Goal: Use online tool/utility: Utilize a website feature to perform a specific function

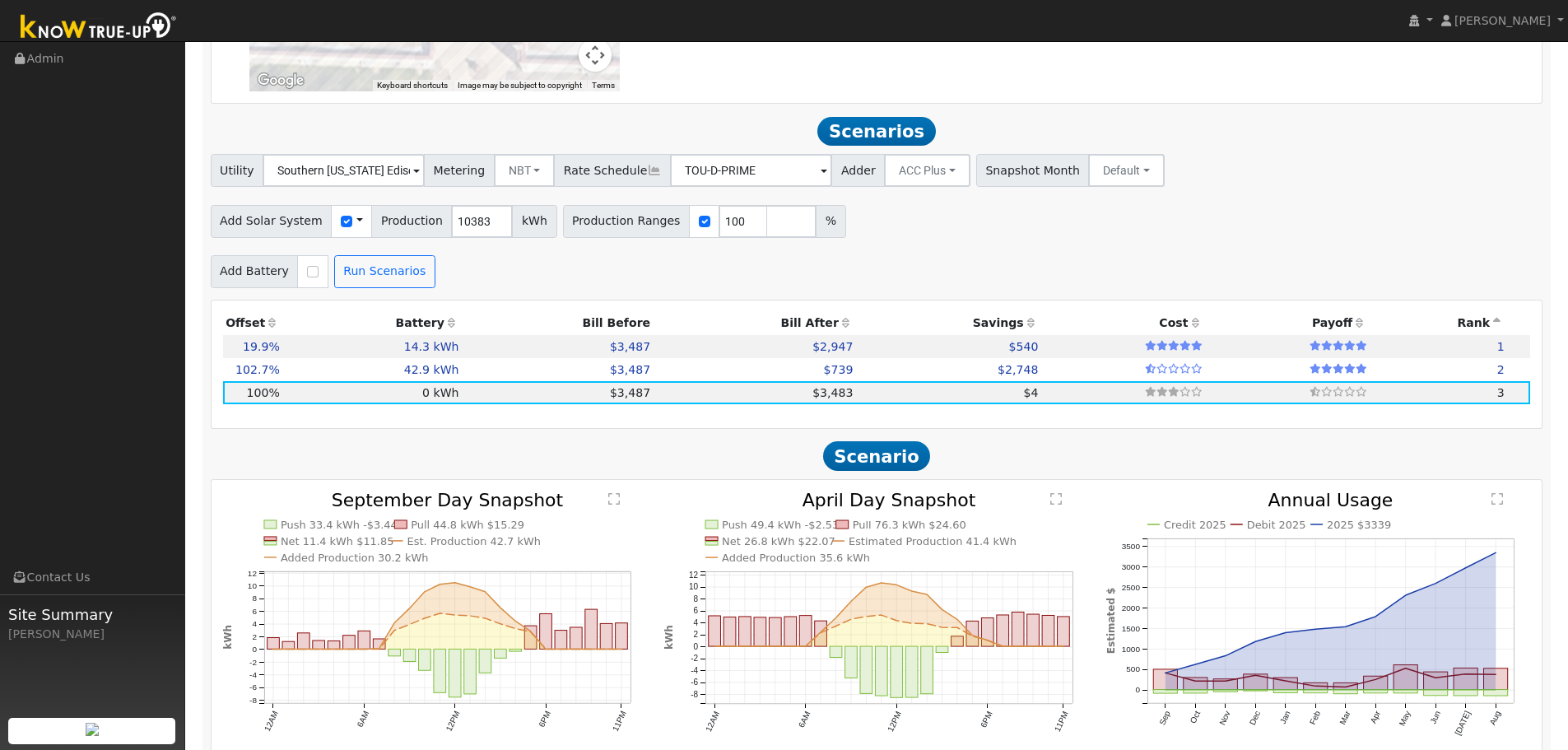
scroll to position [1580, 0]
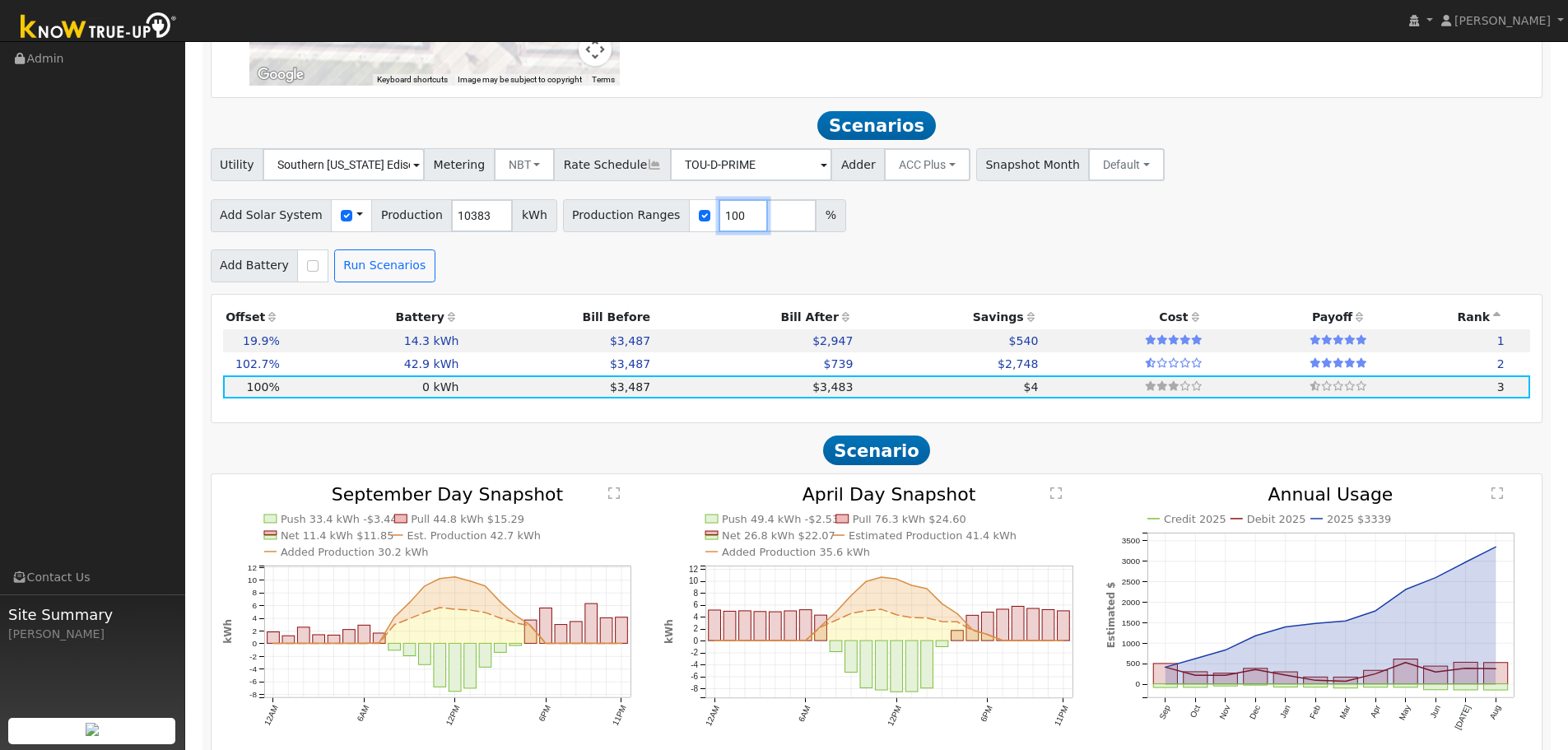
drag, startPoint x: 715, startPoint y: 224, endPoint x: 671, endPoint y: 323, distance: 108.3
click at [718, 227] on input "100" at bounding box center [742, 216] width 49 height 33
type input "50"
click at [385, 278] on button "Run Scenarios" at bounding box center [384, 266] width 101 height 33
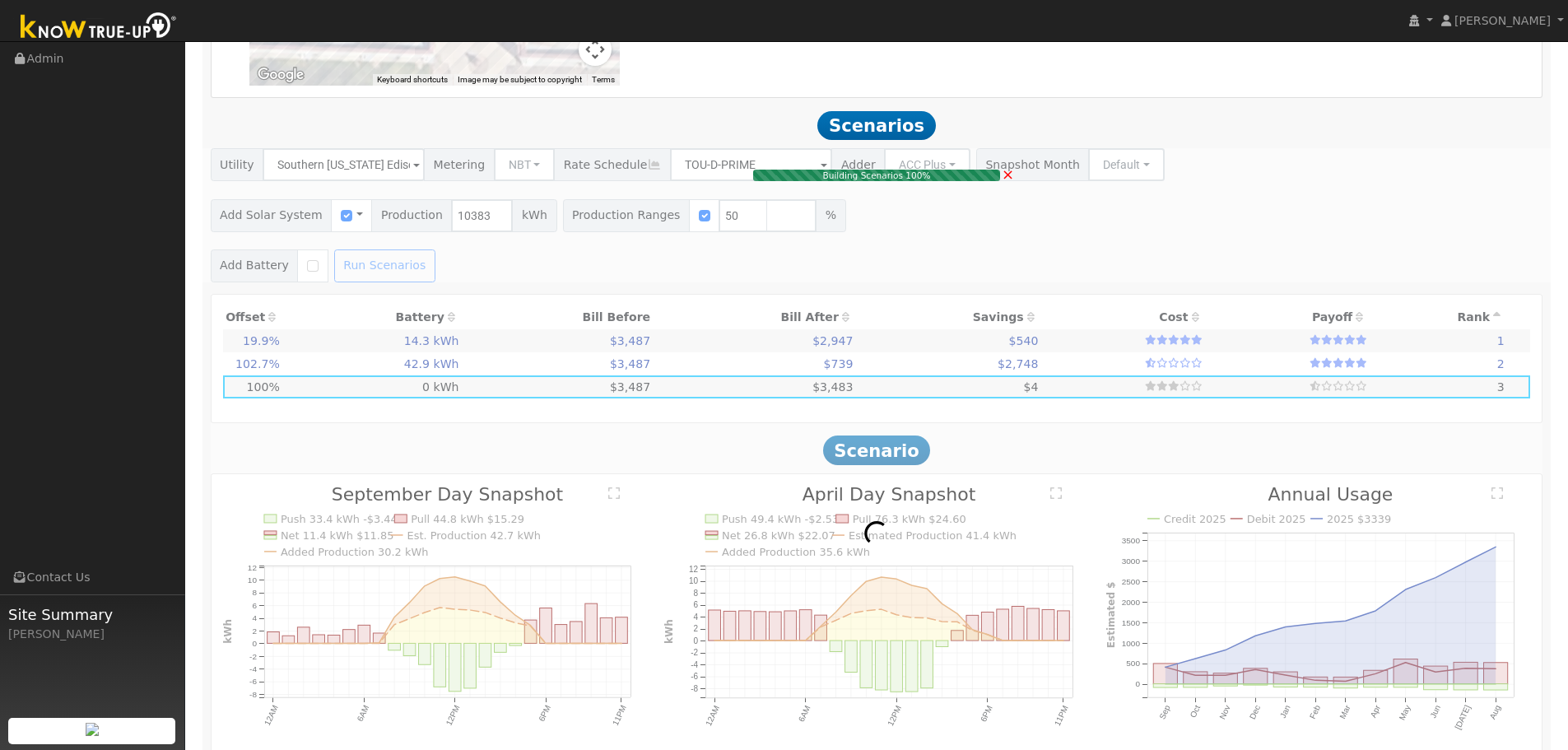
type input "$4,671"
type input "$3,053"
type input "1.4"
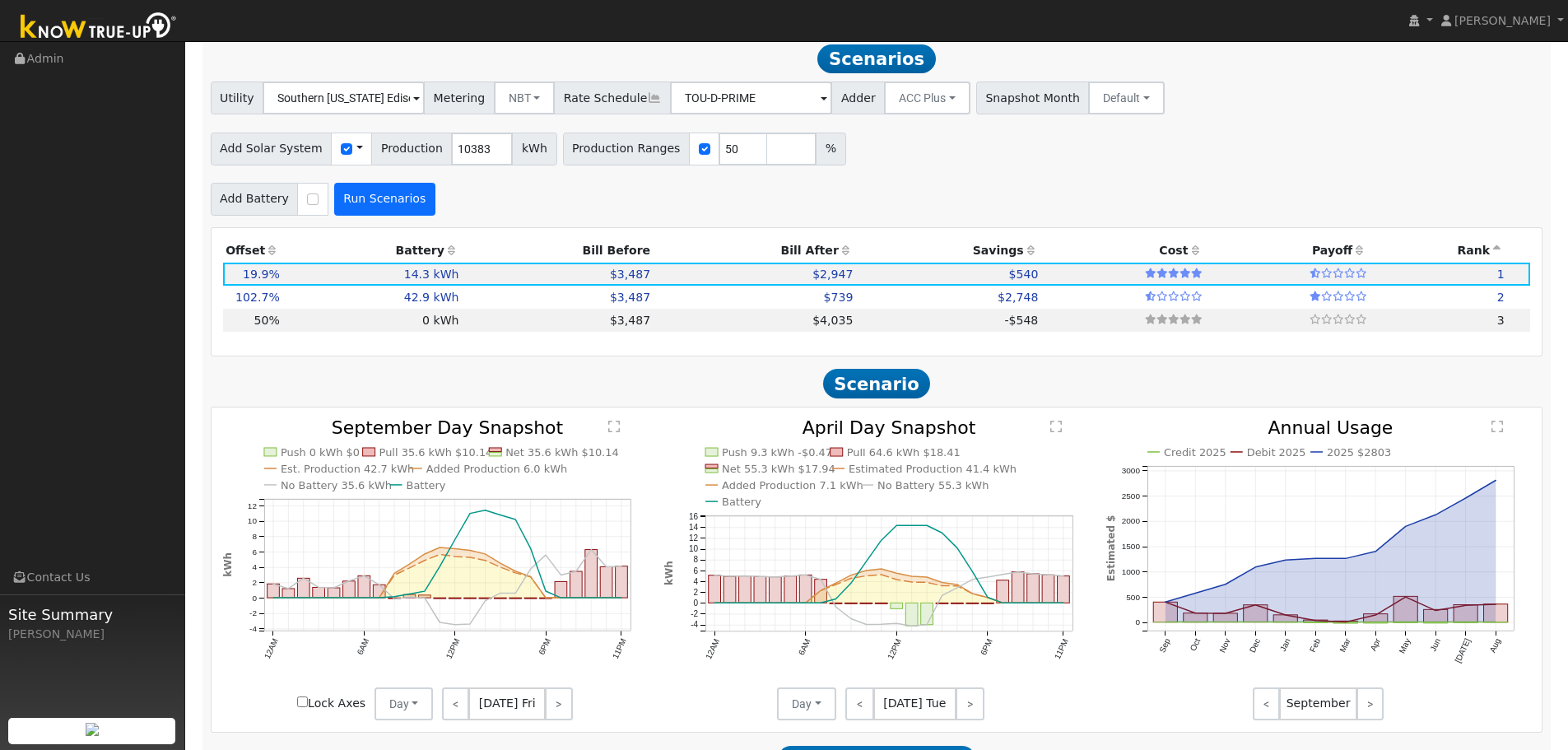
scroll to position [1648, 0]
click at [386, 328] on td "0 kWh" at bounding box center [372, 318] width 179 height 23
type input "$11,734"
type input "$3,520"
type input "3.5"
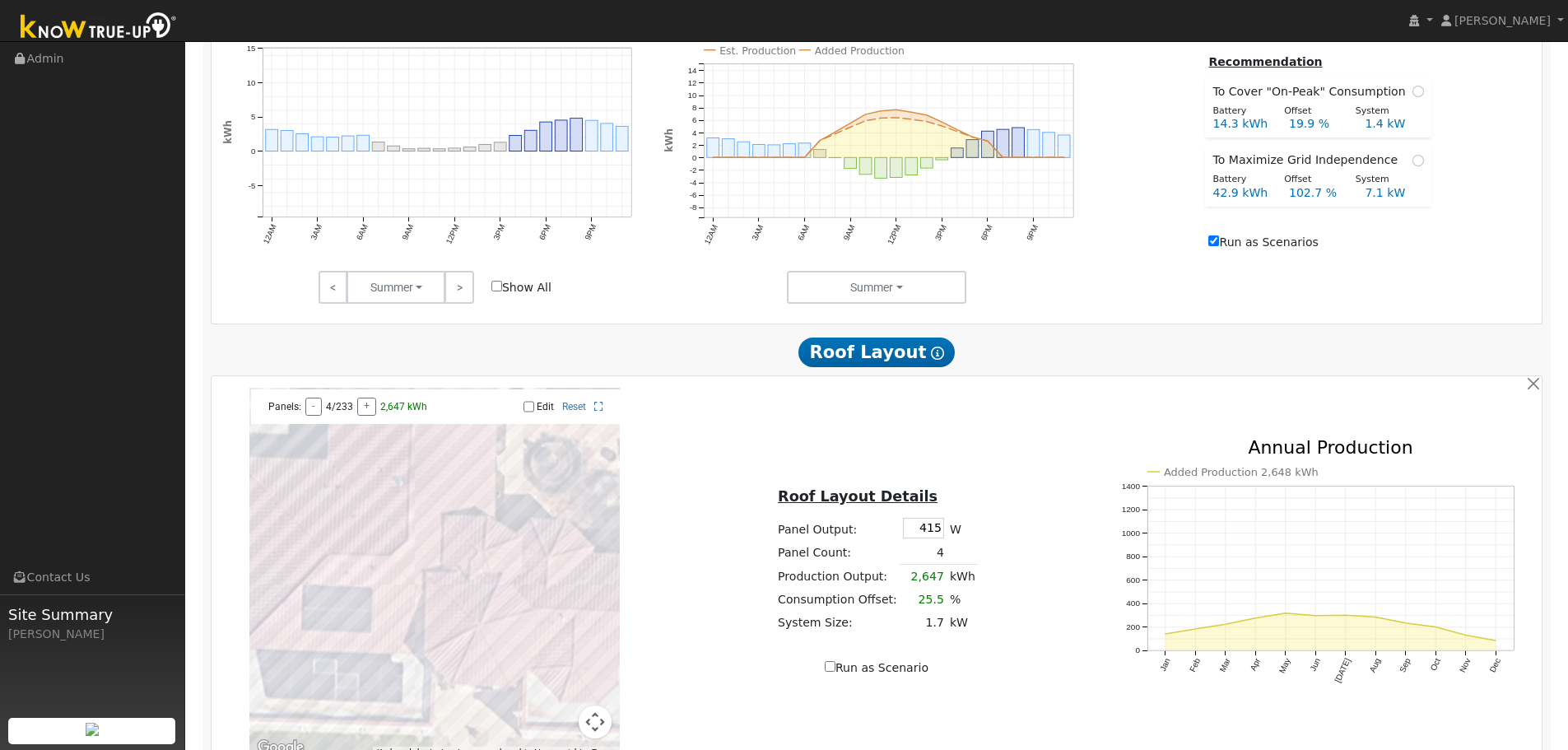
scroll to position [826, 0]
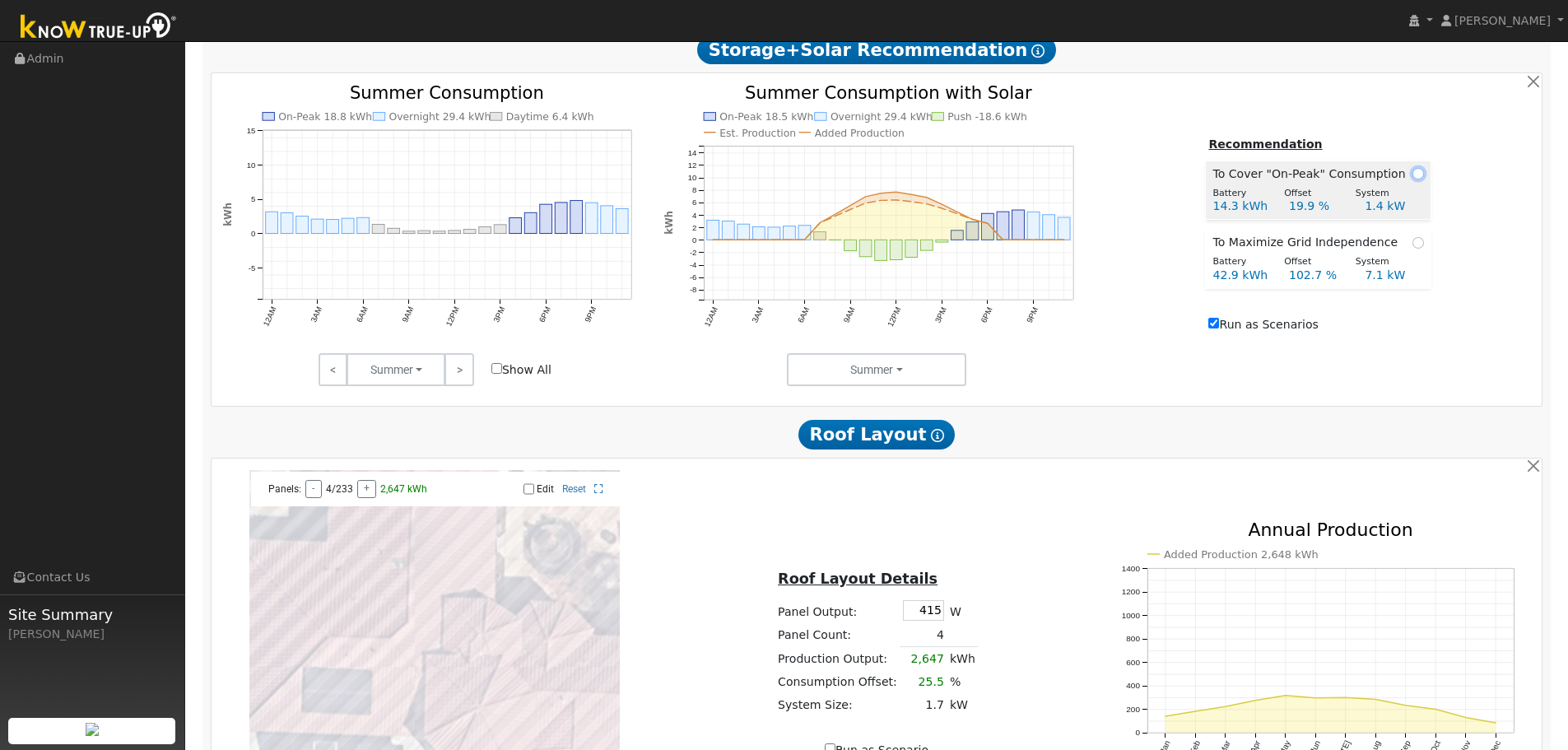
click at [1415, 179] on input "radio" at bounding box center [1417, 173] width 11 height 11
radio input "true"
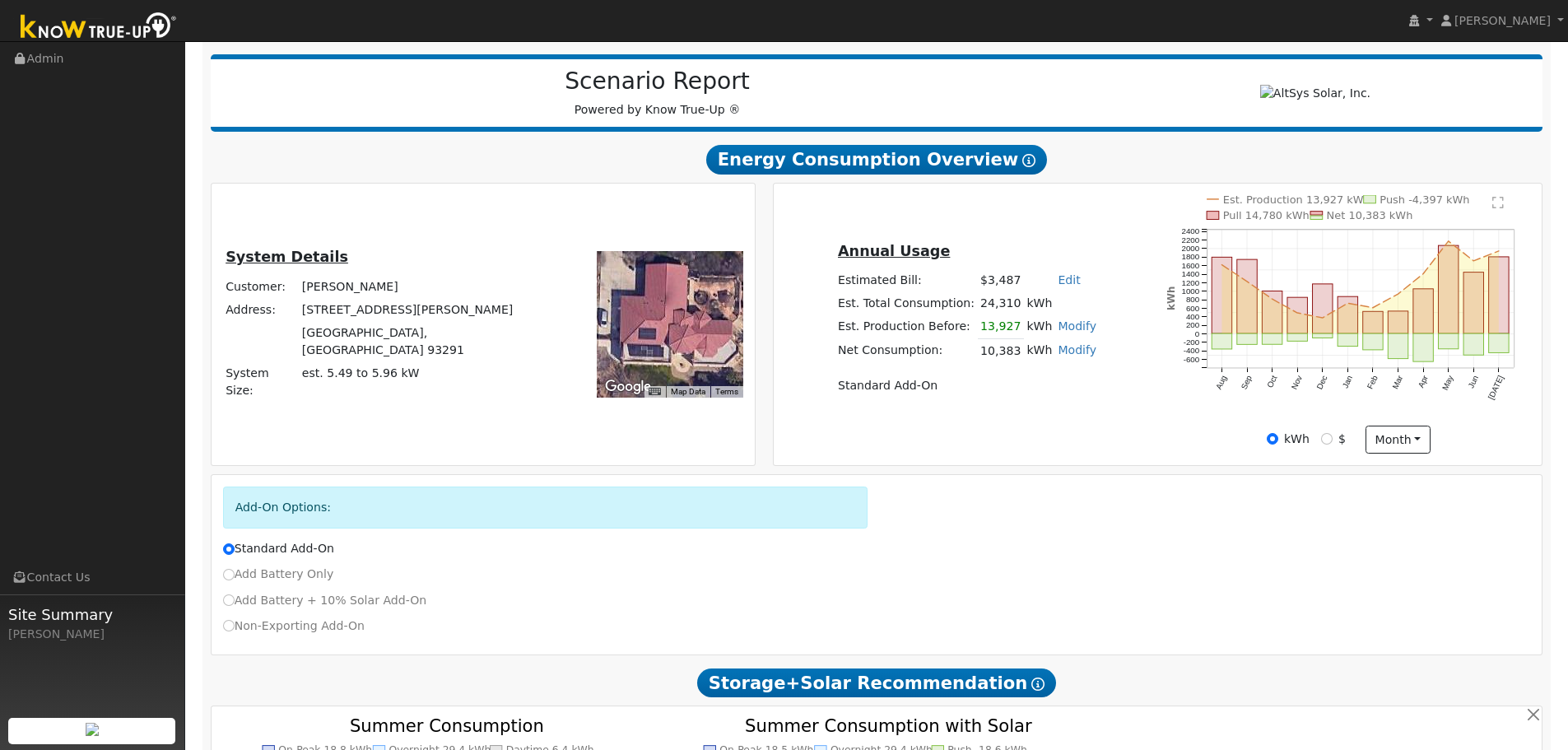
scroll to position [0, 0]
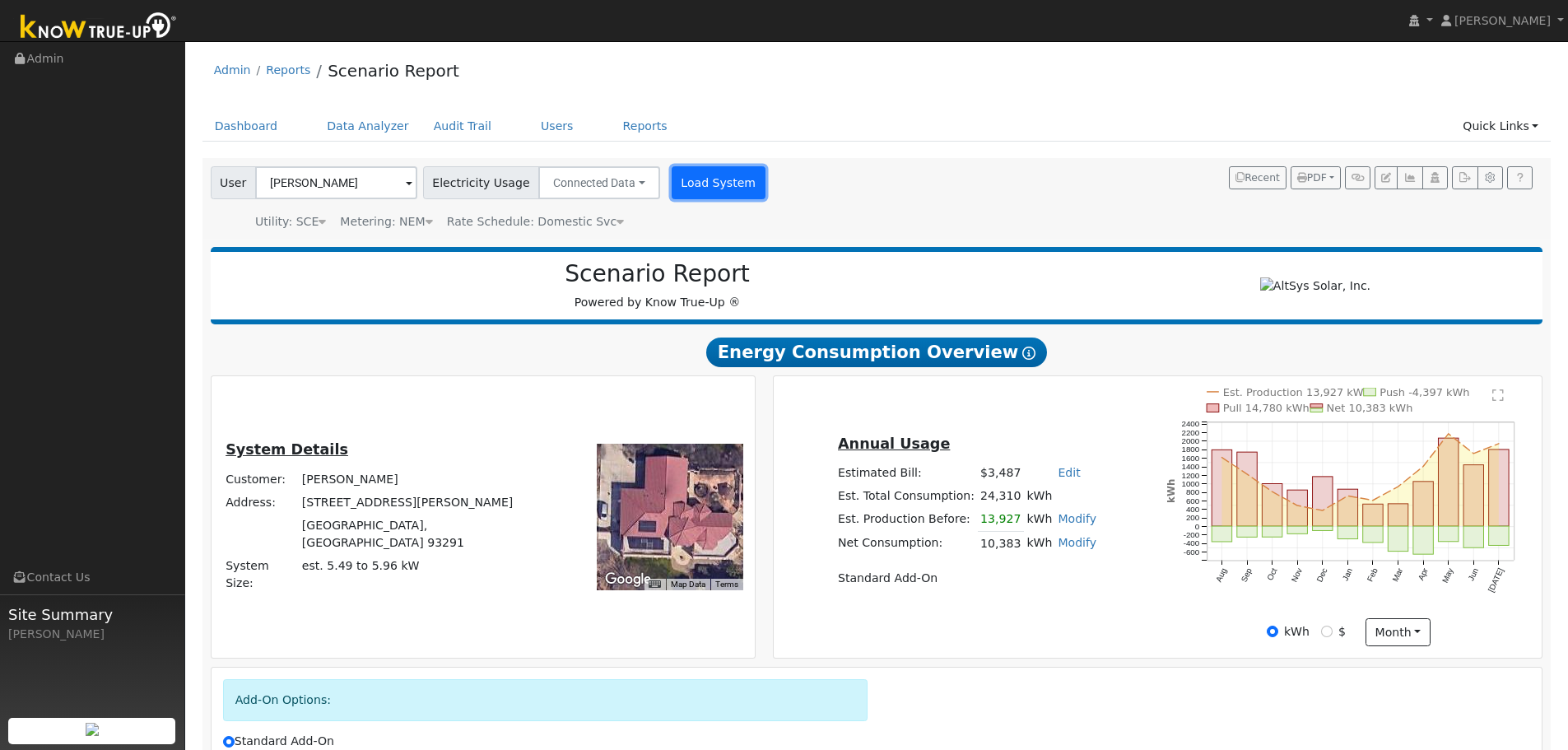
click at [707, 187] on button "Load System" at bounding box center [718, 183] width 94 height 33
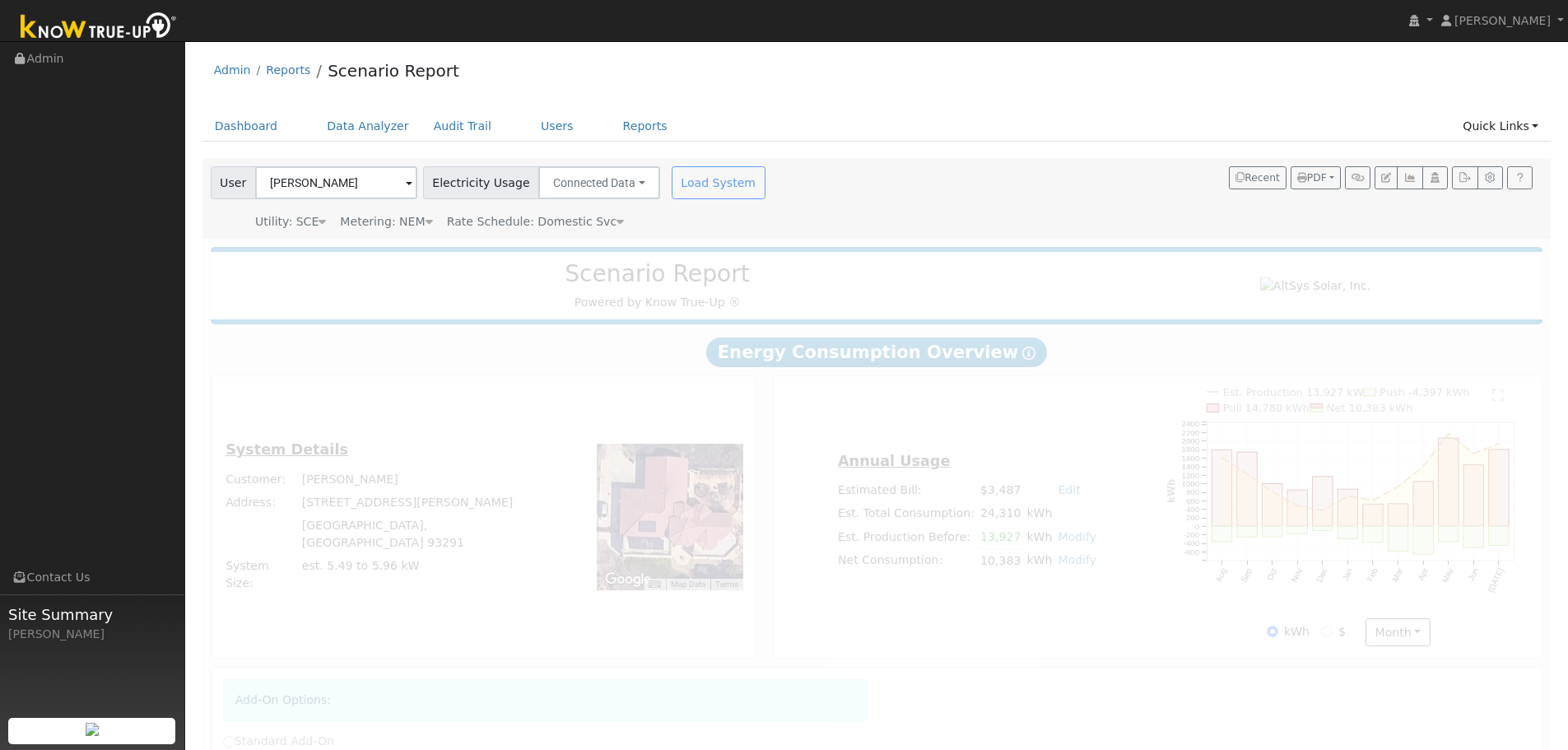
radio input "true"
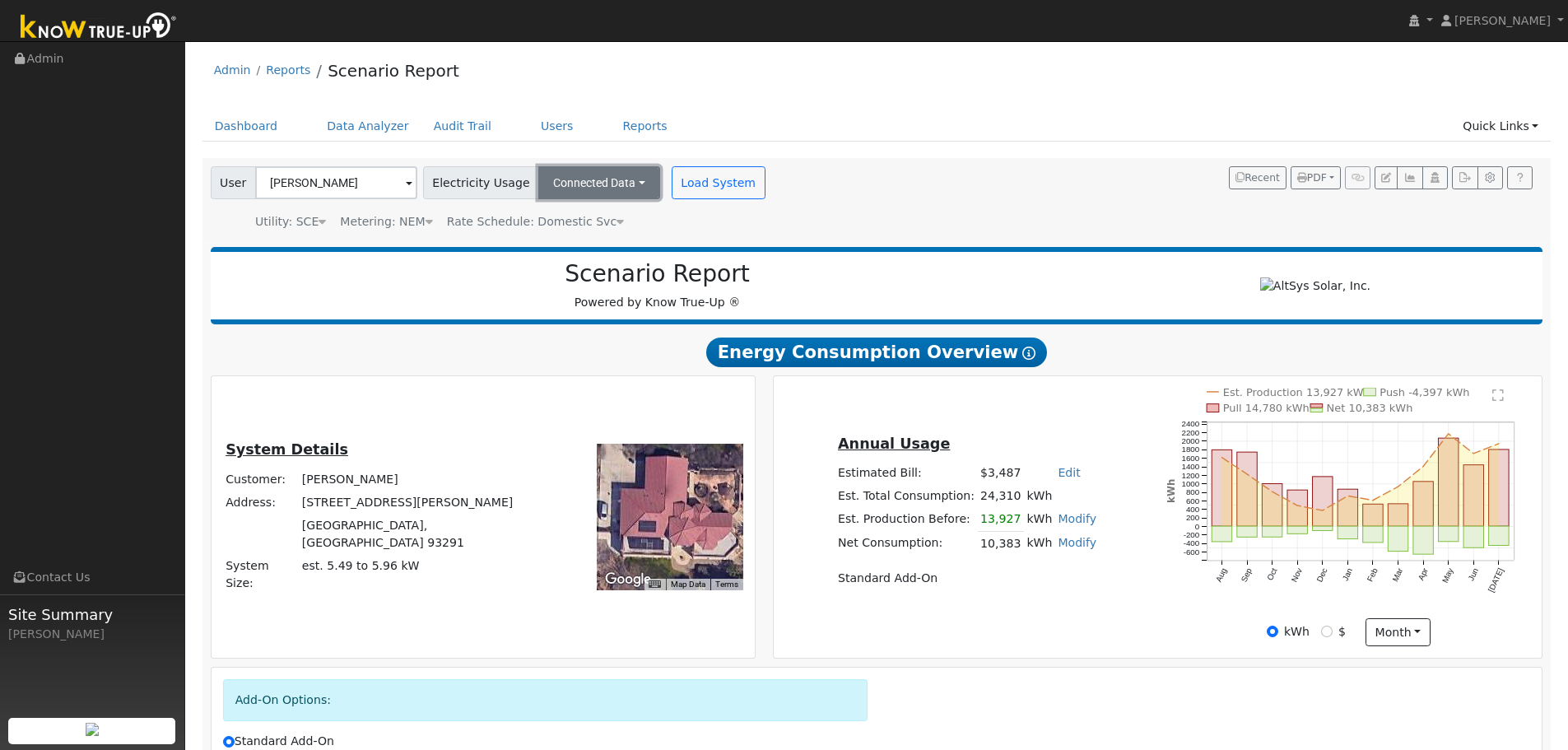
click at [615, 190] on button "Connected Data" at bounding box center [598, 183] width 122 height 33
click at [466, 190] on span "Electricity Usage" at bounding box center [481, 183] width 116 height 33
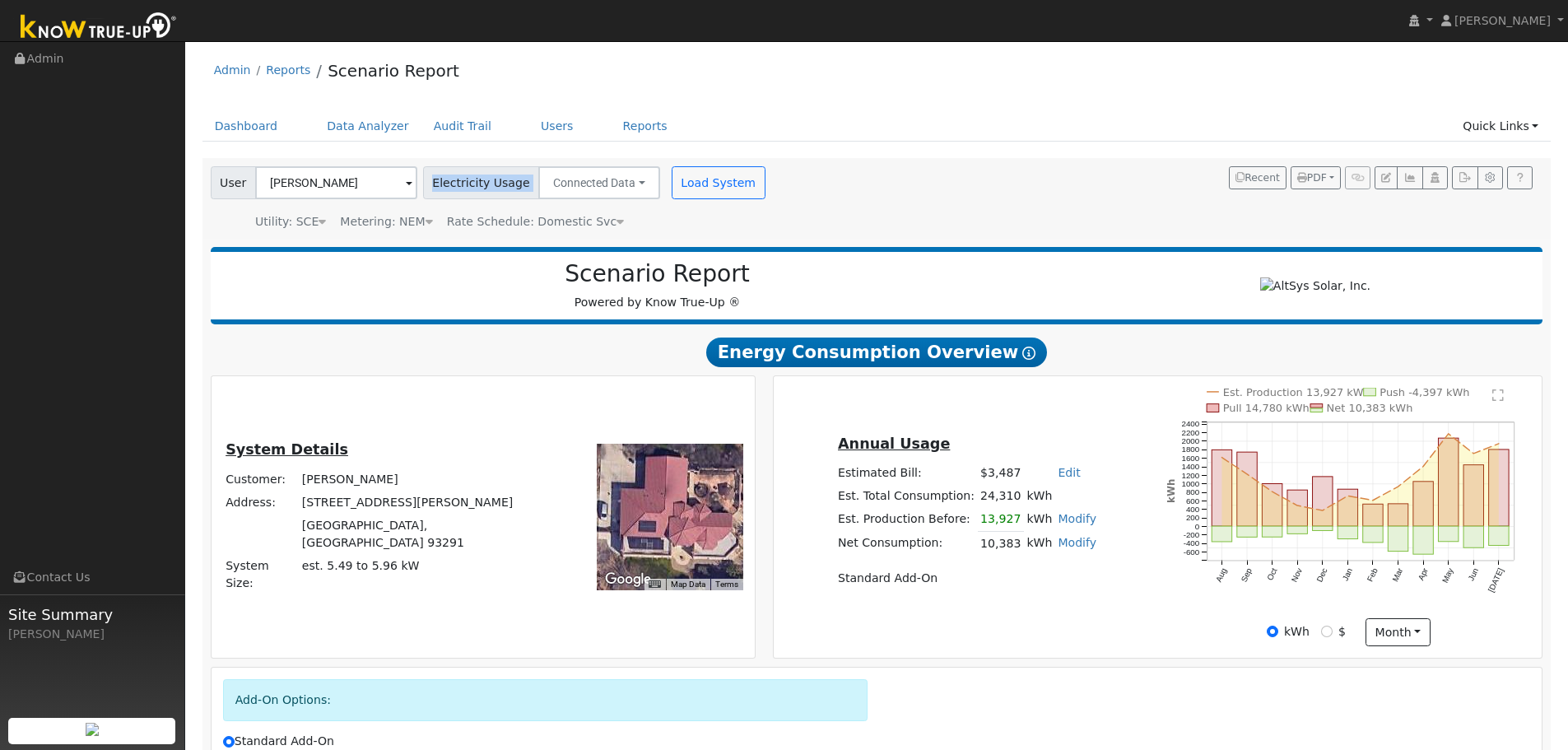
click at [466, 190] on span "Electricity Usage" at bounding box center [481, 183] width 116 height 33
click at [1386, 176] on icon "button" at bounding box center [1385, 177] width 9 height 9
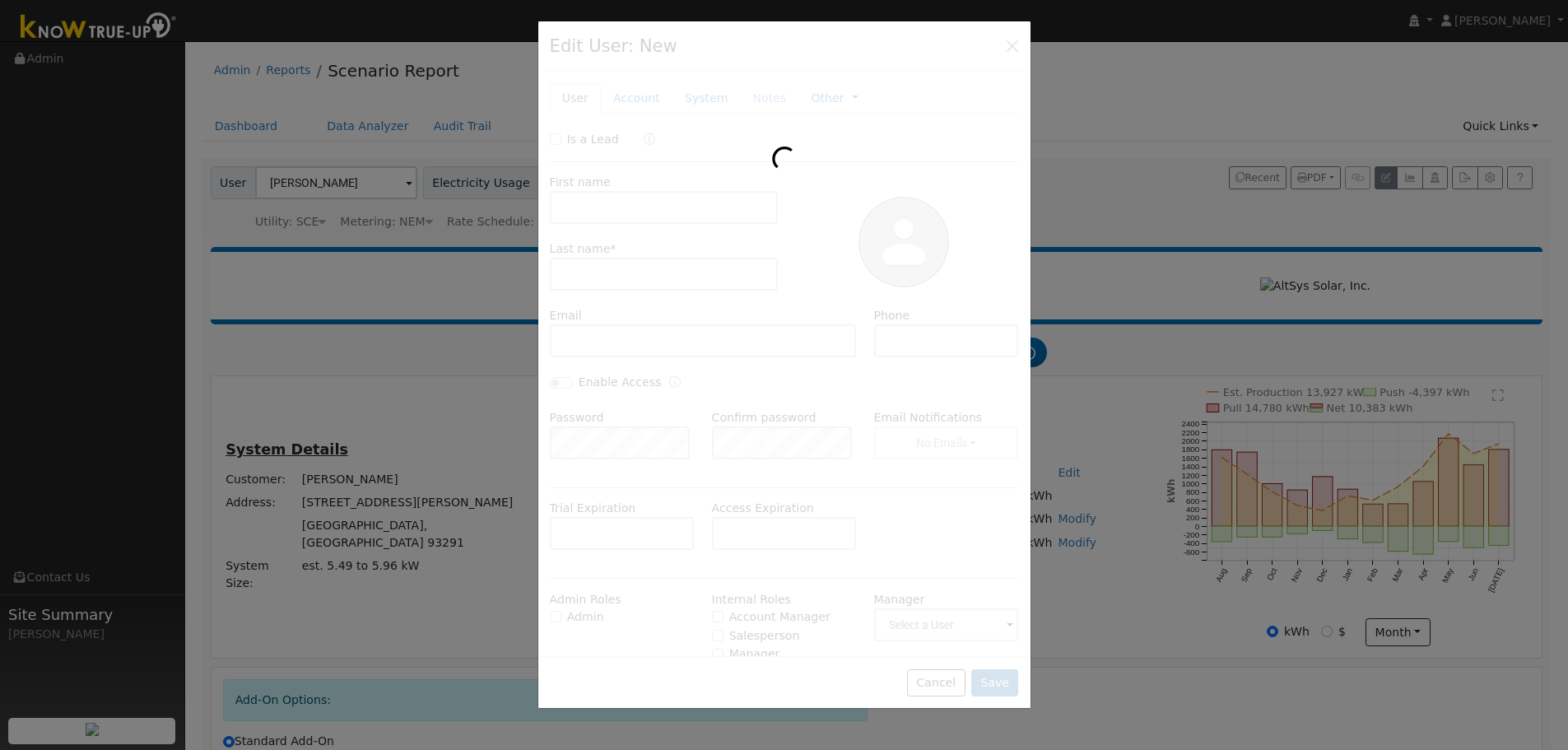
type input "Steven"
type input "Mitchell"
type input "[EMAIL_ADDRESS][DOMAIN_NAME]"
type input "(559) 685-9391"
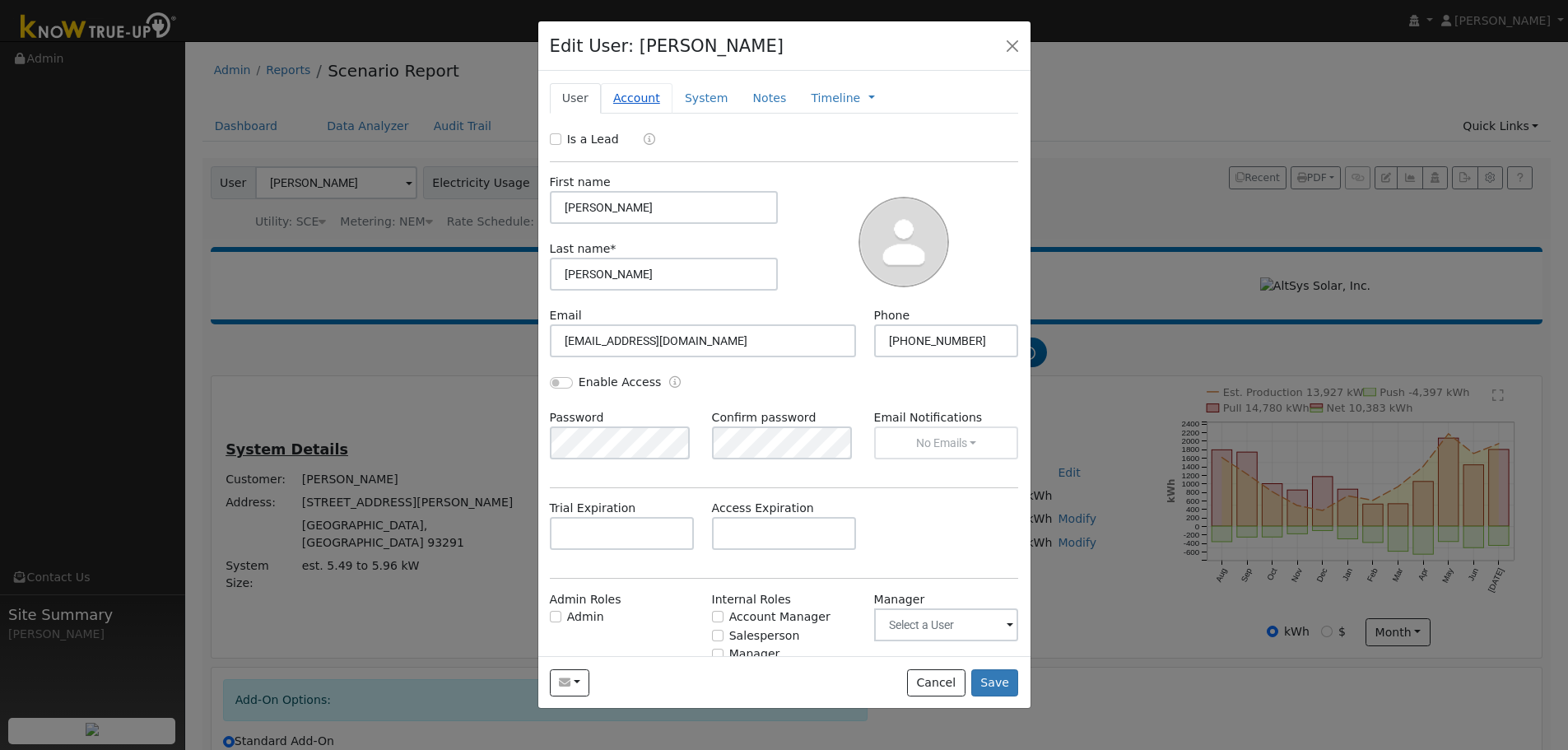
click at [648, 109] on link "Account" at bounding box center [636, 97] width 72 height 30
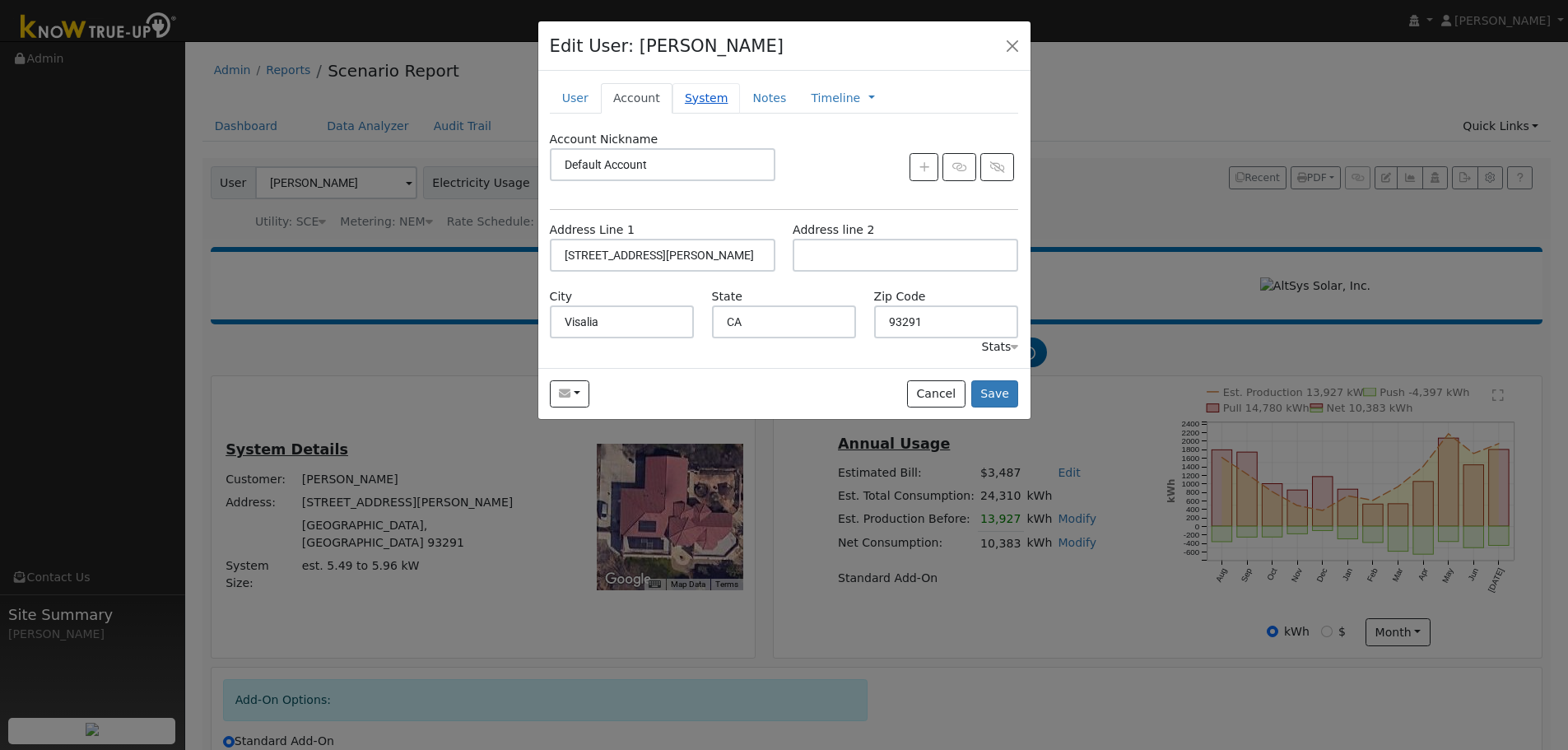
click at [704, 99] on link "System" at bounding box center [706, 97] width 68 height 30
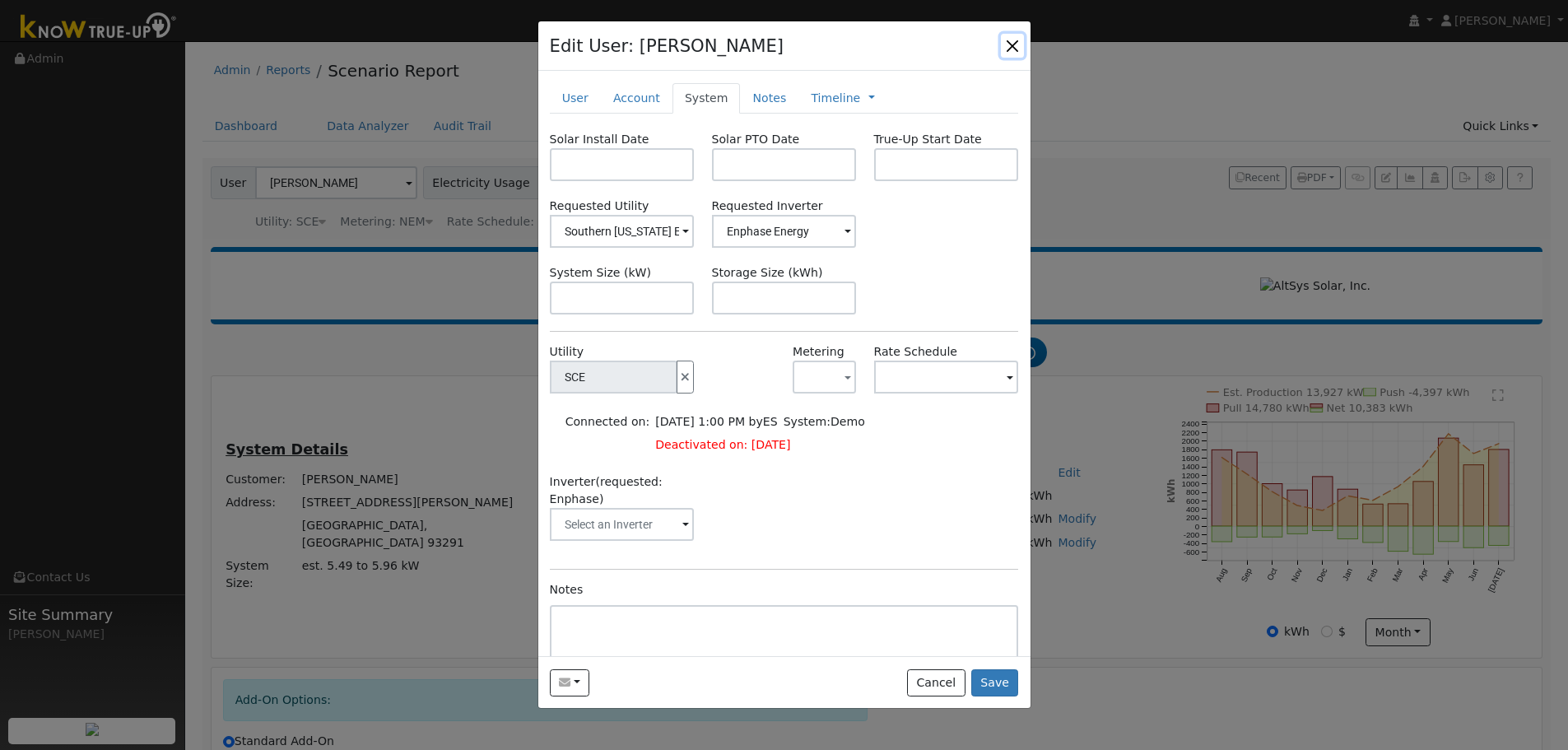
click at [1016, 43] on button "button" at bounding box center [1012, 45] width 23 height 23
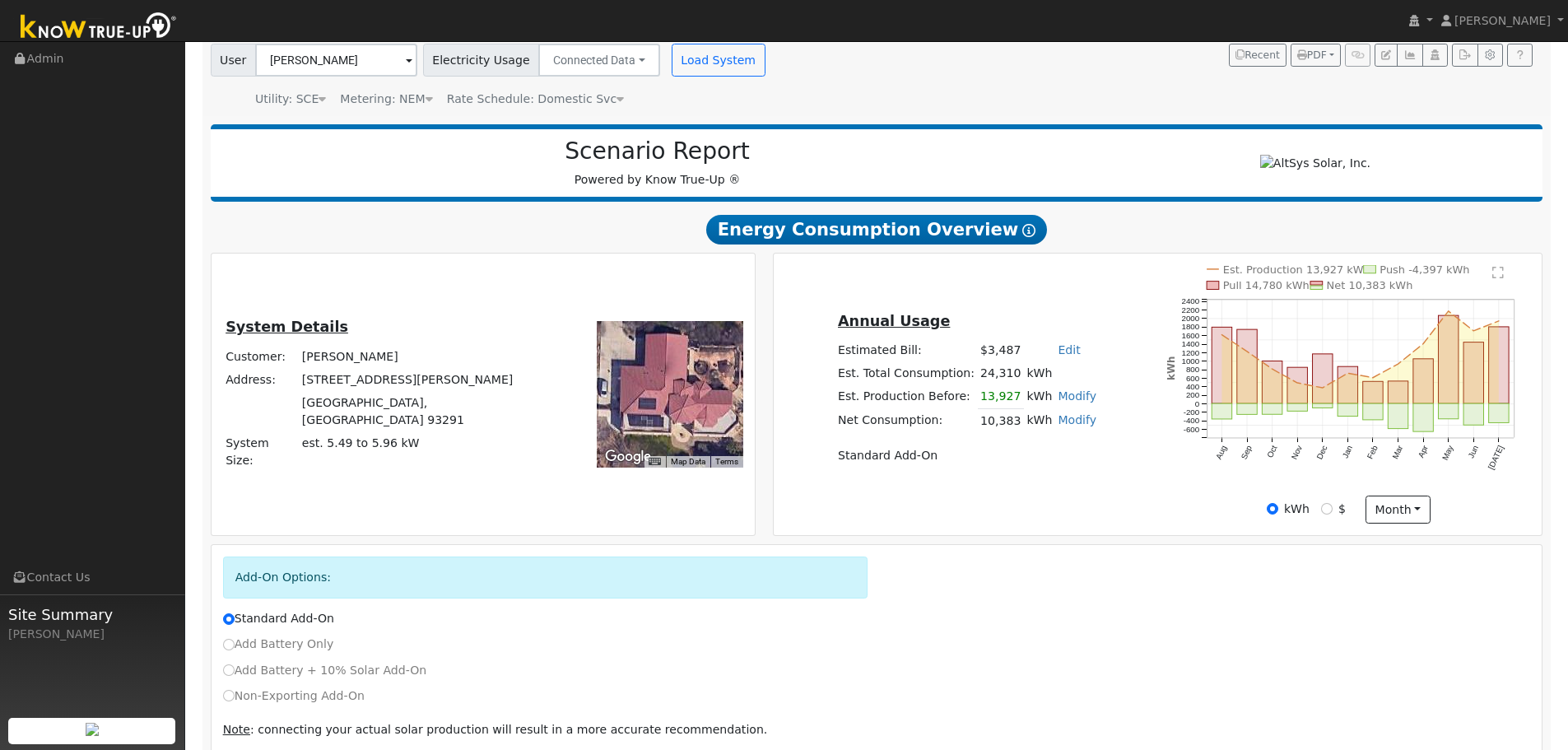
scroll to position [199, 0]
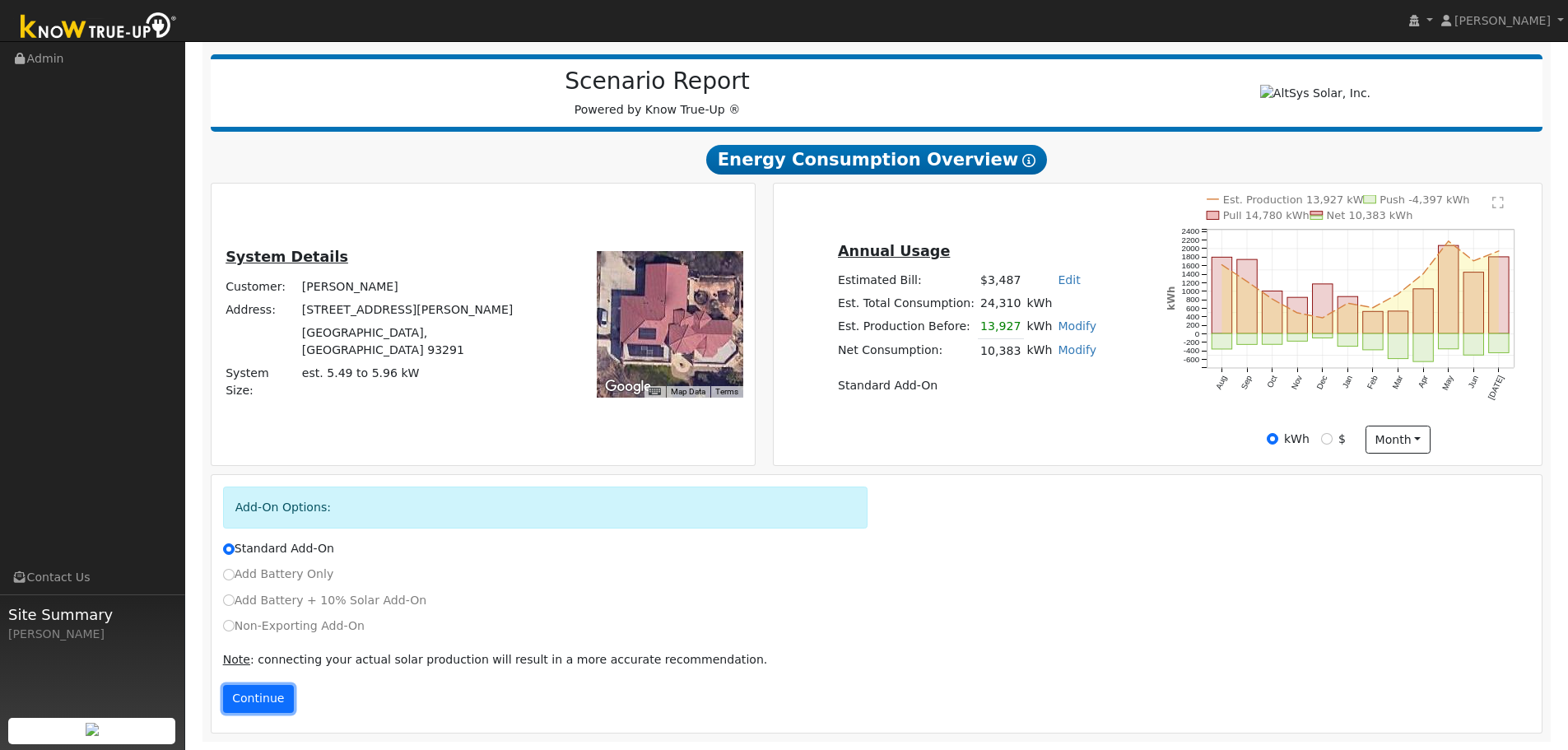
click at [270, 699] on button "Continue" at bounding box center [259, 698] width 71 height 28
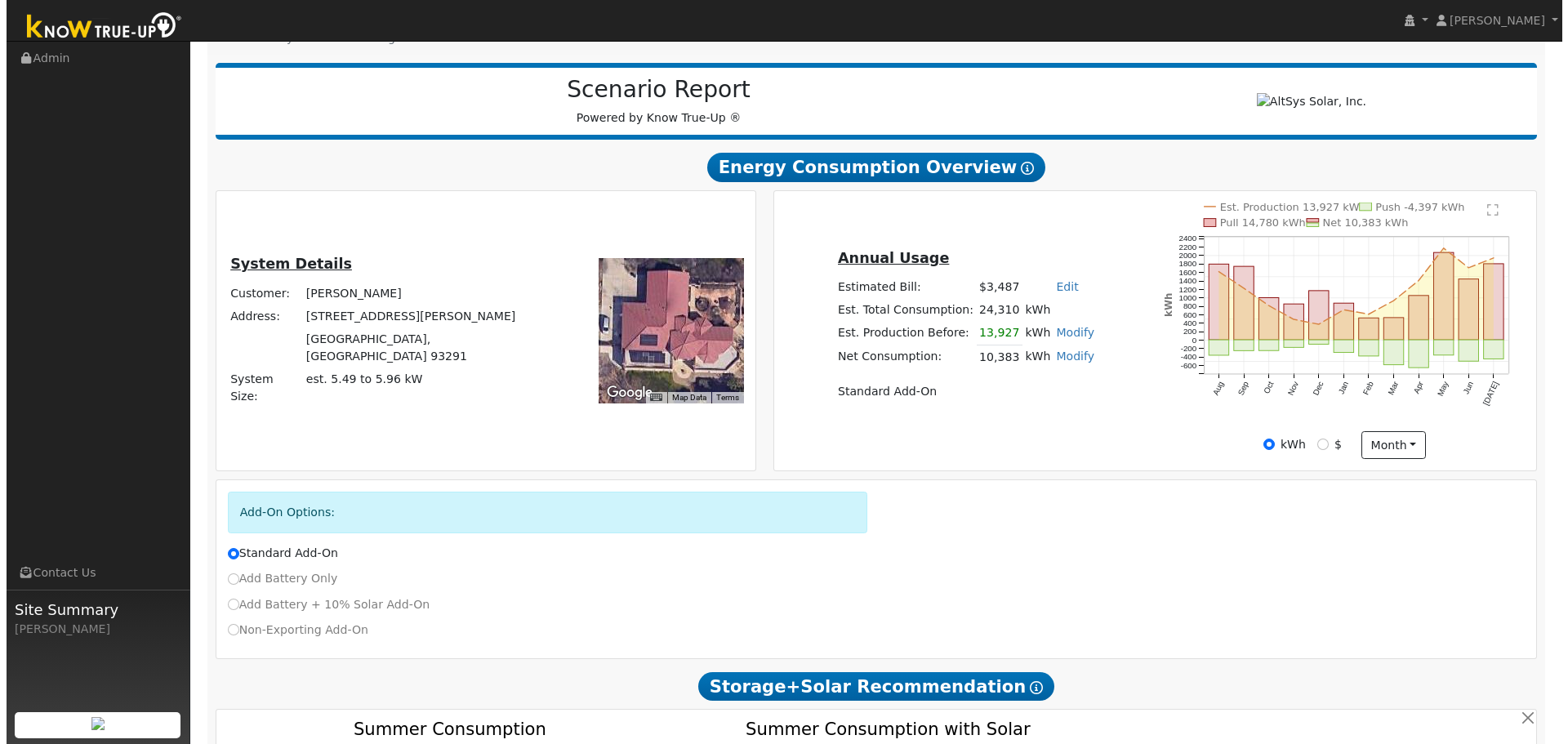
scroll to position [0, 0]
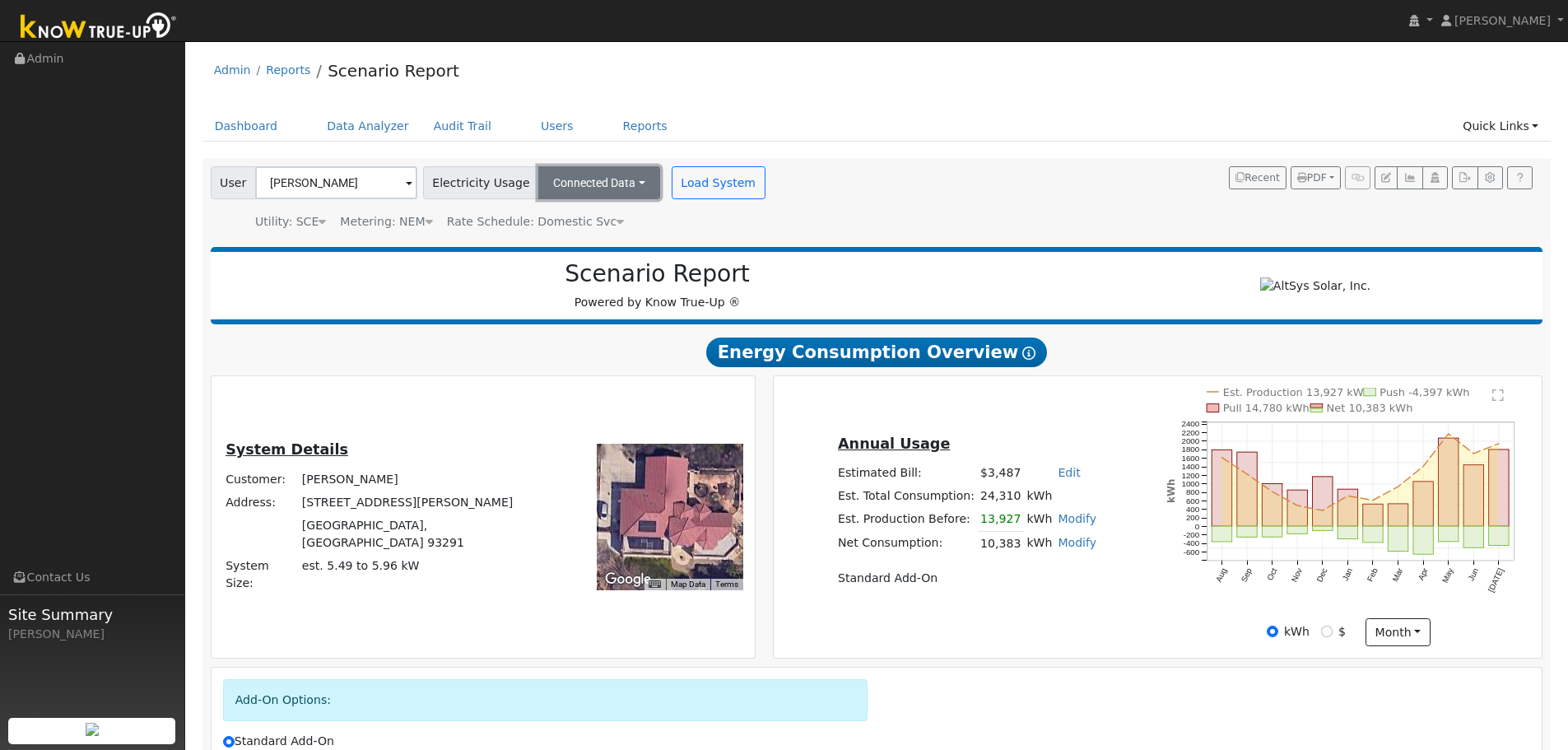
click at [618, 177] on button "Connected Data" at bounding box center [598, 183] width 122 height 33
click at [1315, 183] on span "PDF" at bounding box center [1312, 178] width 29 height 11
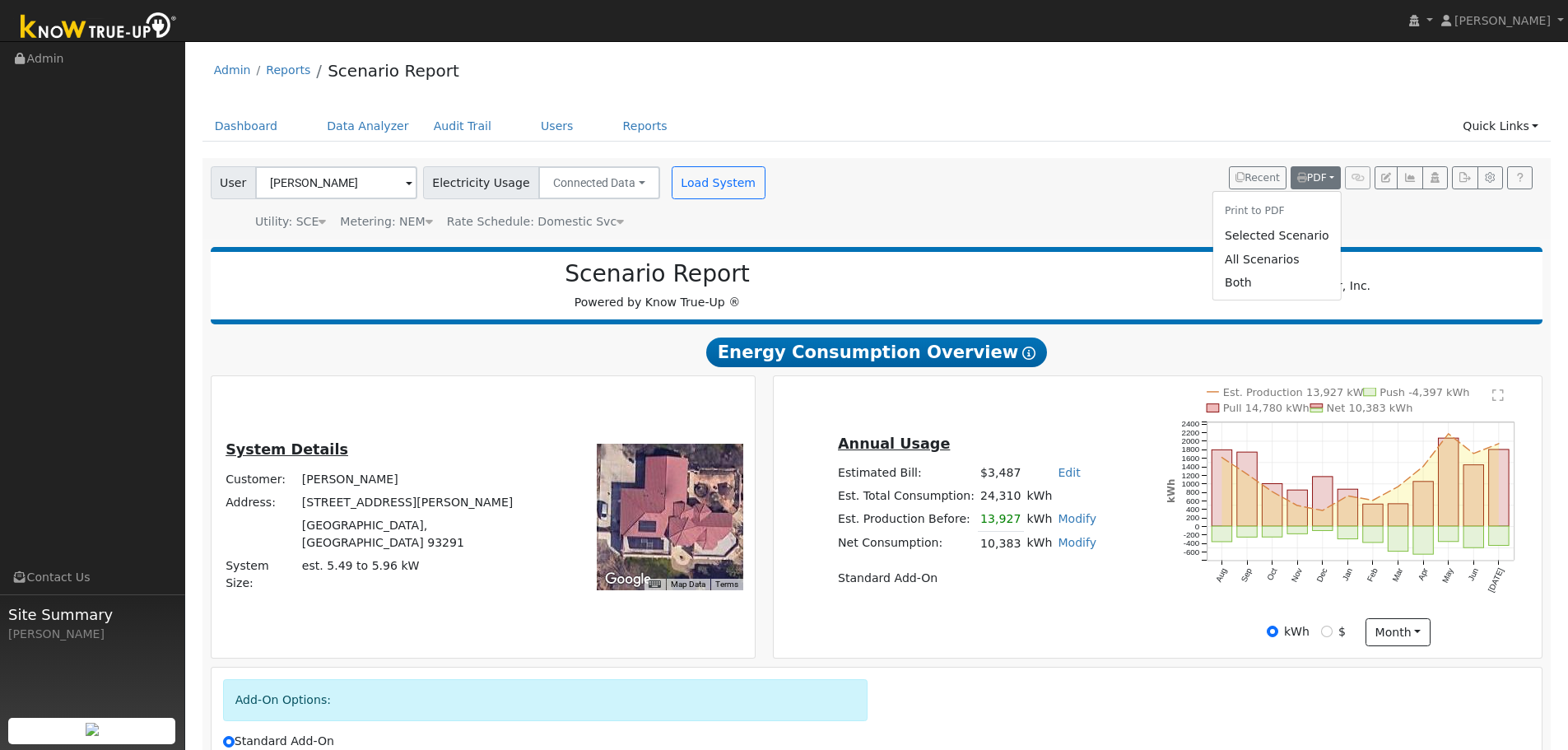
click at [1453, 216] on div "User Steven Mitchell Account Default Account Default Account 4613 West Ferguson…" at bounding box center [874, 195] width 1333 height 70
click at [1485, 187] on button "button" at bounding box center [1490, 178] width 26 height 23
type input "20"
type input "3.39"
type input "5505"
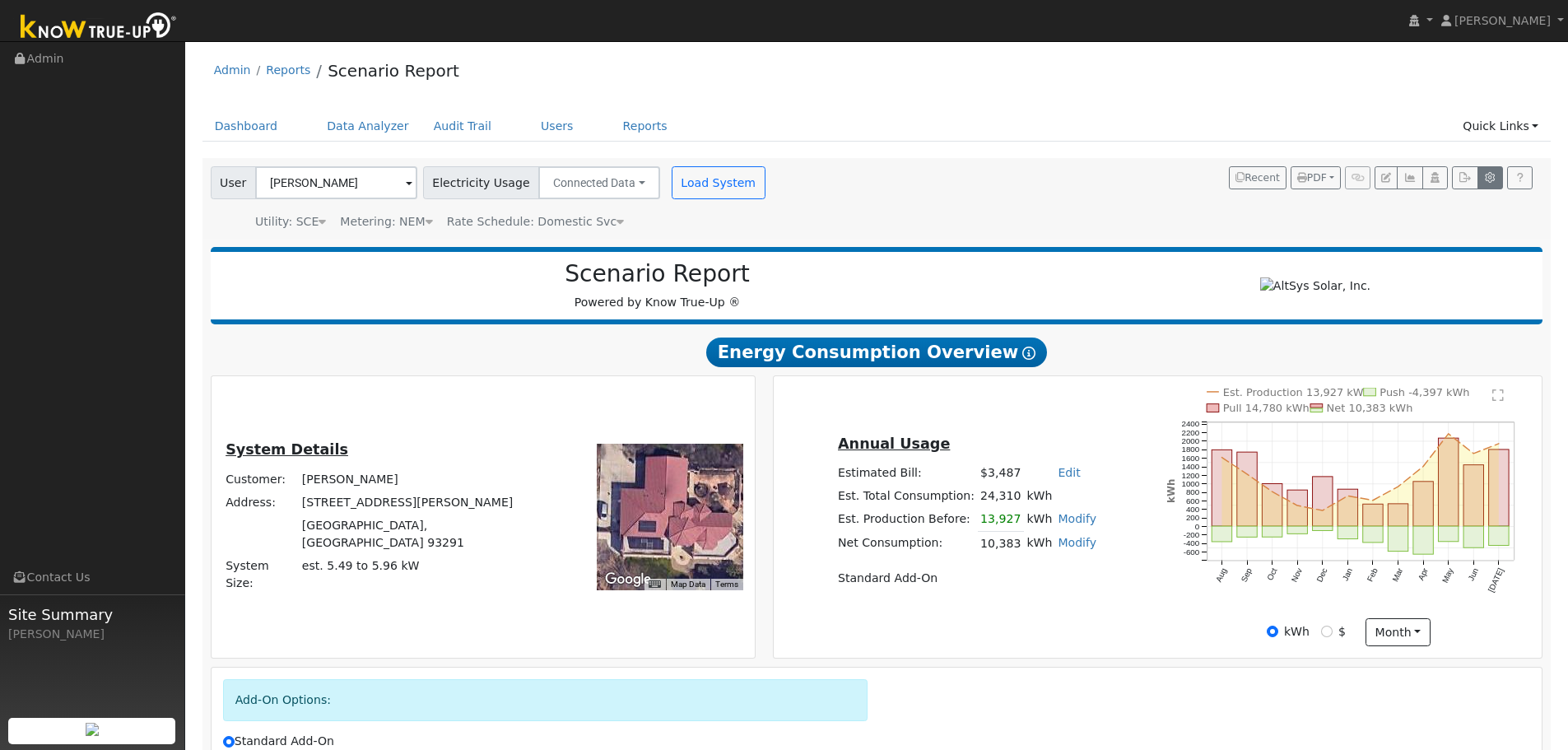
type input "415"
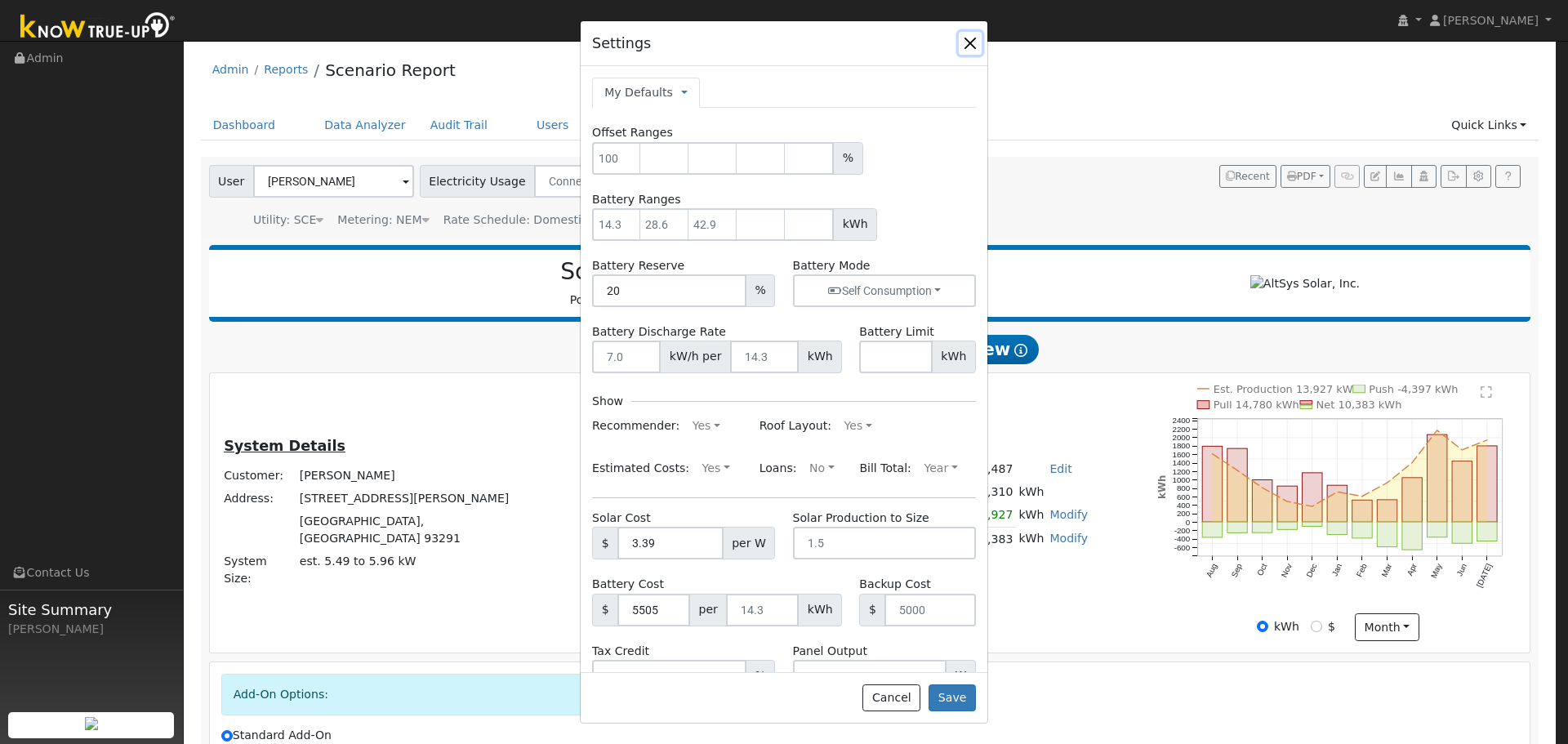
click at [973, 47] on button "button" at bounding box center [970, 43] width 23 height 23
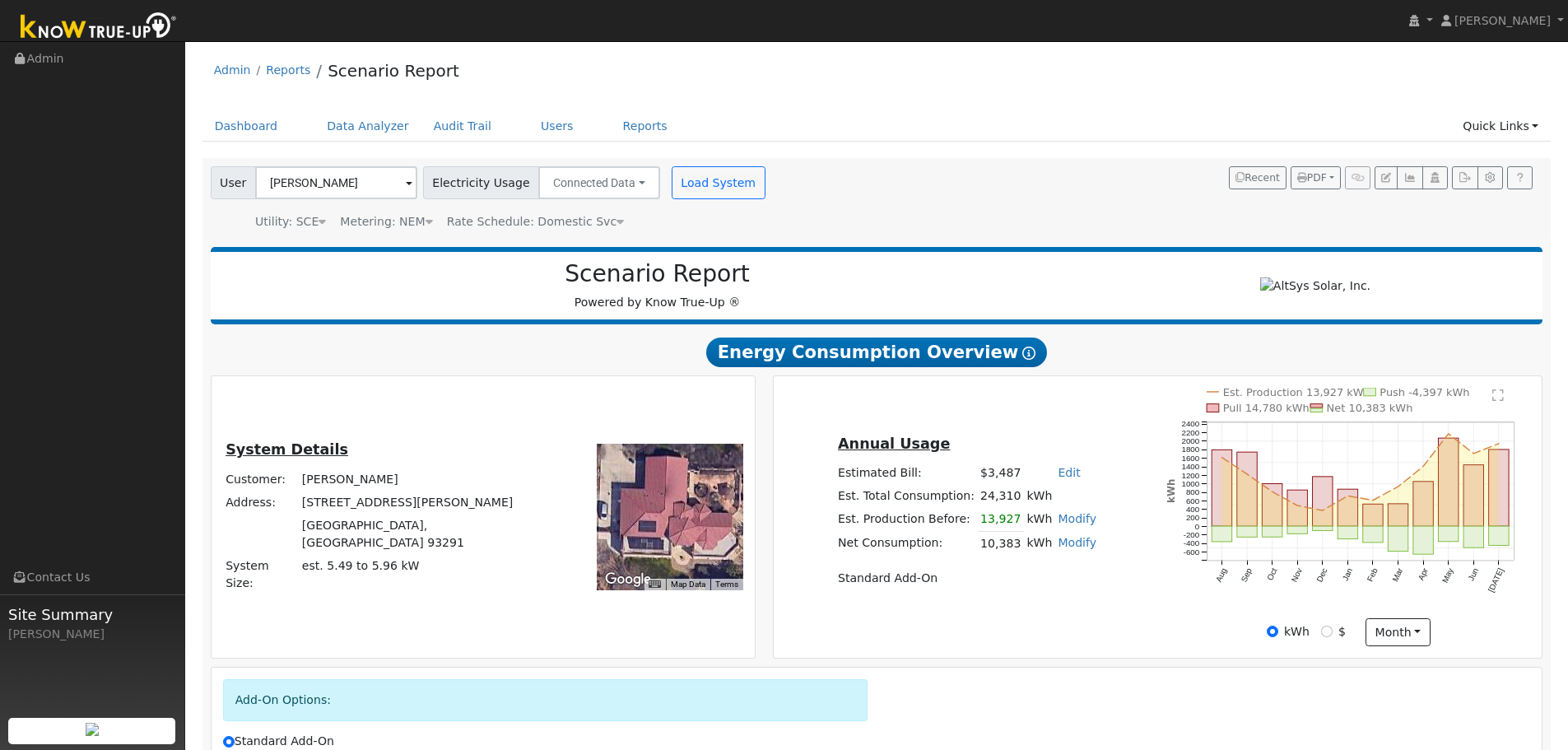
click at [1353, 182] on span at bounding box center [1358, 178] width 26 height 23
click at [1334, 180] on button "PDF" at bounding box center [1315, 178] width 50 height 23
click at [1014, 247] on div "Scenario Report Powered by Know True-Up ®" at bounding box center [877, 285] width 1333 height 78
click at [1491, 133] on link "Quick Links" at bounding box center [1500, 126] width 100 height 30
click at [1481, 191] on link "Quick Connect" at bounding box center [1467, 184] width 167 height 23
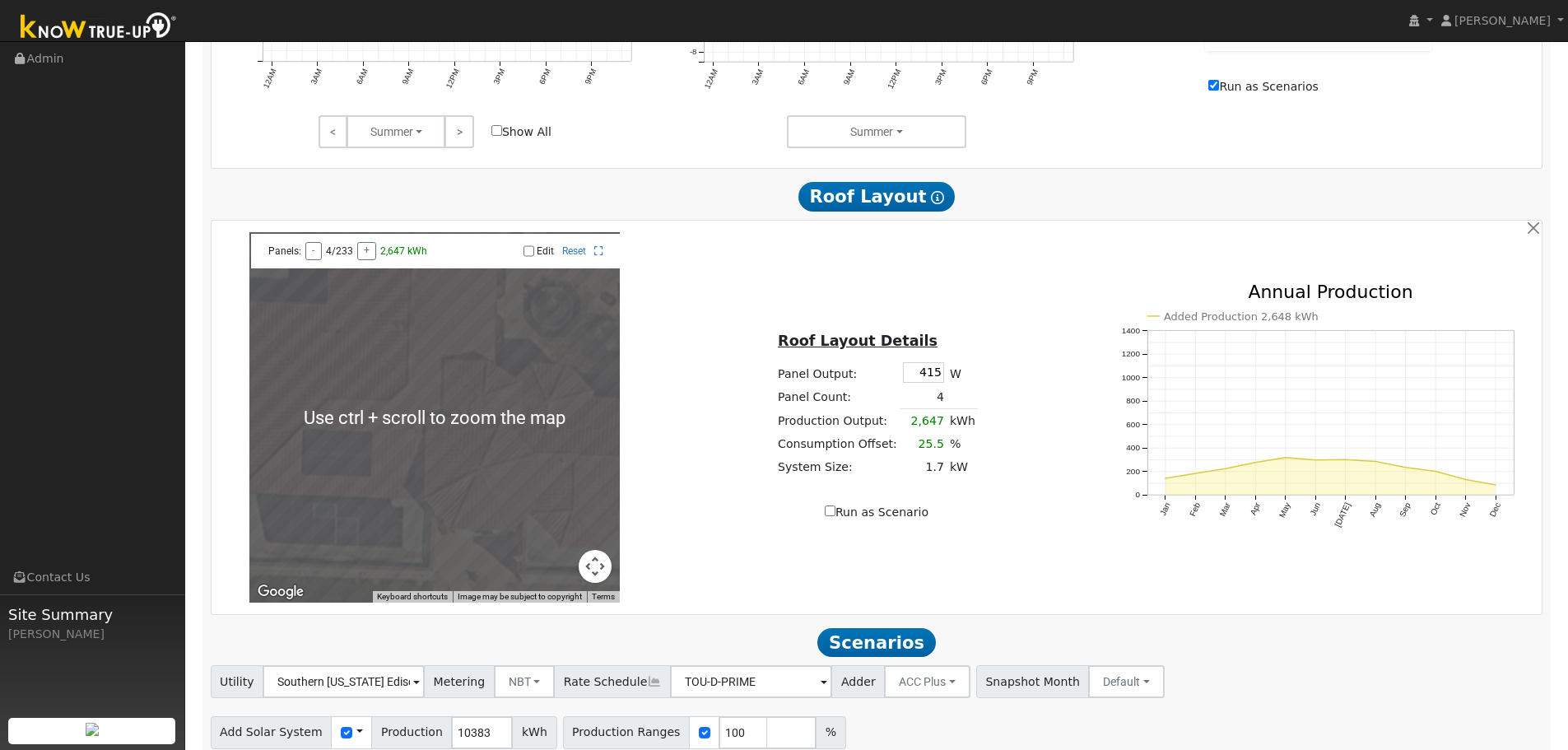
scroll to position [1137, 0]
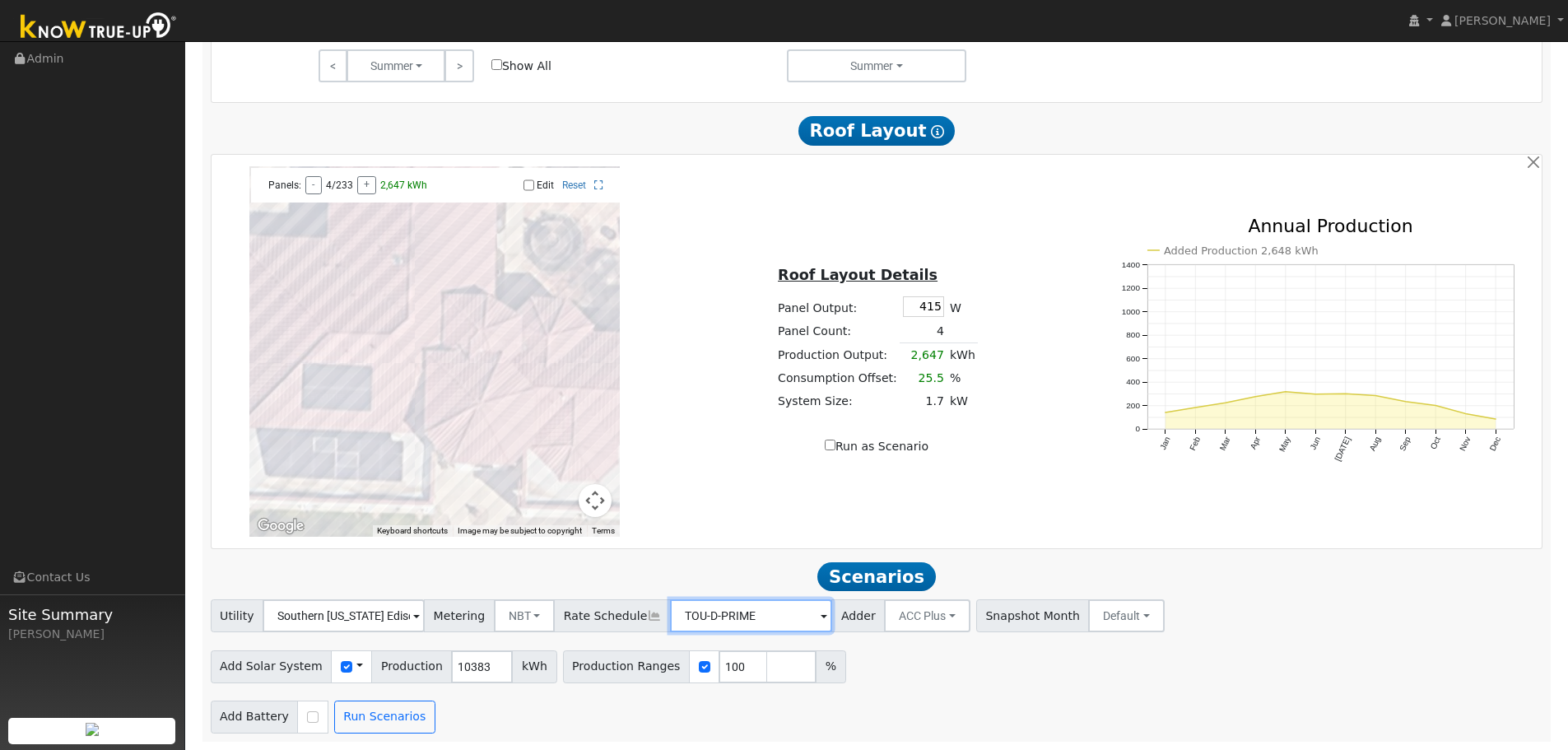
click at [425, 627] on input "TOU-D-PRIME" at bounding box center [344, 616] width 162 height 33
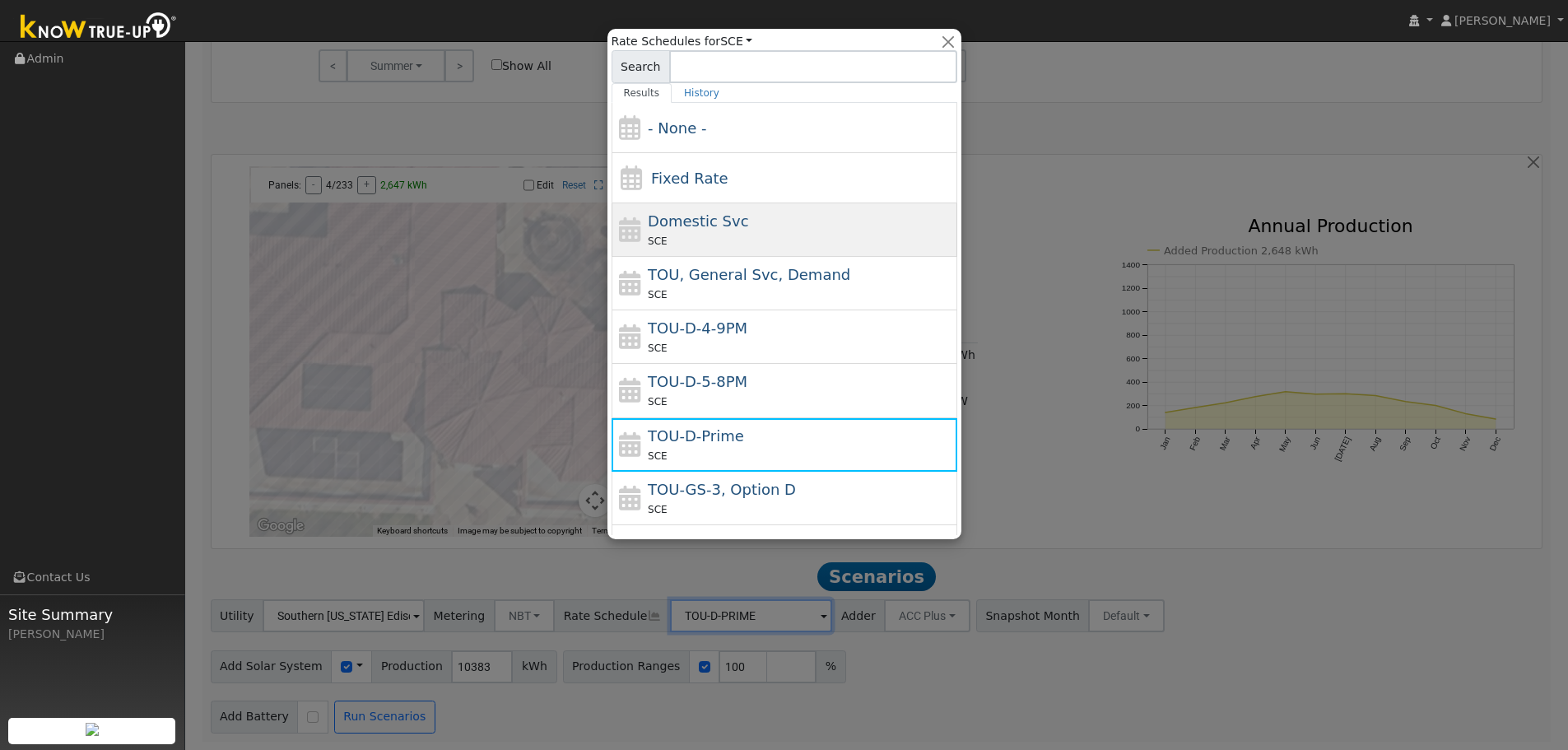
click at [766, 223] on div "Domestic Svc SCE" at bounding box center [800, 229] width 305 height 40
type input "Domestic Svc"
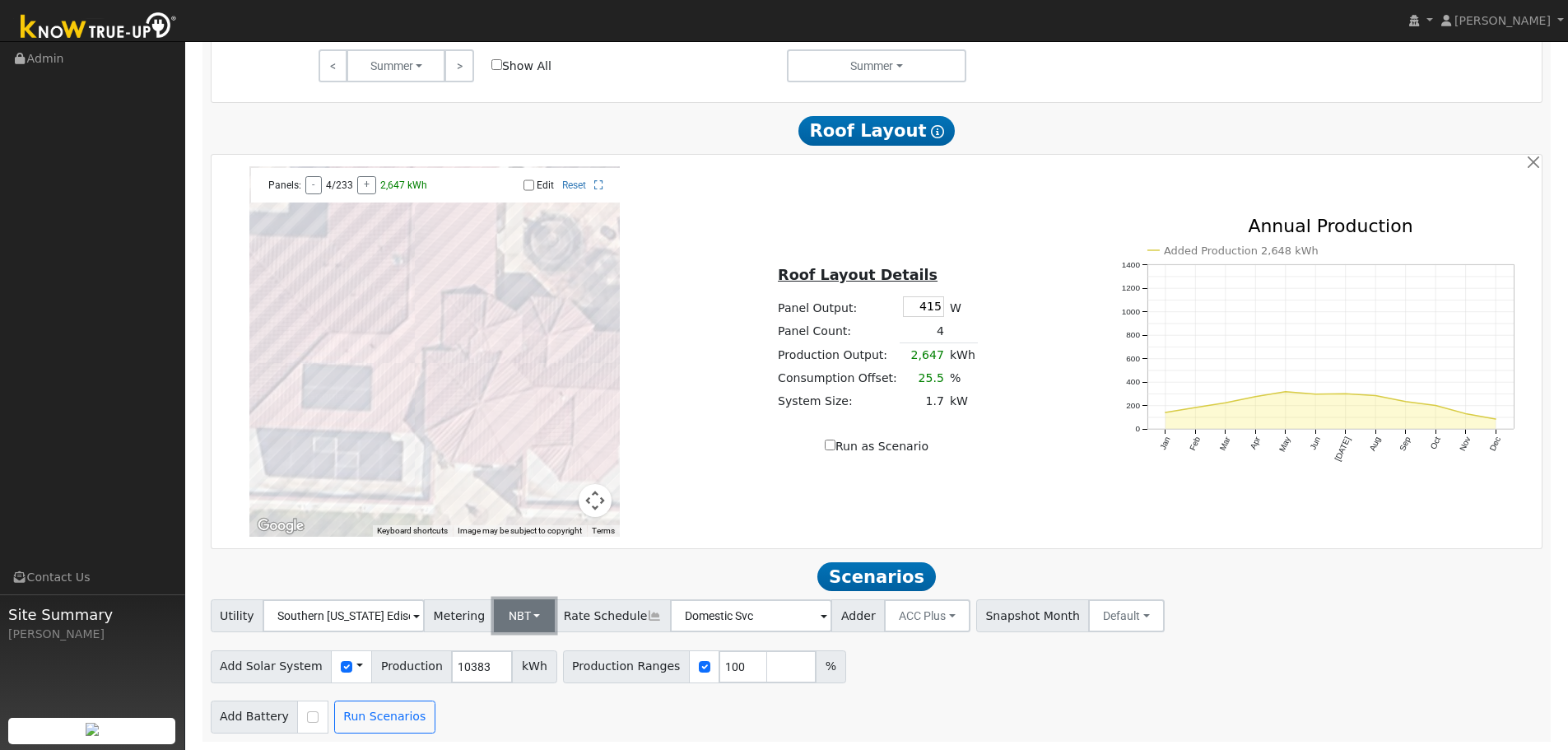
click at [526, 622] on button "NBT" at bounding box center [525, 616] width 62 height 33
click at [528, 658] on link "NEM" at bounding box center [536, 653] width 115 height 23
click at [928, 673] on div "Add Solar System Use CSV Data Production 10383 kWh Production Ranges 100 %" at bounding box center [877, 664] width 1338 height 39
drag, startPoint x: 714, startPoint y: 665, endPoint x: 667, endPoint y: 664, distance: 47.0
click at [668, 664] on div "Production Ranges 100 %" at bounding box center [704, 666] width 283 height 33
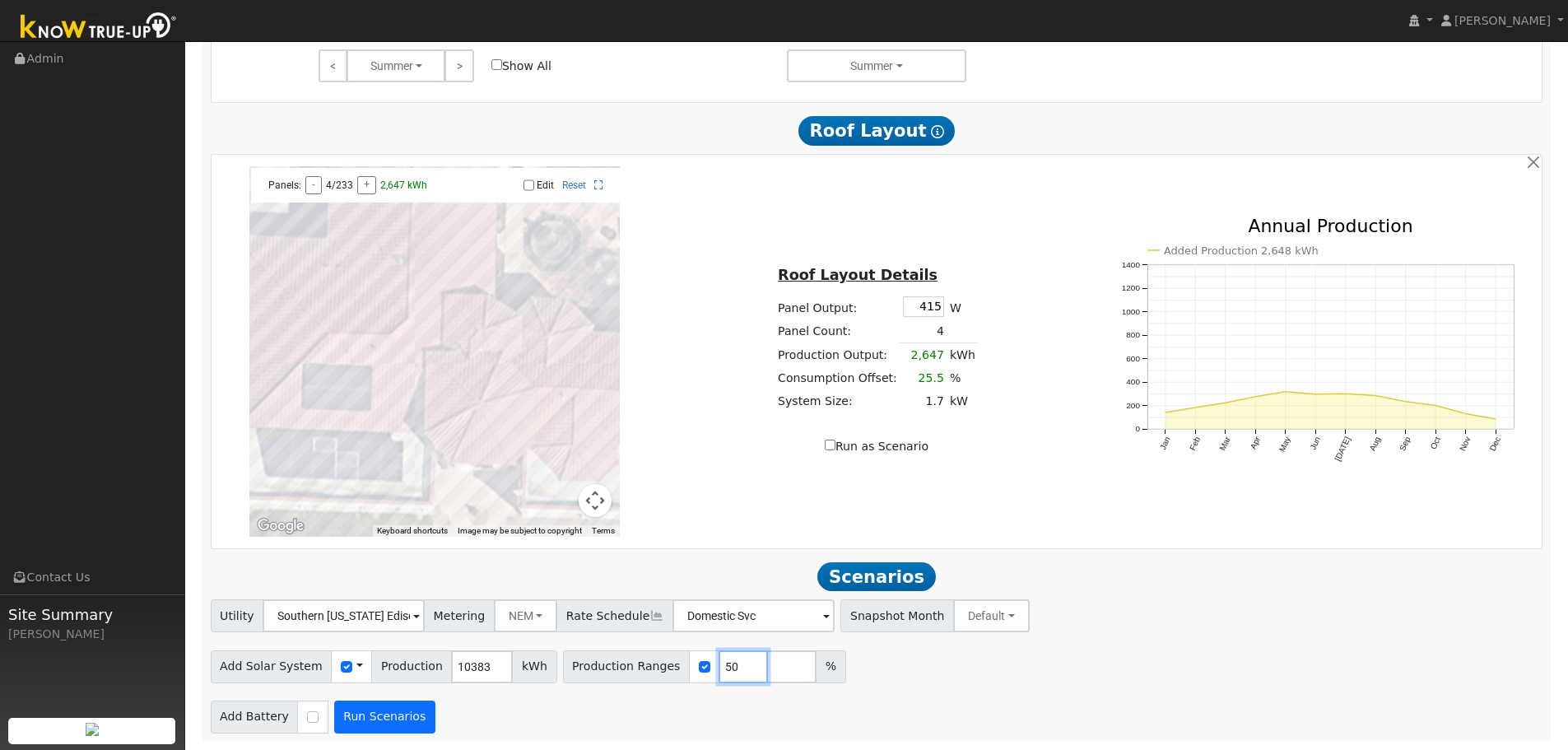
type input "50"
click at [391, 714] on button "Run Scenarios" at bounding box center [384, 716] width 101 height 33
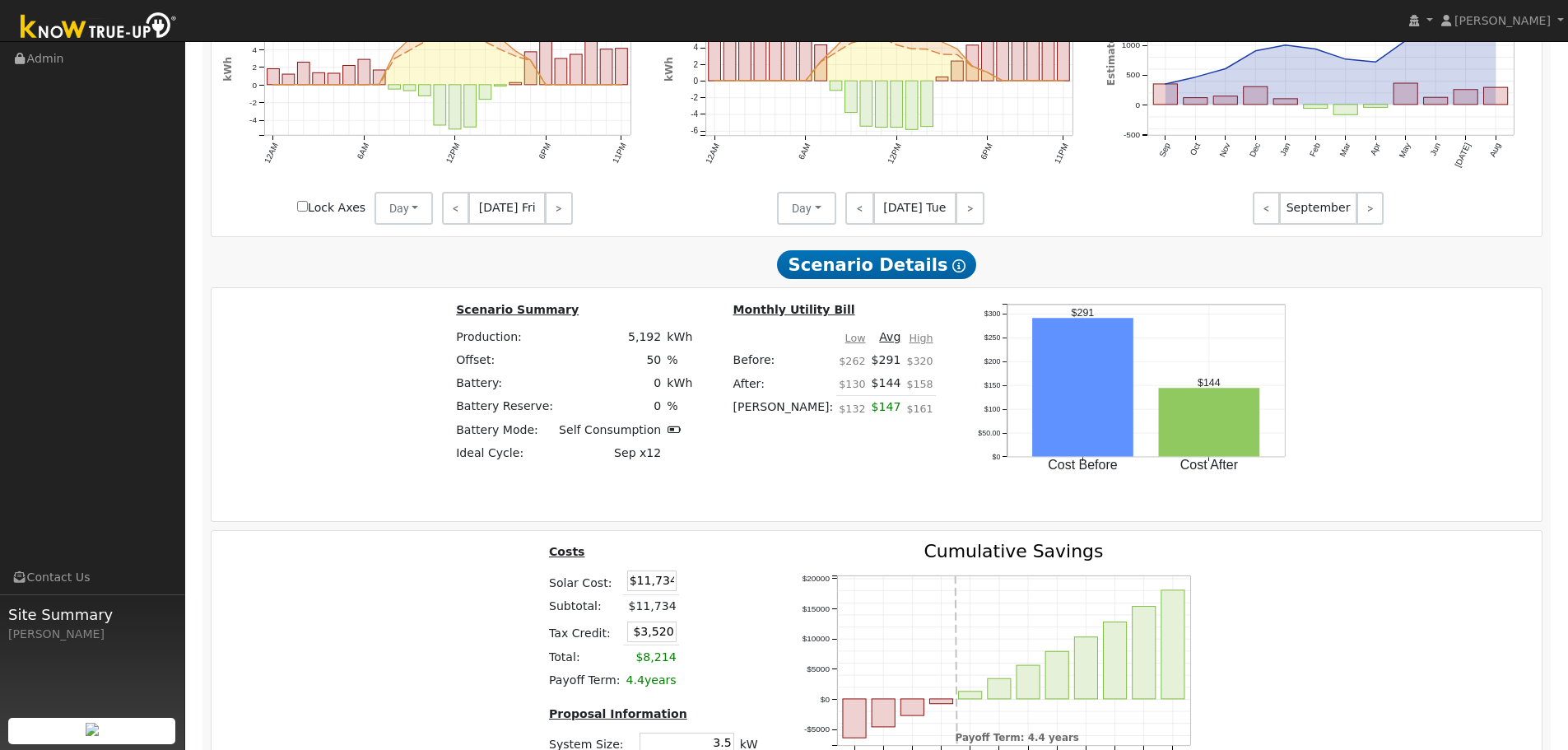
scroll to position [2390, 0]
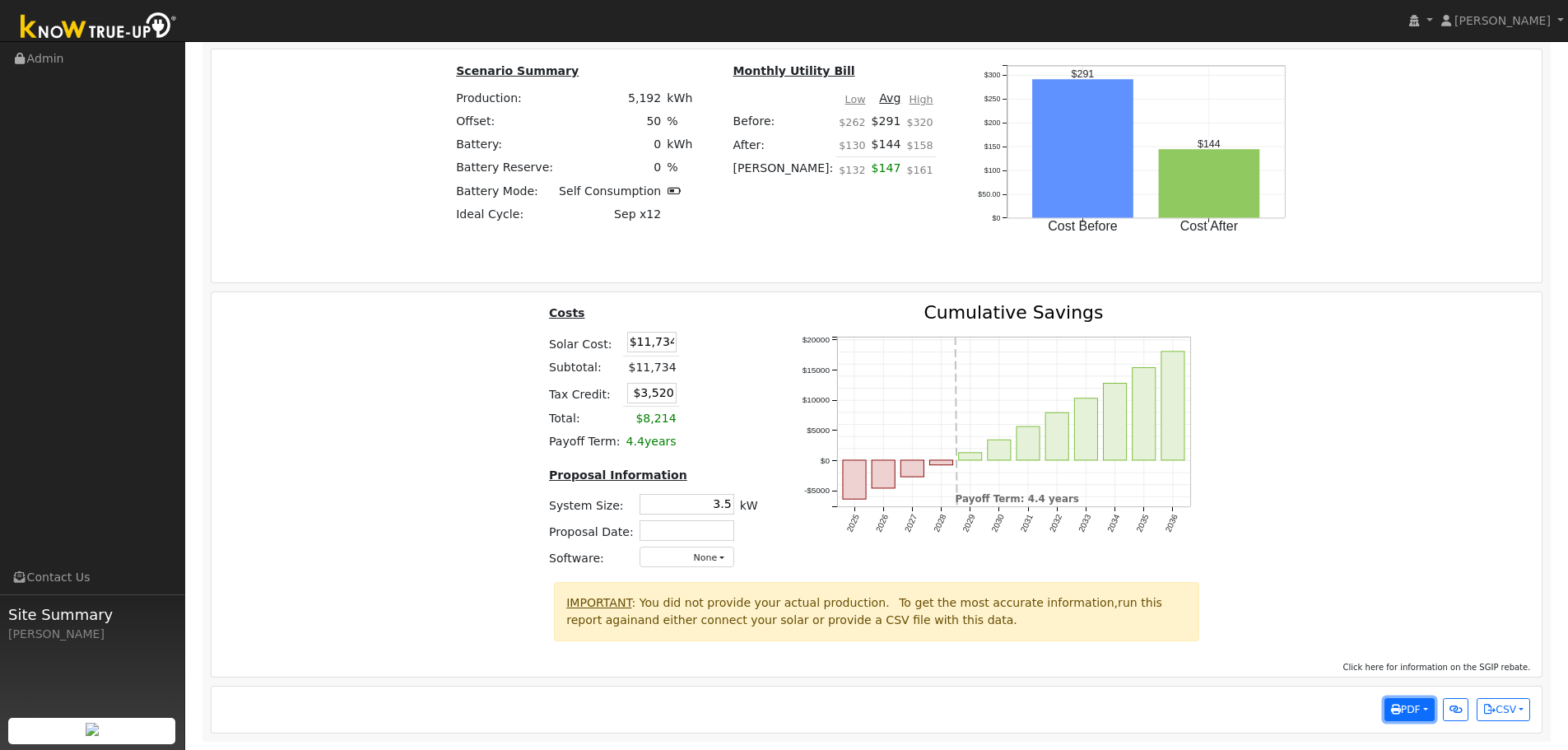
click at [1426, 710] on button "PDF" at bounding box center [1409, 709] width 50 height 23
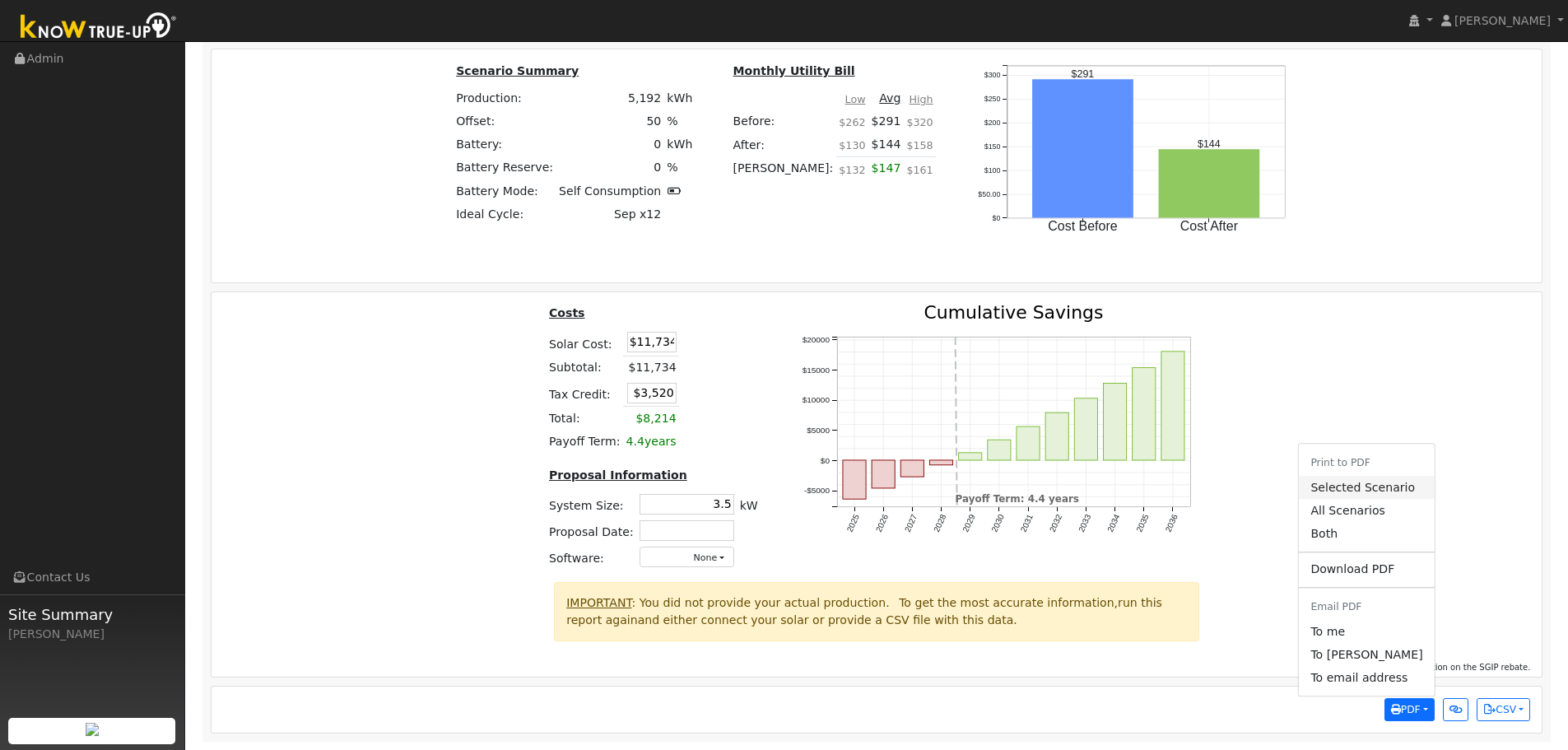
click at [1384, 488] on link "Selected Scenario" at bounding box center [1366, 487] width 135 height 23
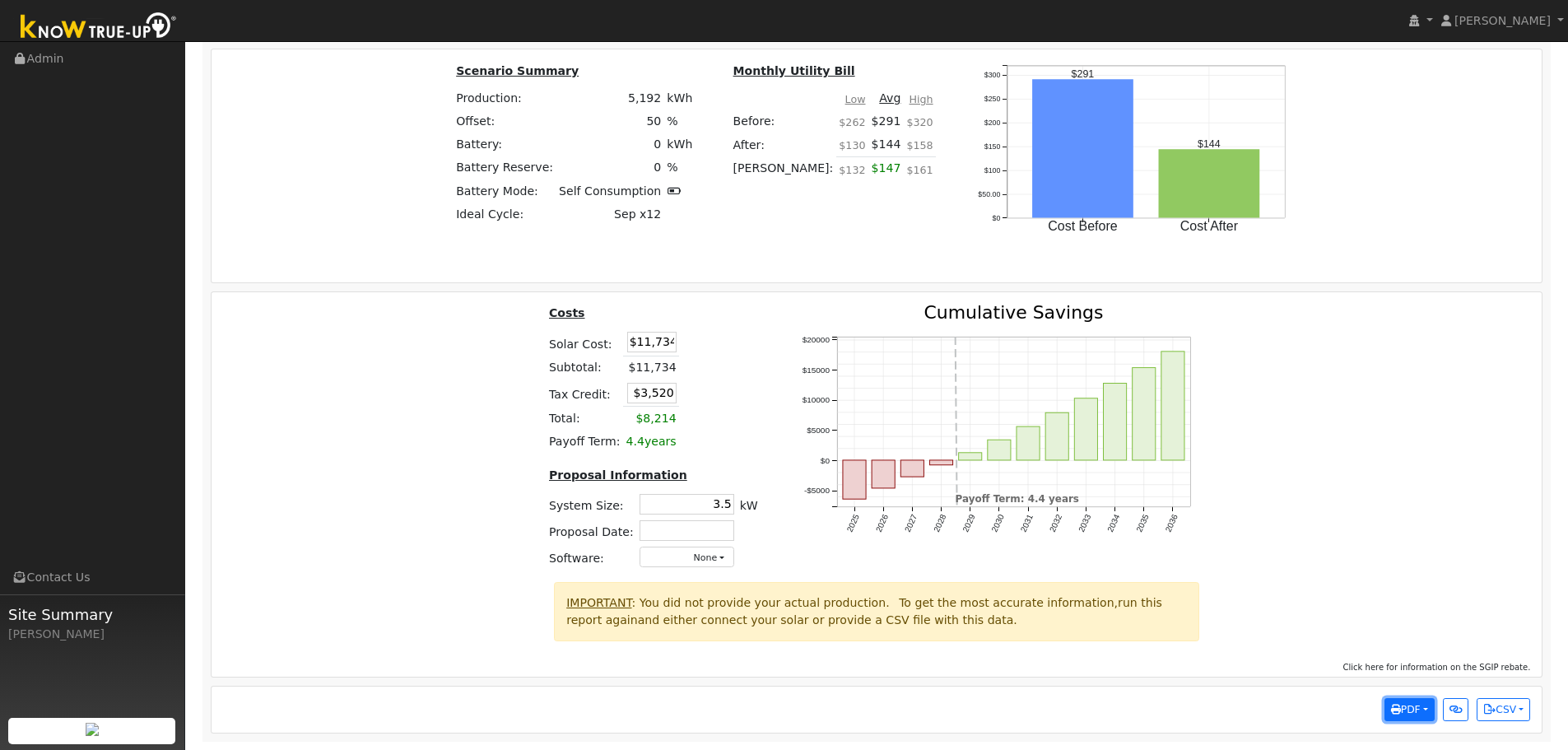
click at [1421, 708] on button "PDF" at bounding box center [1409, 709] width 50 height 23
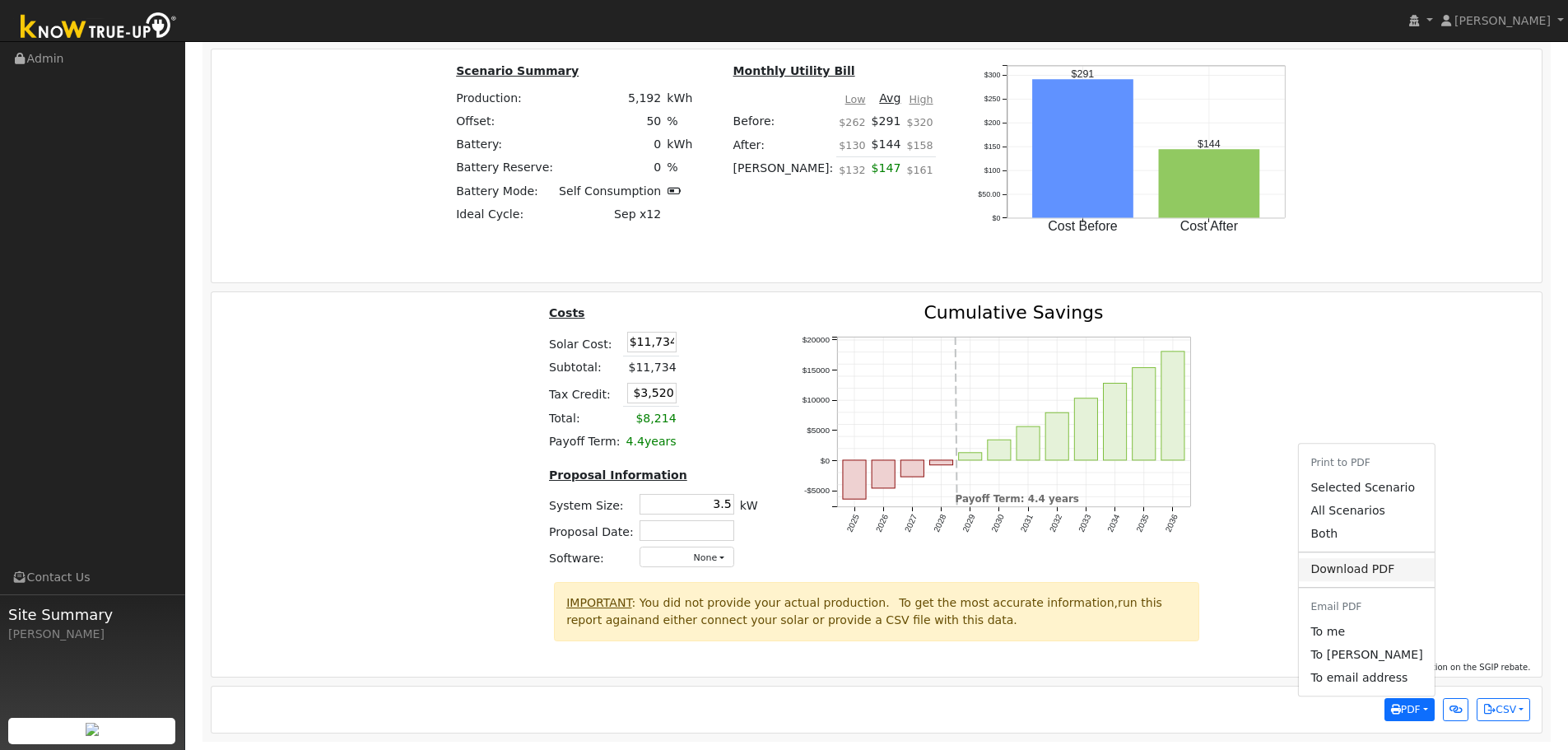
click at [1400, 574] on link "Download PDF" at bounding box center [1366, 569] width 135 height 23
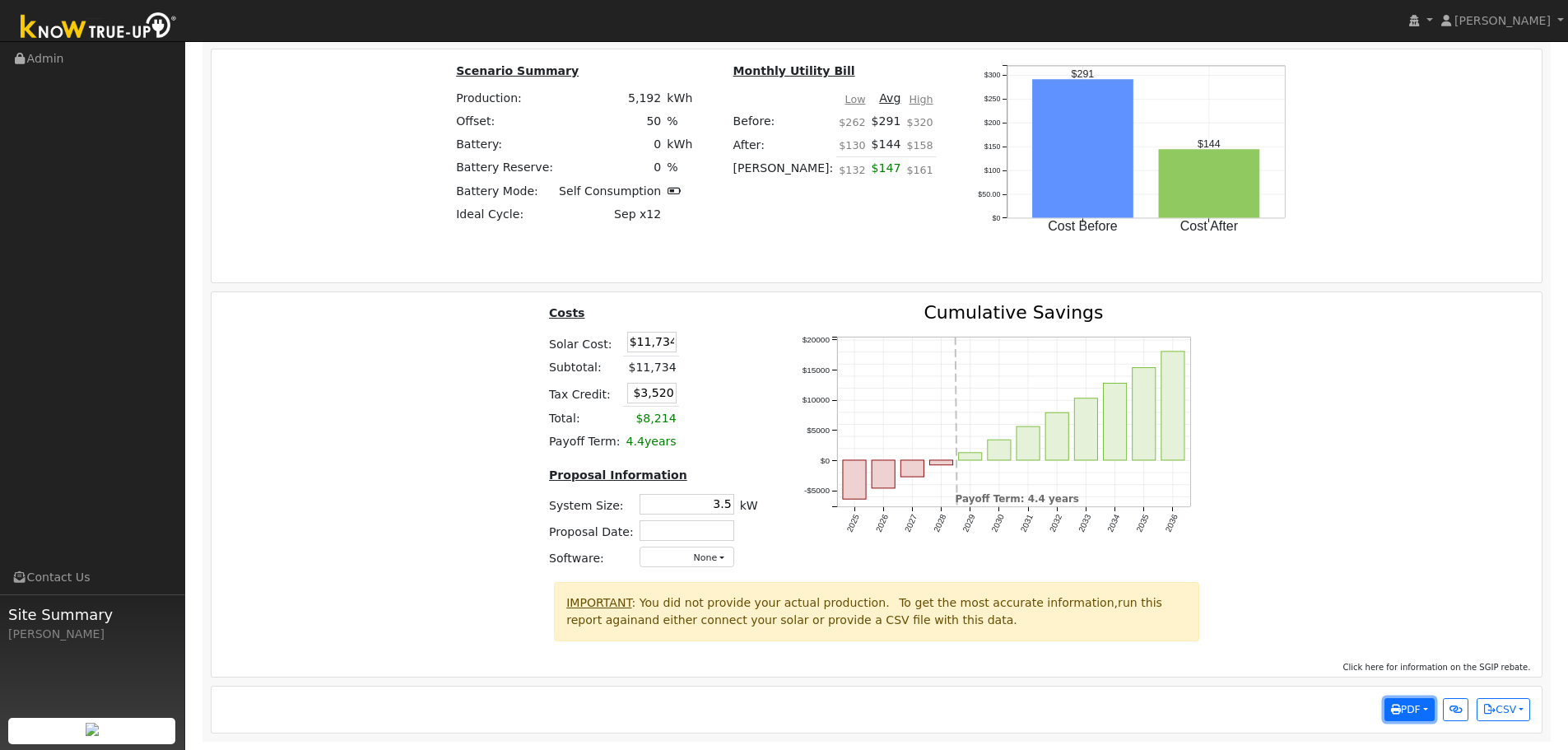
click at [1422, 704] on button "PDF" at bounding box center [1409, 709] width 50 height 23
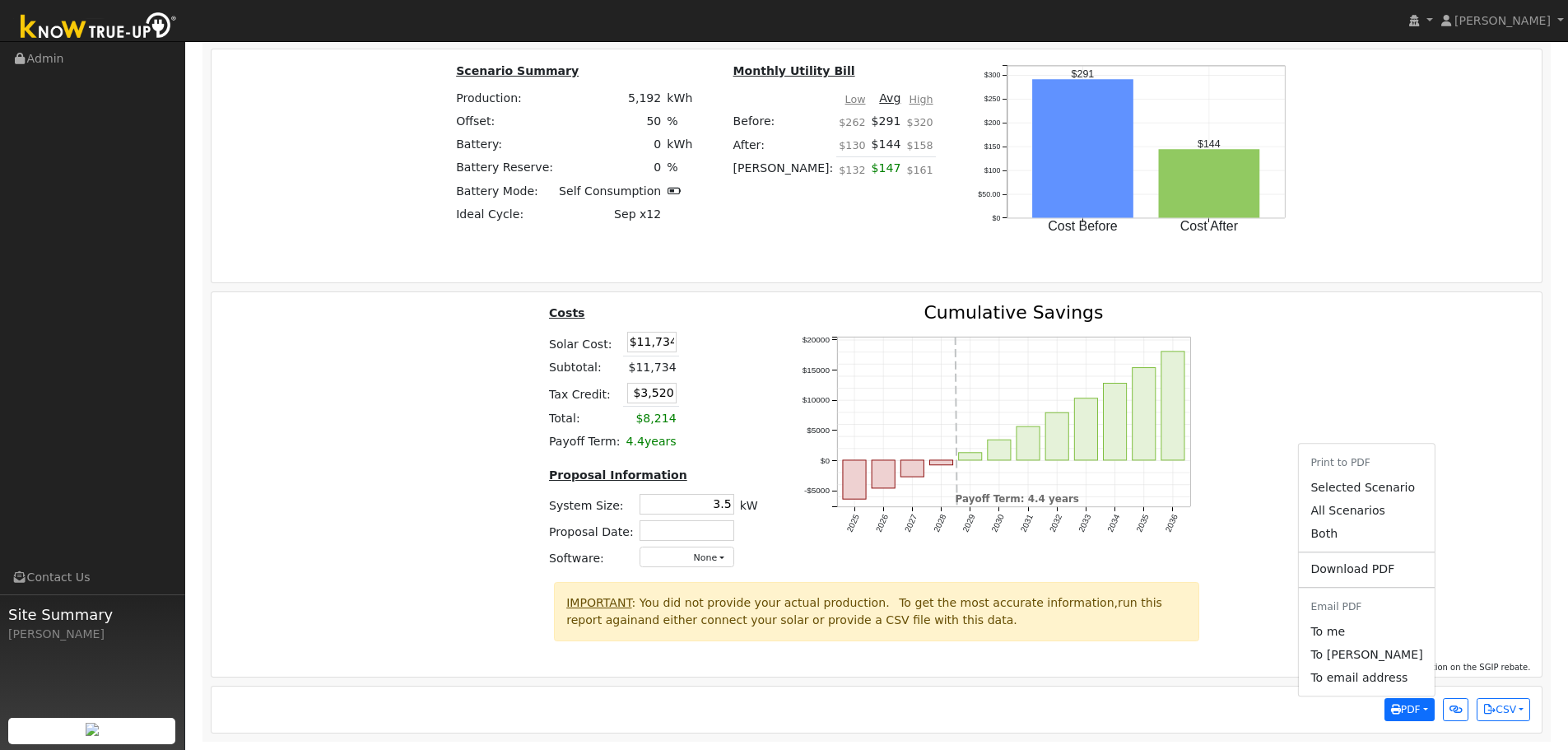
click at [1263, 365] on div "Costs Solar Cost: $11,734 Subtotal: $11,734 Tax Credit: $3,520 Total: $8,214 Pa…" at bounding box center [877, 442] width 1342 height 278
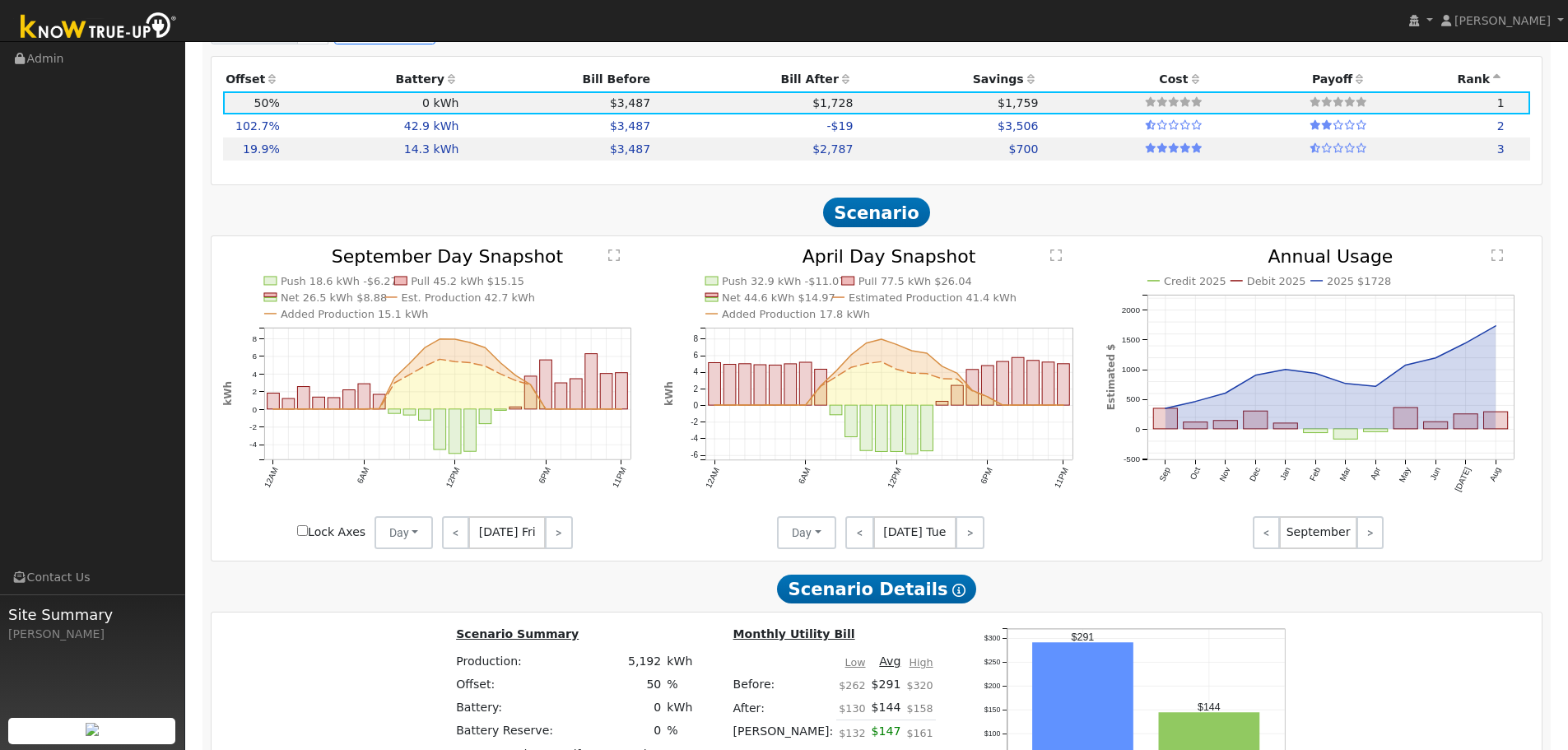
scroll to position [1484, 0]
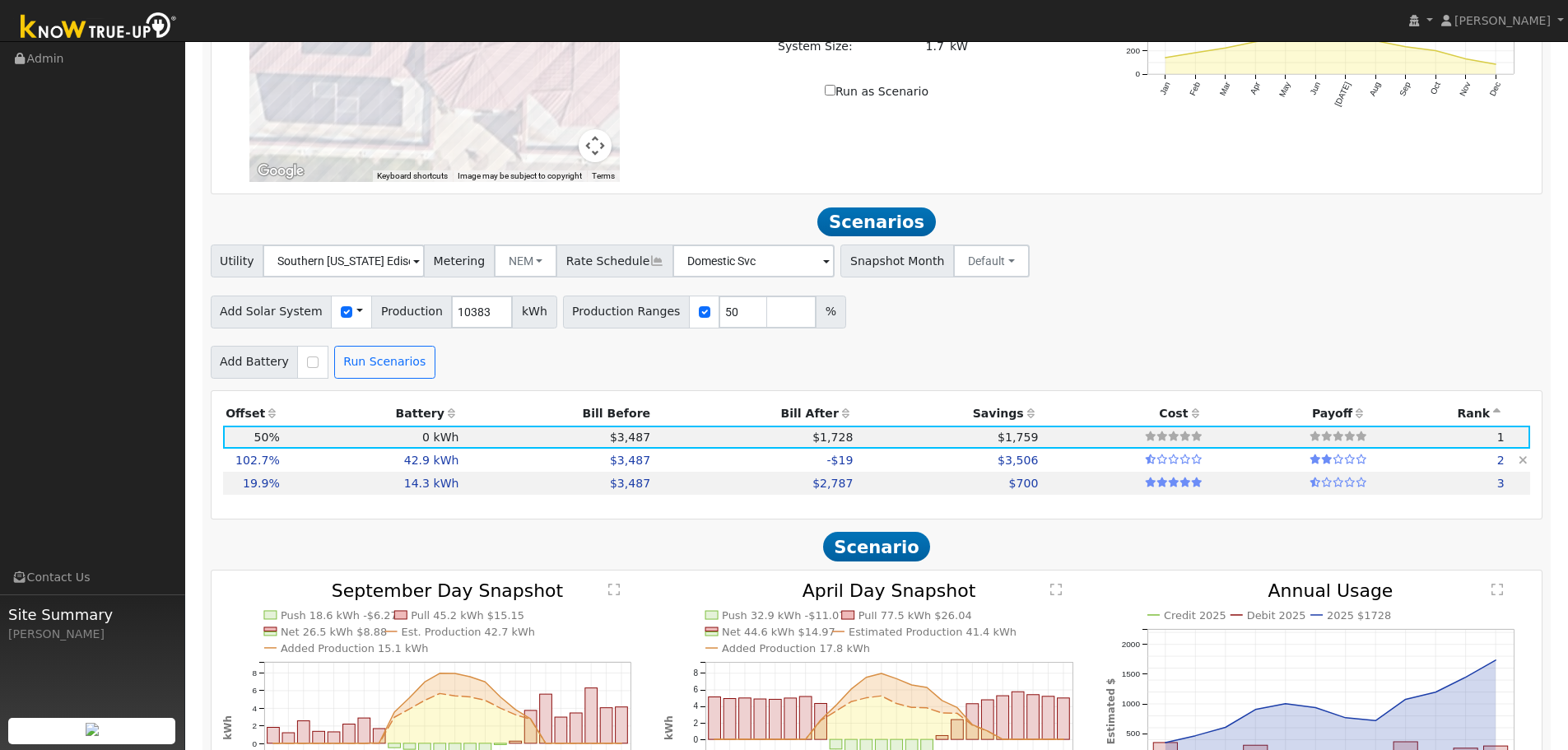
click at [610, 472] on td "$3,487" at bounding box center [558, 459] width 191 height 23
type input "$24,098"
type input "$12,184"
type input "7.1"
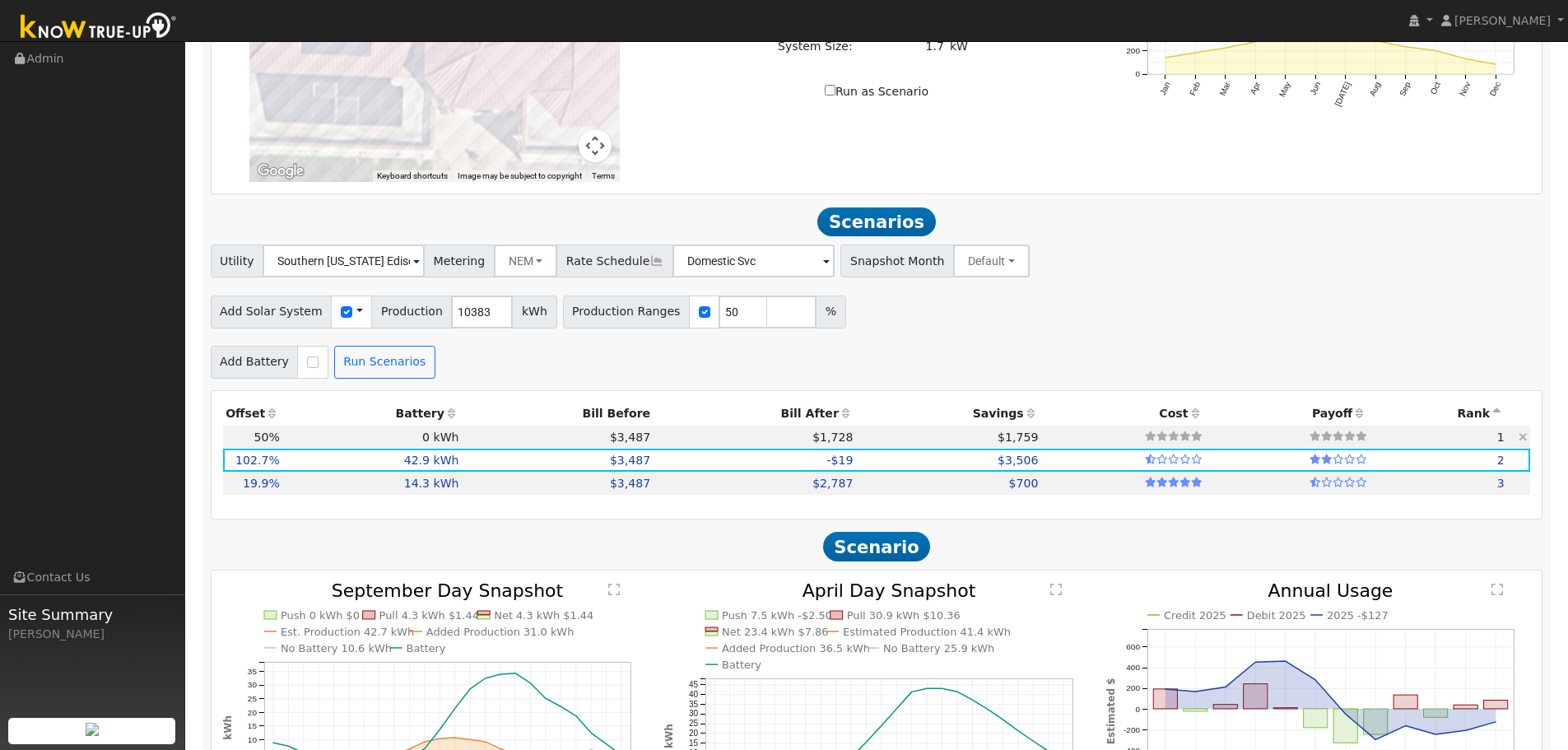
click at [672, 448] on td "$1,728" at bounding box center [754, 437] width 203 height 23
type input "$11,734"
type input "$3,520"
type input "3.5"
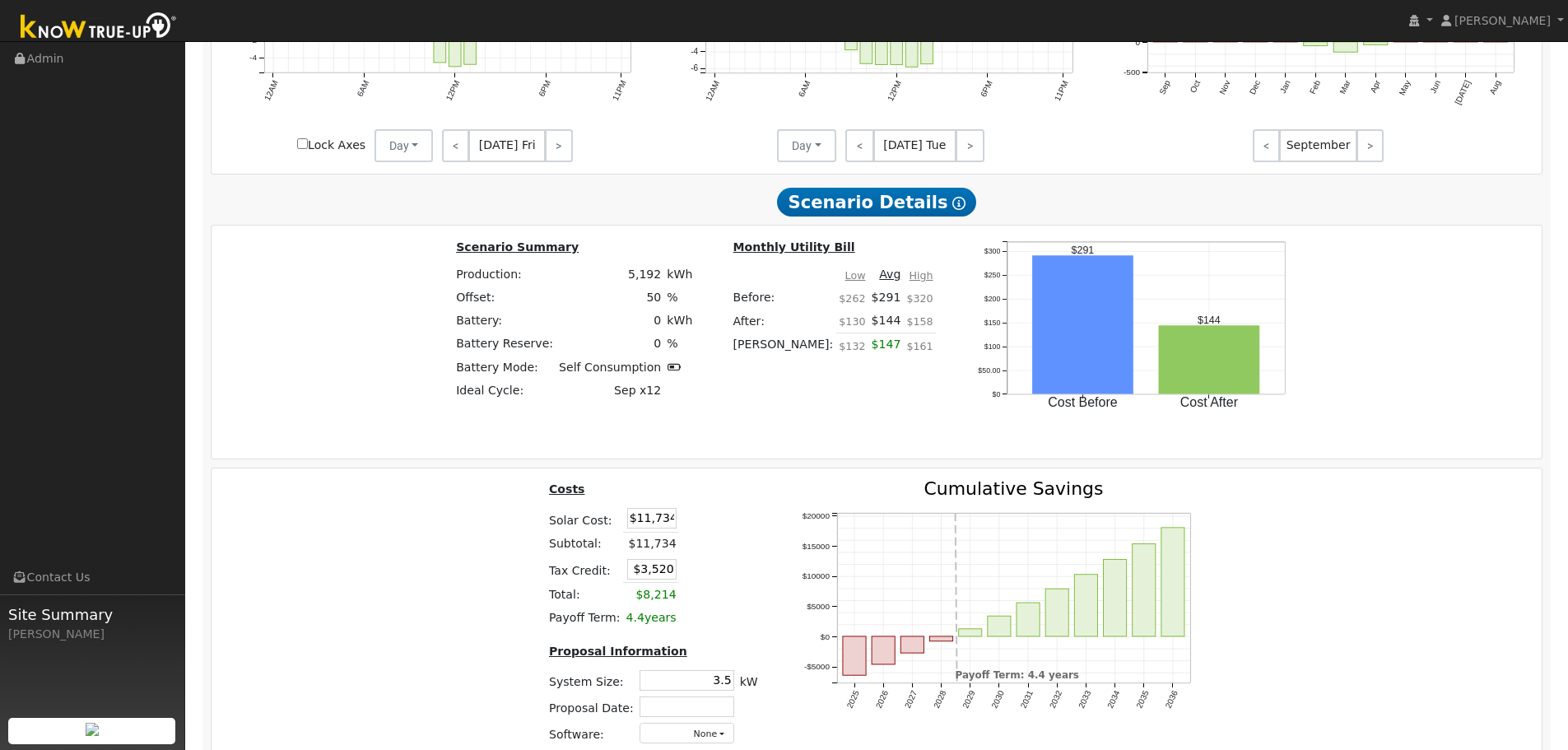
scroll to position [2390, 0]
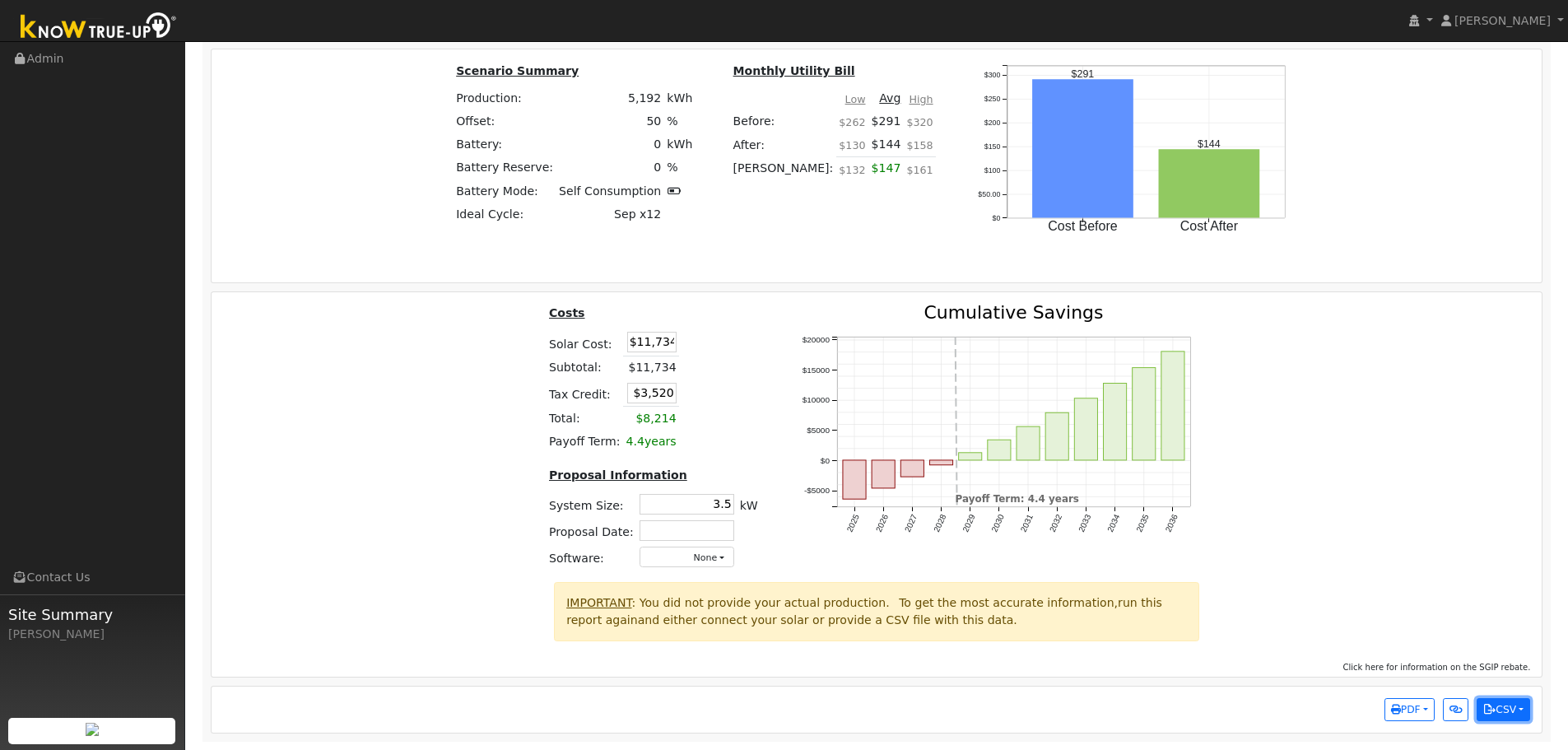
click at [1505, 709] on button "CSV" at bounding box center [1503, 709] width 53 height 23
click at [1427, 713] on button "PDF" at bounding box center [1409, 709] width 50 height 23
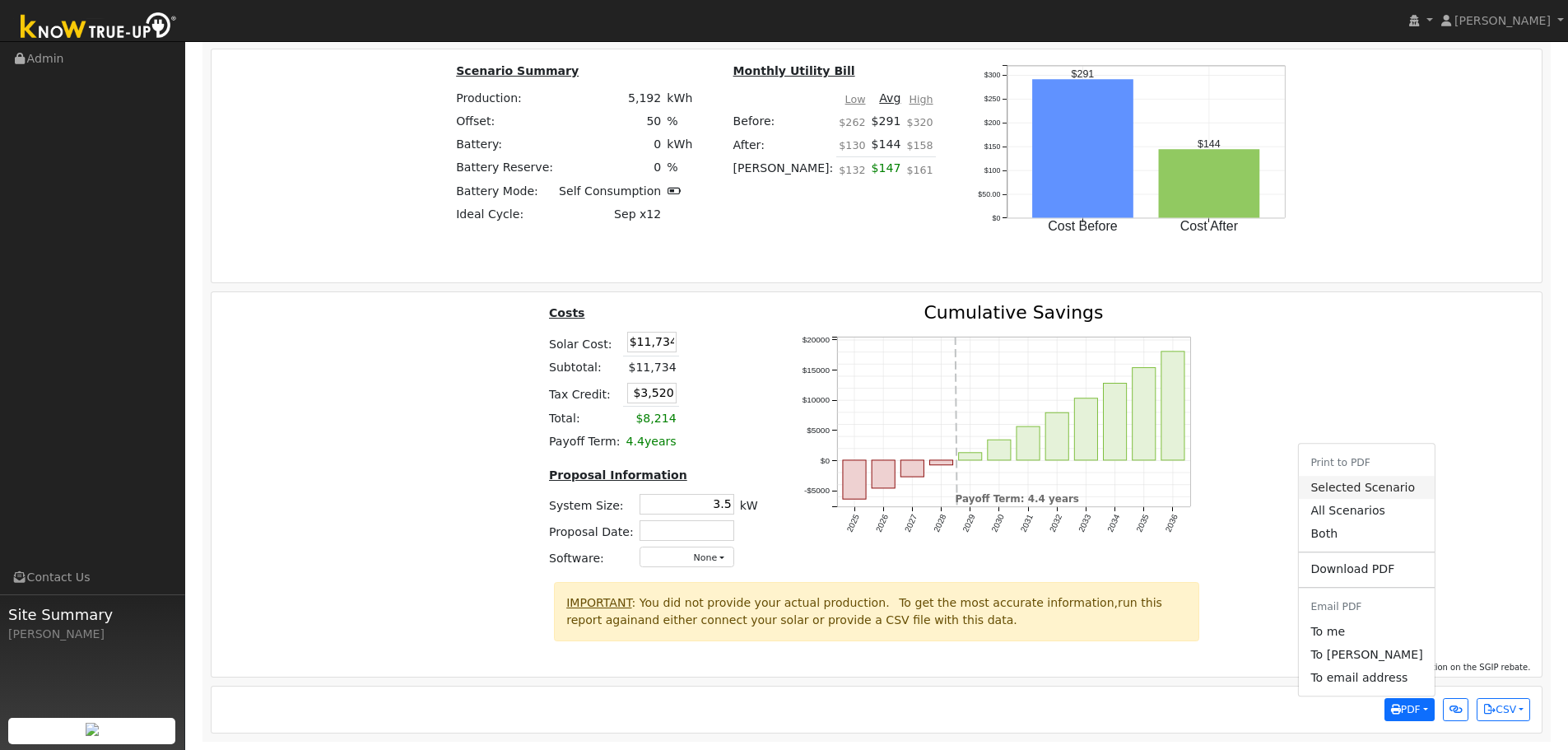
click at [1401, 490] on link "Selected Scenario" at bounding box center [1366, 487] width 135 height 23
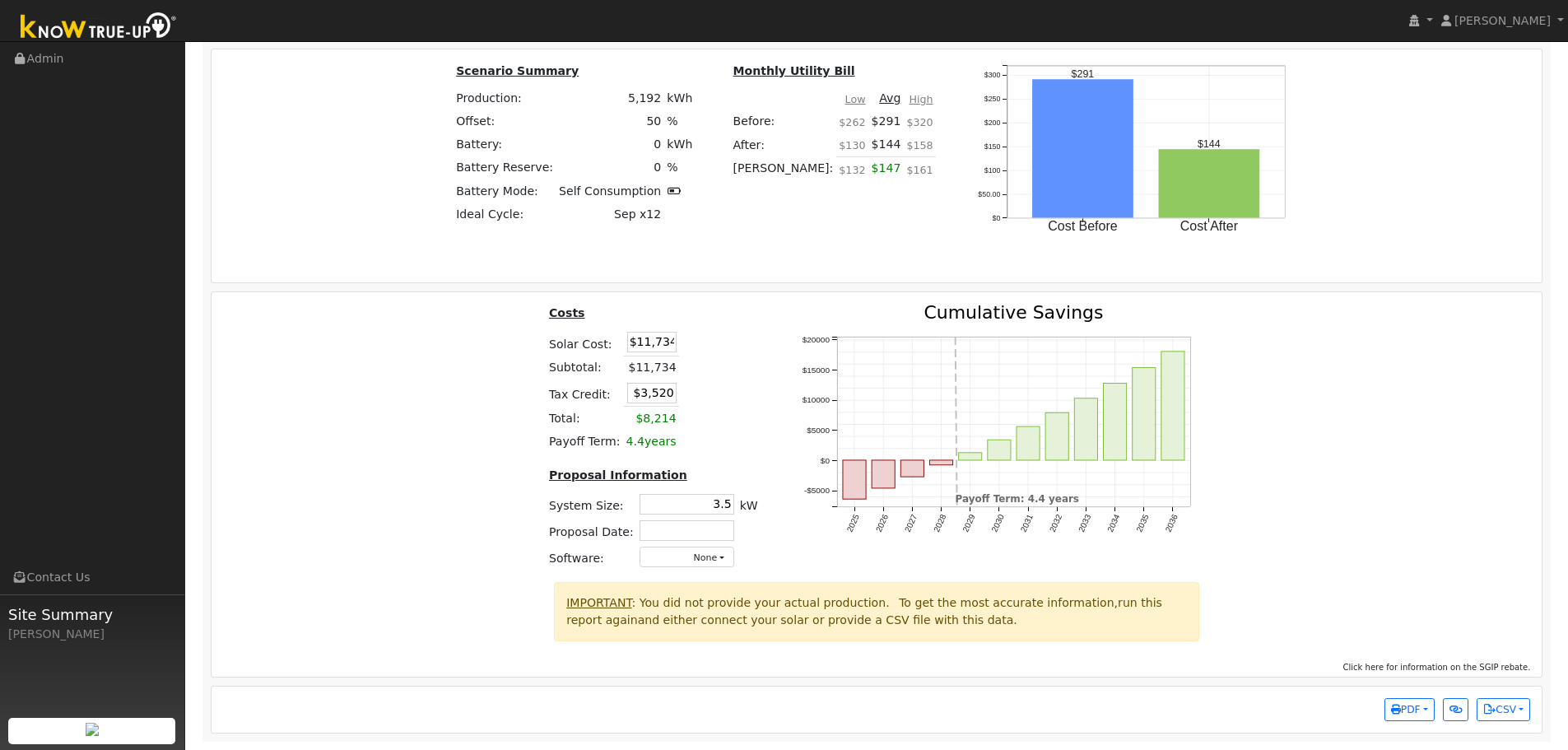
drag, startPoint x: 634, startPoint y: 345, endPoint x: 720, endPoint y: 354, distance: 86.5
click at [720, 354] on table "Costs Solar Cost: $11,734 Subtotal: $11,734 Tax Credit: $3,520 Total: $8,214 Pa…" at bounding box center [653, 378] width 215 height 150
click at [726, 349] on table "Costs Solar Cost: $11,734 Subtotal: $11,734 Tax Credit: $3,520 Total: $8,214 Pa…" at bounding box center [653, 378] width 215 height 150
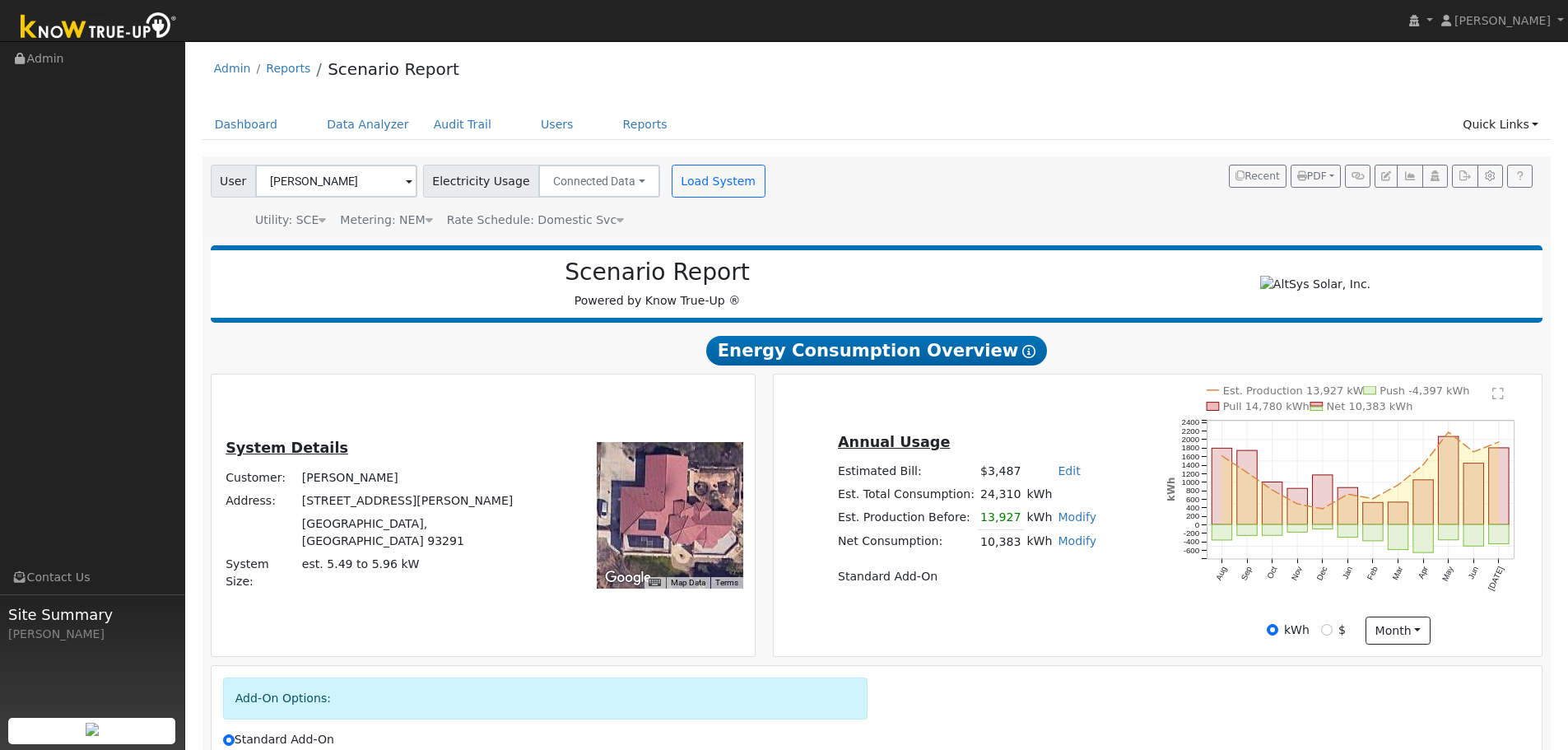
scroll to position [0, 0]
click at [1490, 178] on icon "button" at bounding box center [1490, 177] width 12 height 9
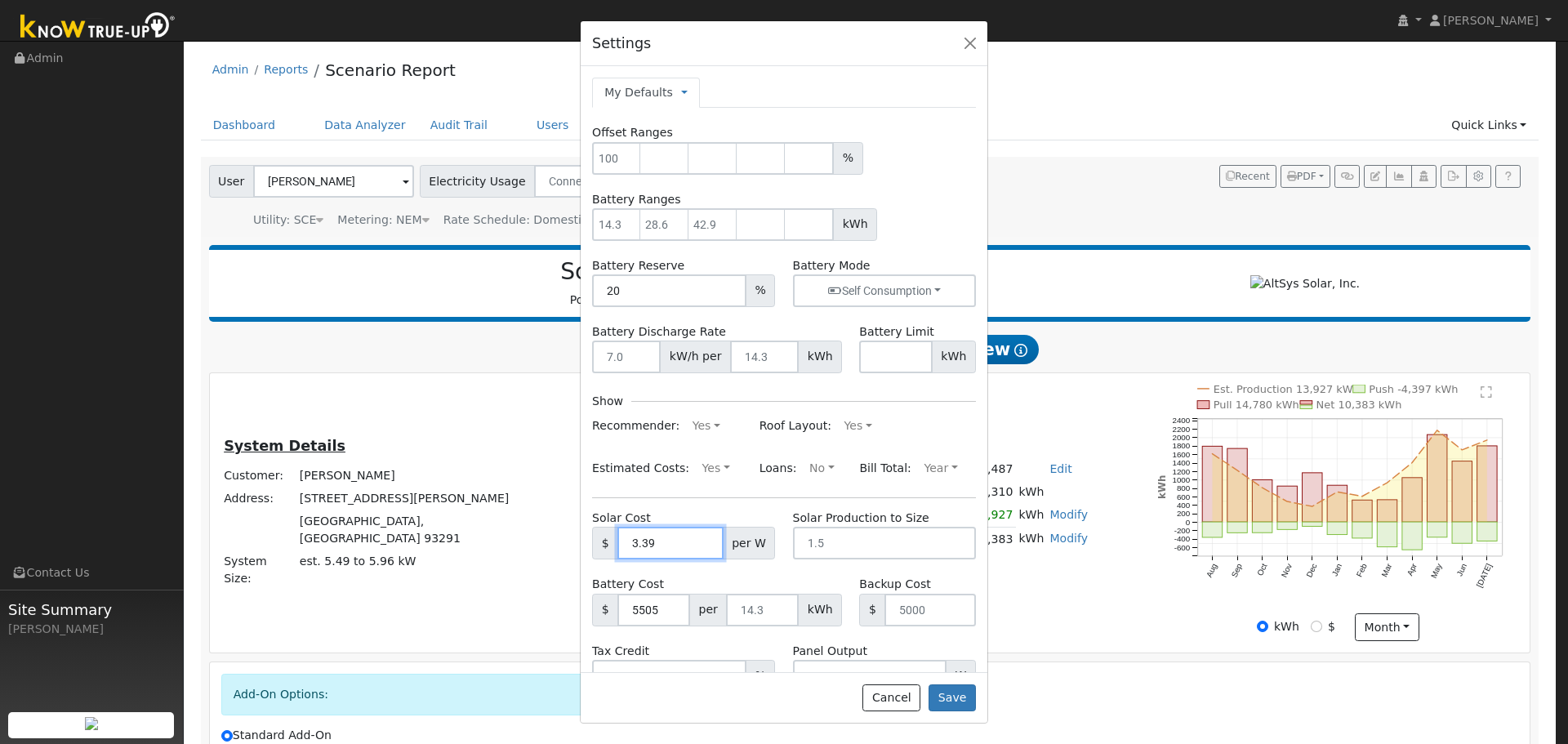
drag, startPoint x: 674, startPoint y: 543, endPoint x: 518, endPoint y: 539, distance: 156.1
click at [521, 540] on div "Settings My Defaults Temporary My Defaults Company Defaults System Defaults Off…" at bounding box center [784, 372] width 1568 height 744
type input "3.27"
click at [967, 706] on button "Save" at bounding box center [951, 698] width 47 height 27
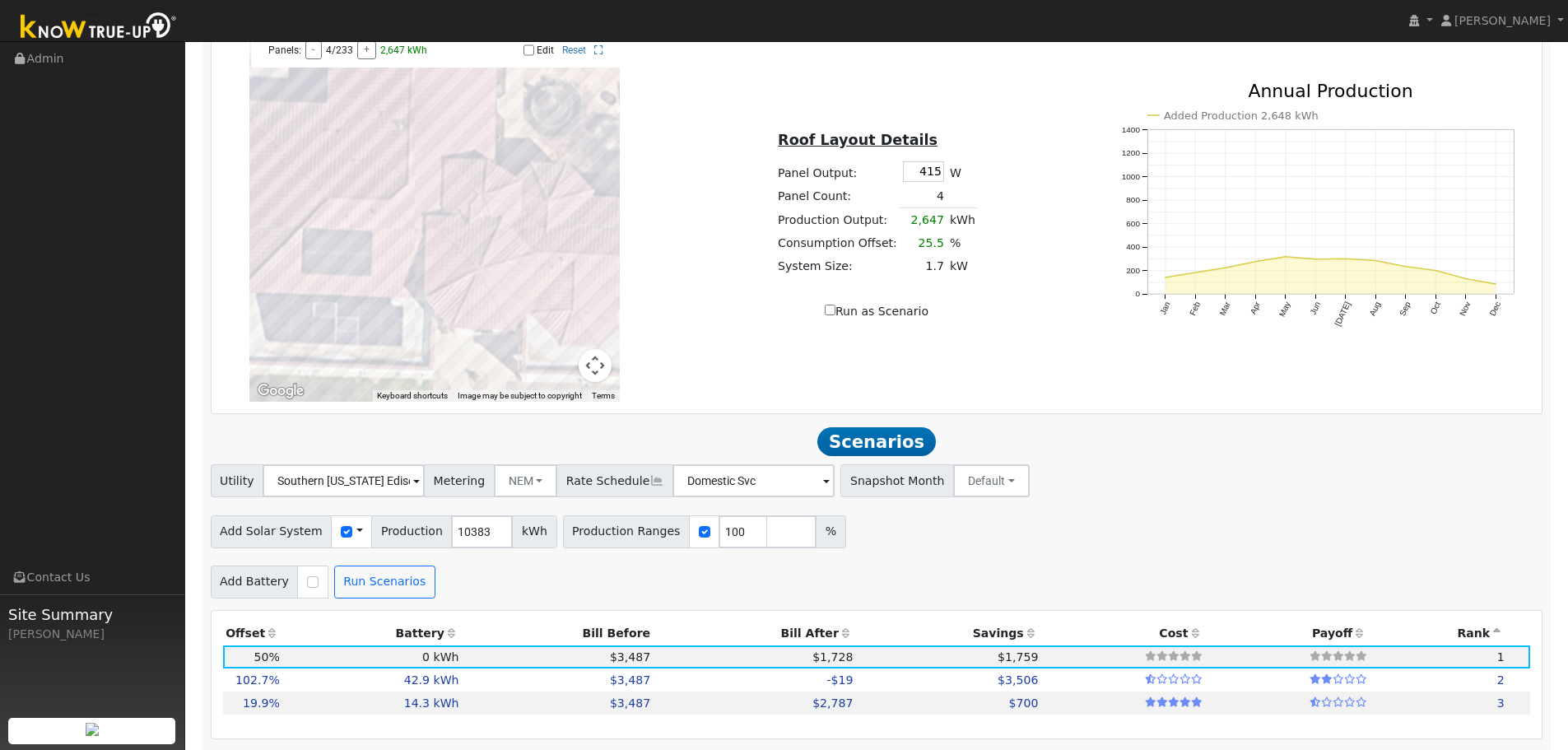
scroll to position [1237, 0]
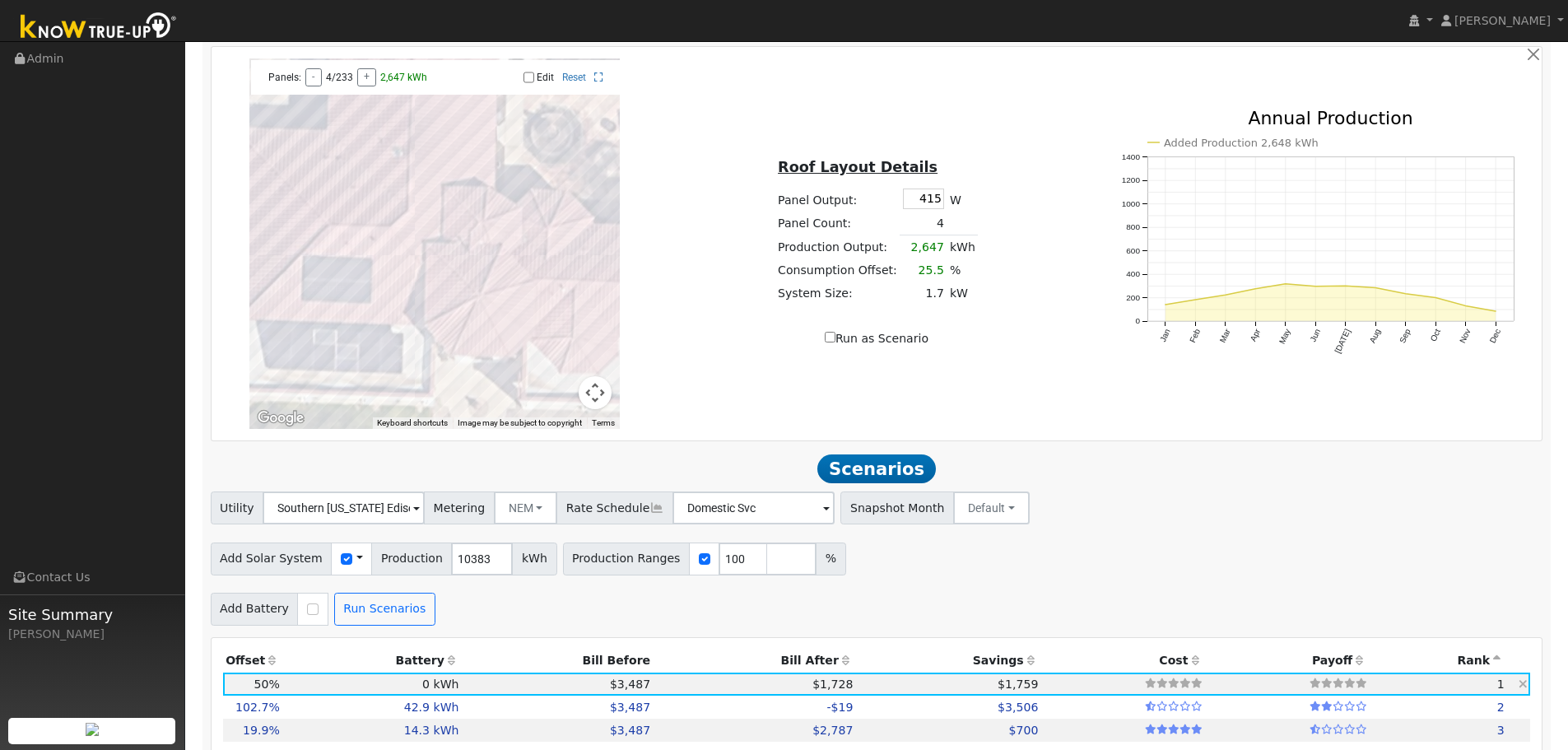
click at [355, 693] on td "0 kWh" at bounding box center [372, 684] width 179 height 23
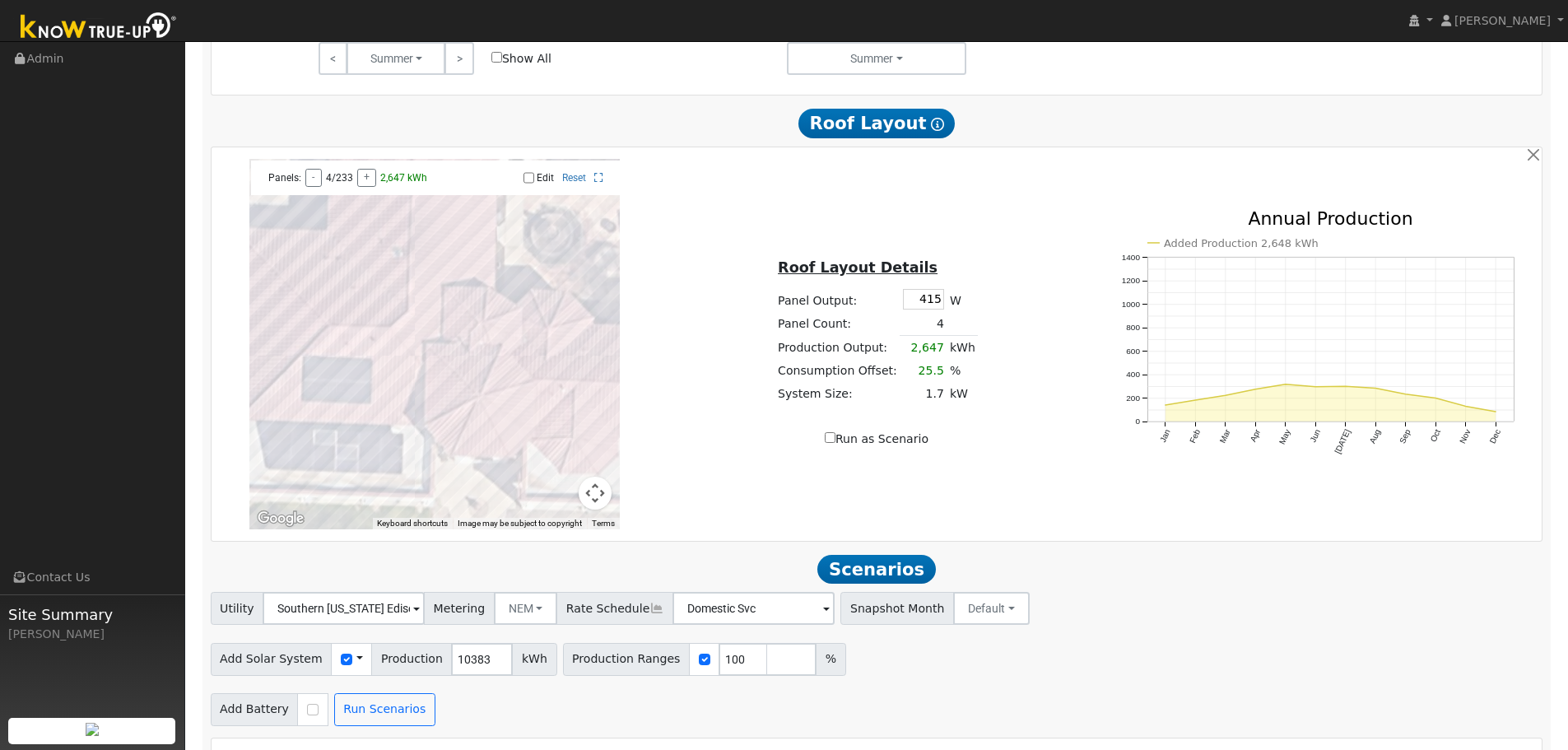
scroll to position [1154, 0]
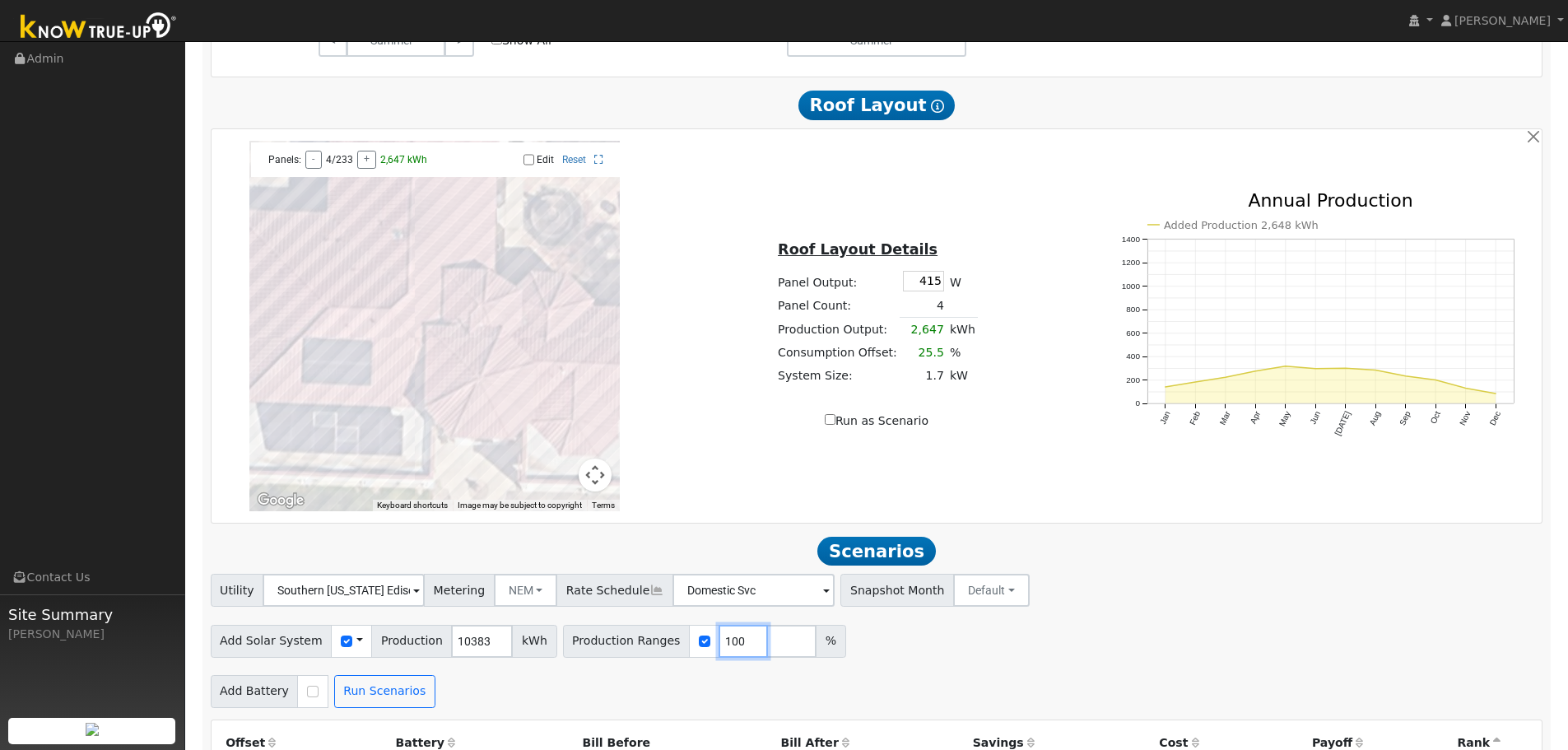
click at [718, 650] on input "100" at bounding box center [742, 641] width 49 height 33
type input "50"
click at [359, 708] on button "Run Scenarios" at bounding box center [384, 691] width 101 height 33
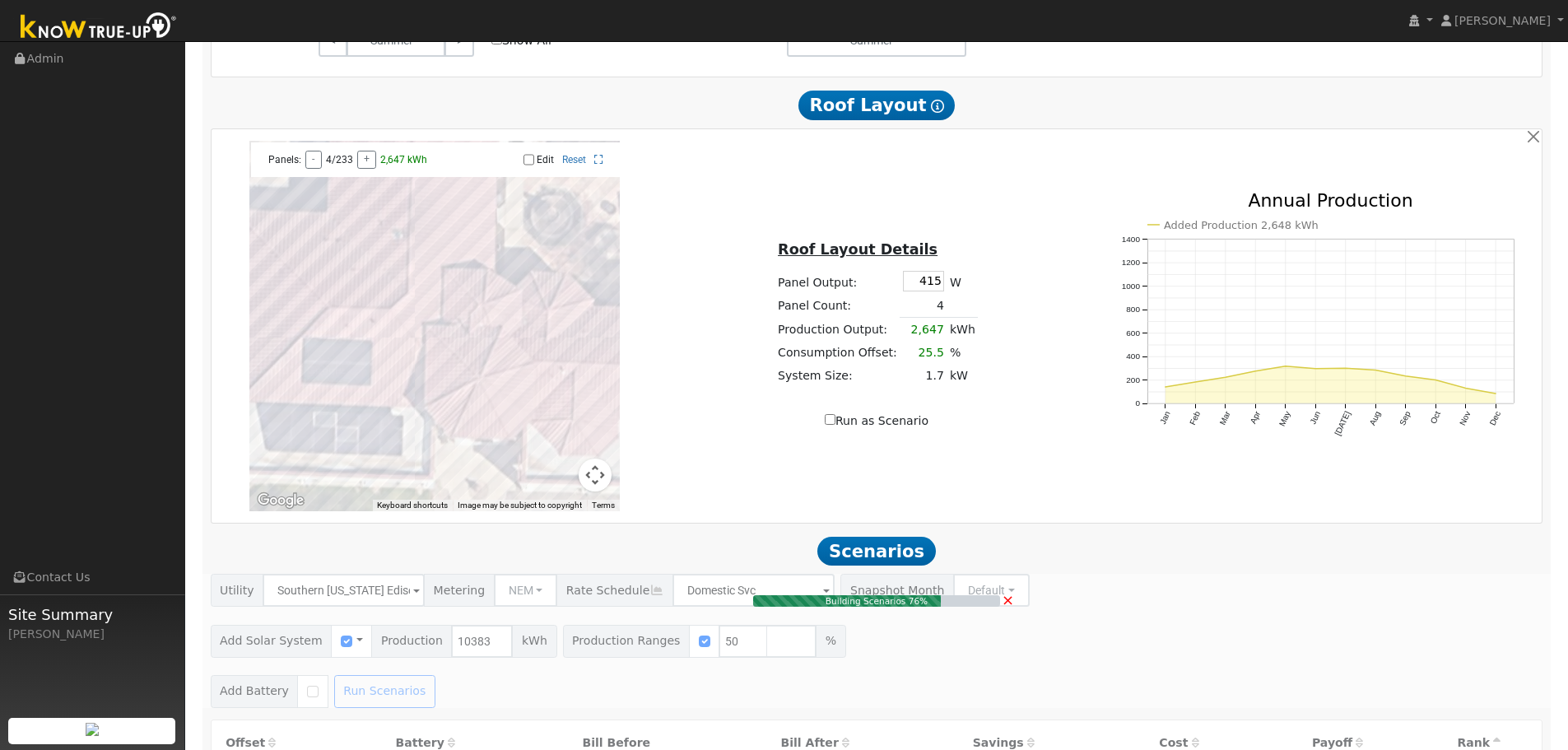
type input "$11,319"
type input "$3,396"
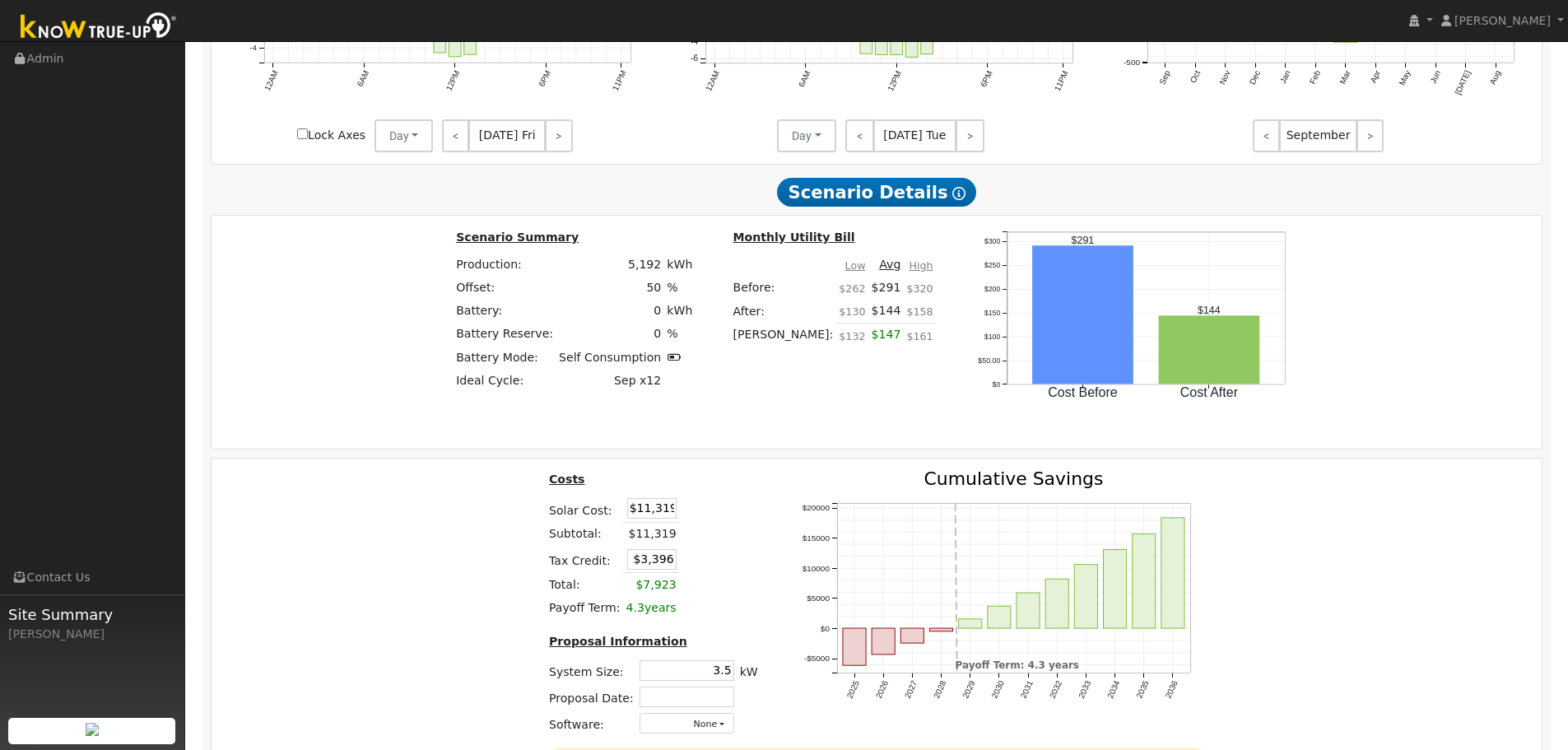
scroll to position [2390, 0]
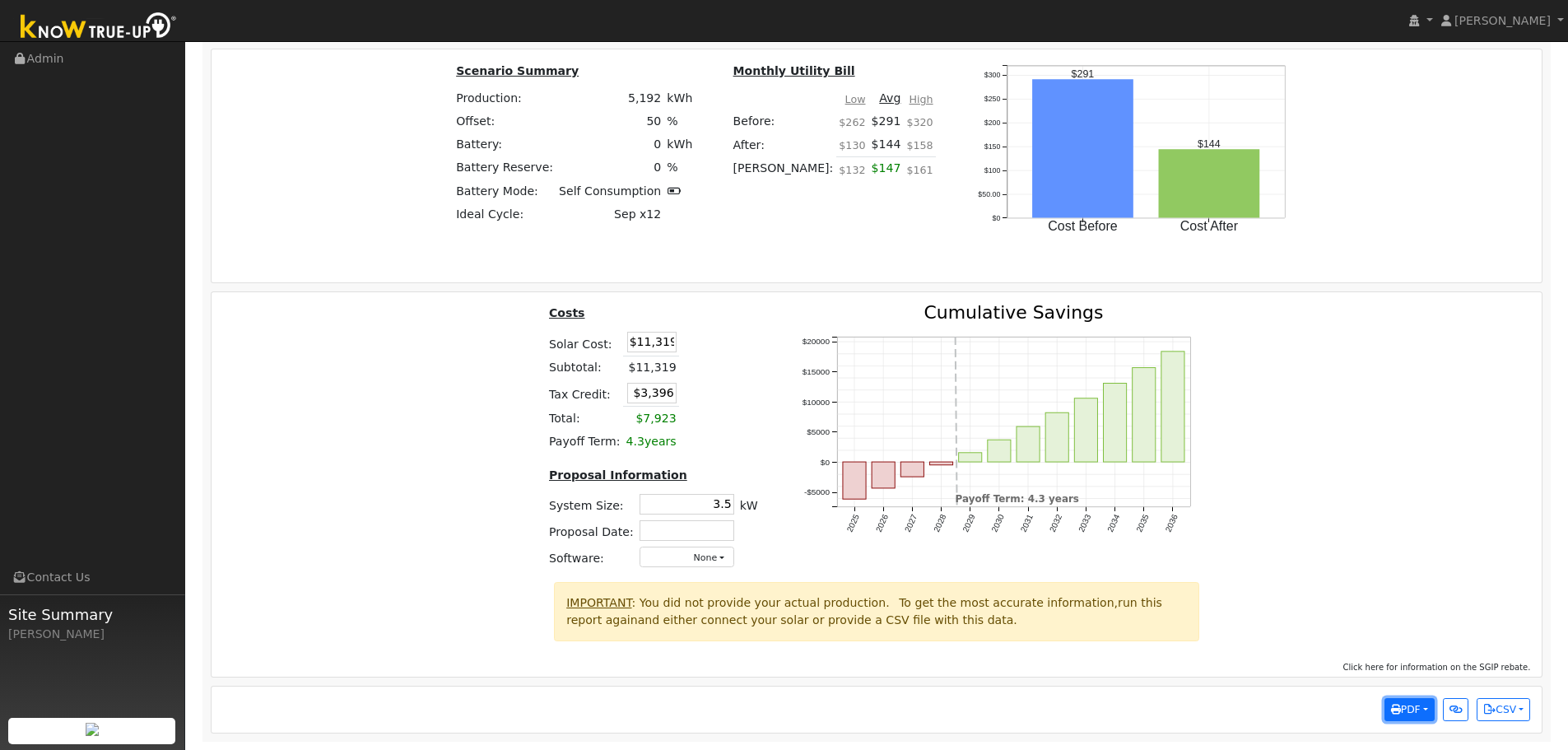
click at [1432, 708] on button "PDF" at bounding box center [1409, 709] width 50 height 23
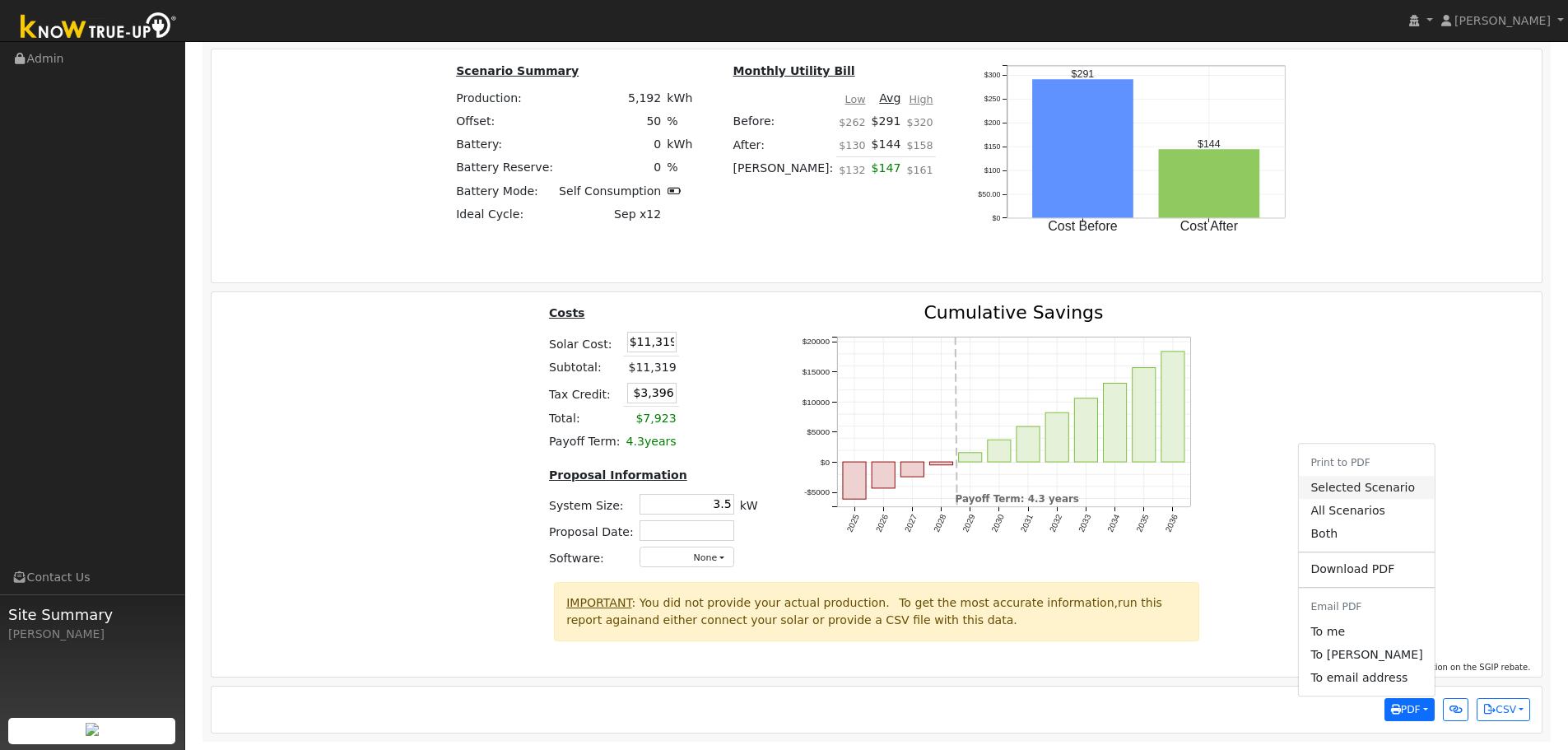
click at [1397, 492] on link "Selected Scenario" at bounding box center [1366, 487] width 135 height 23
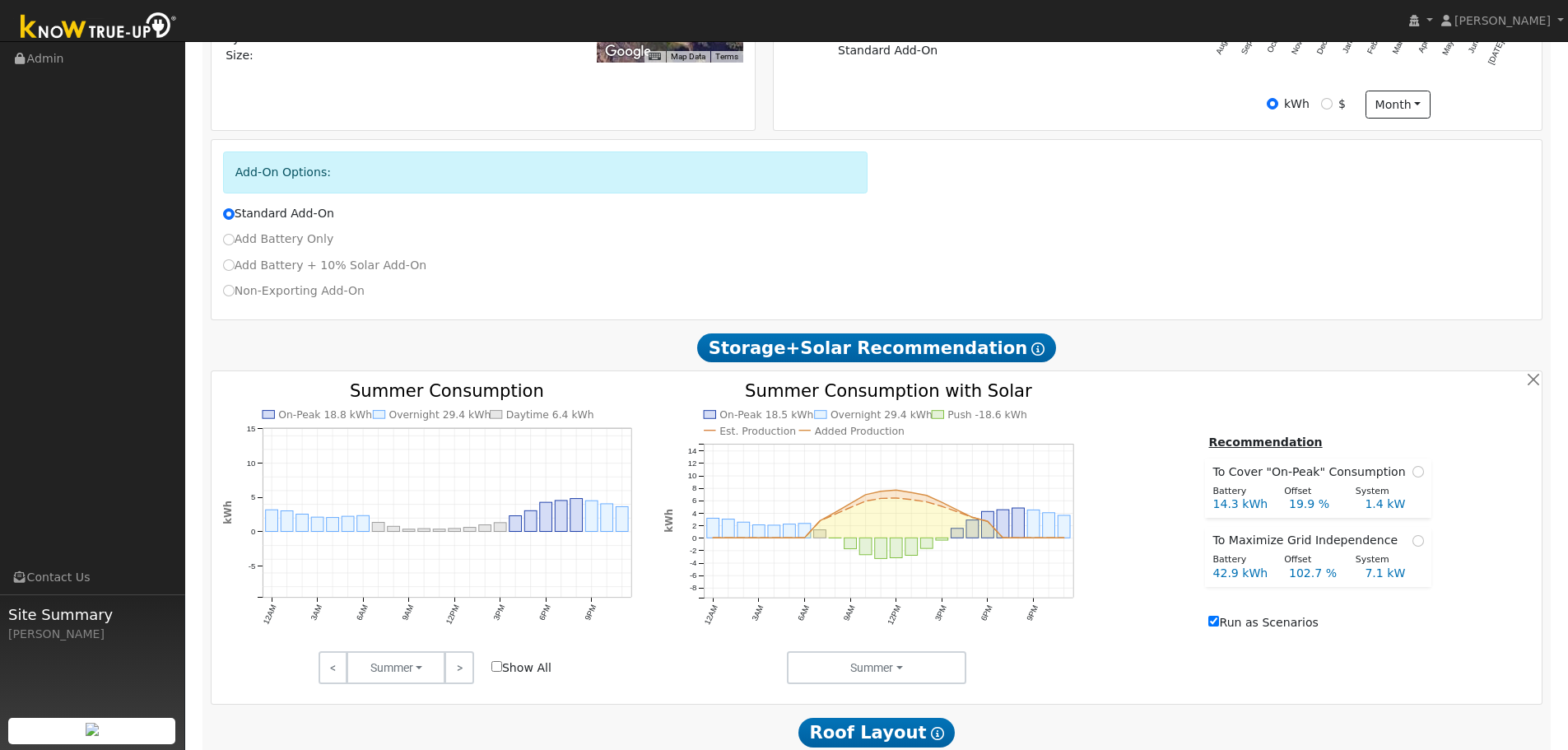
scroll to position [576, 0]
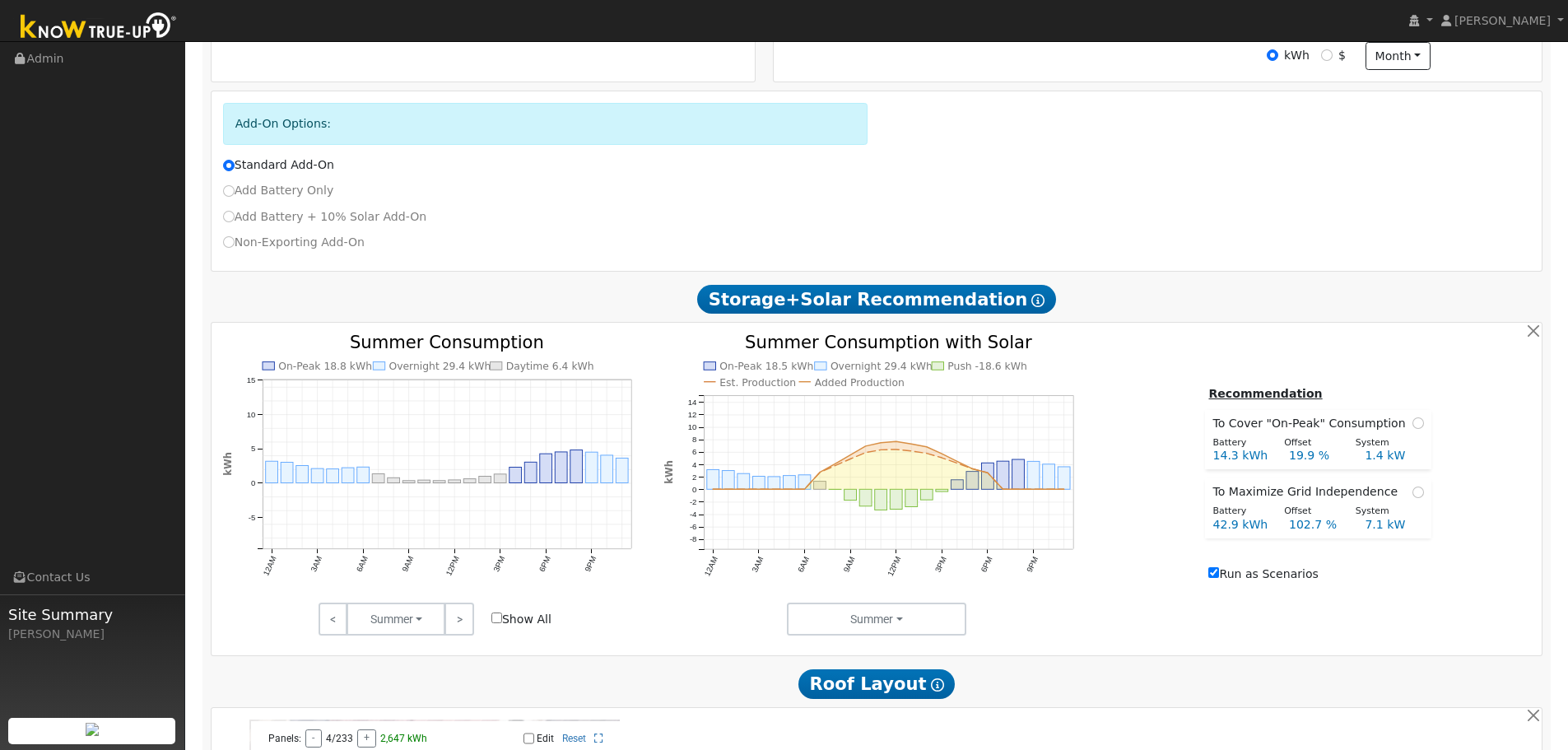
click at [1219, 578] on input "Run as Scenarios" at bounding box center [1214, 572] width 10 height 10
checkbox input "false"
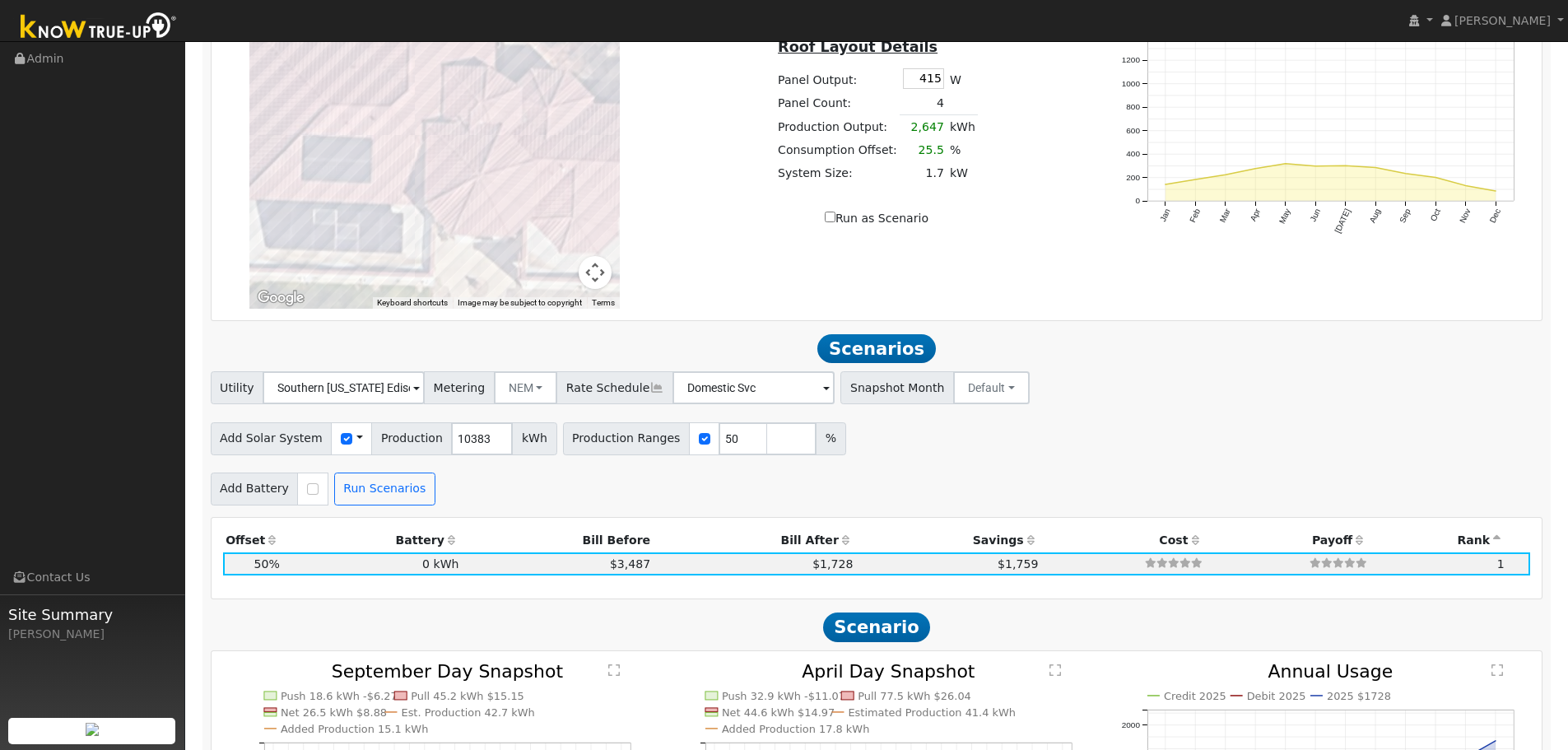
scroll to position [1317, 0]
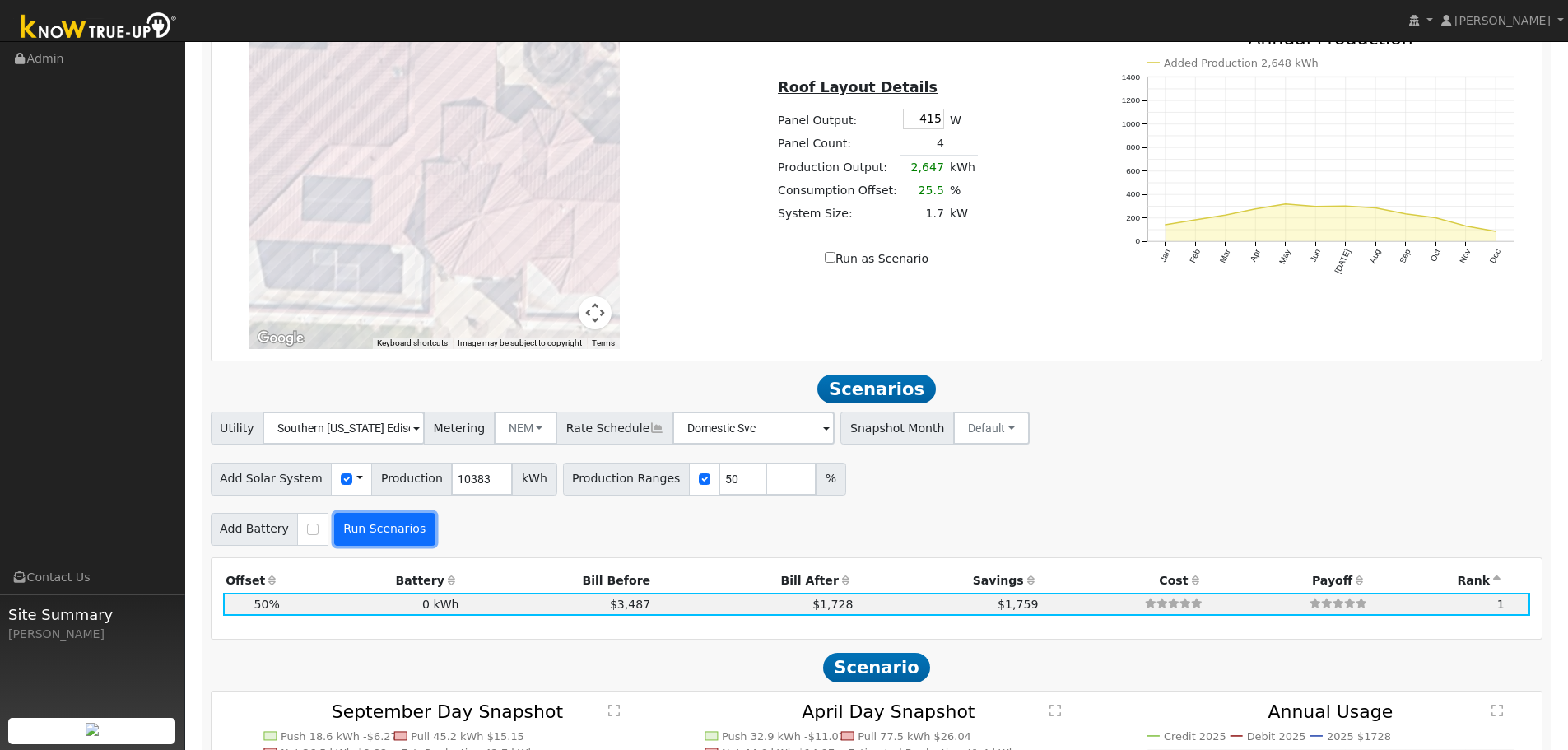
click at [390, 537] on button "Run Scenarios" at bounding box center [384, 529] width 101 height 33
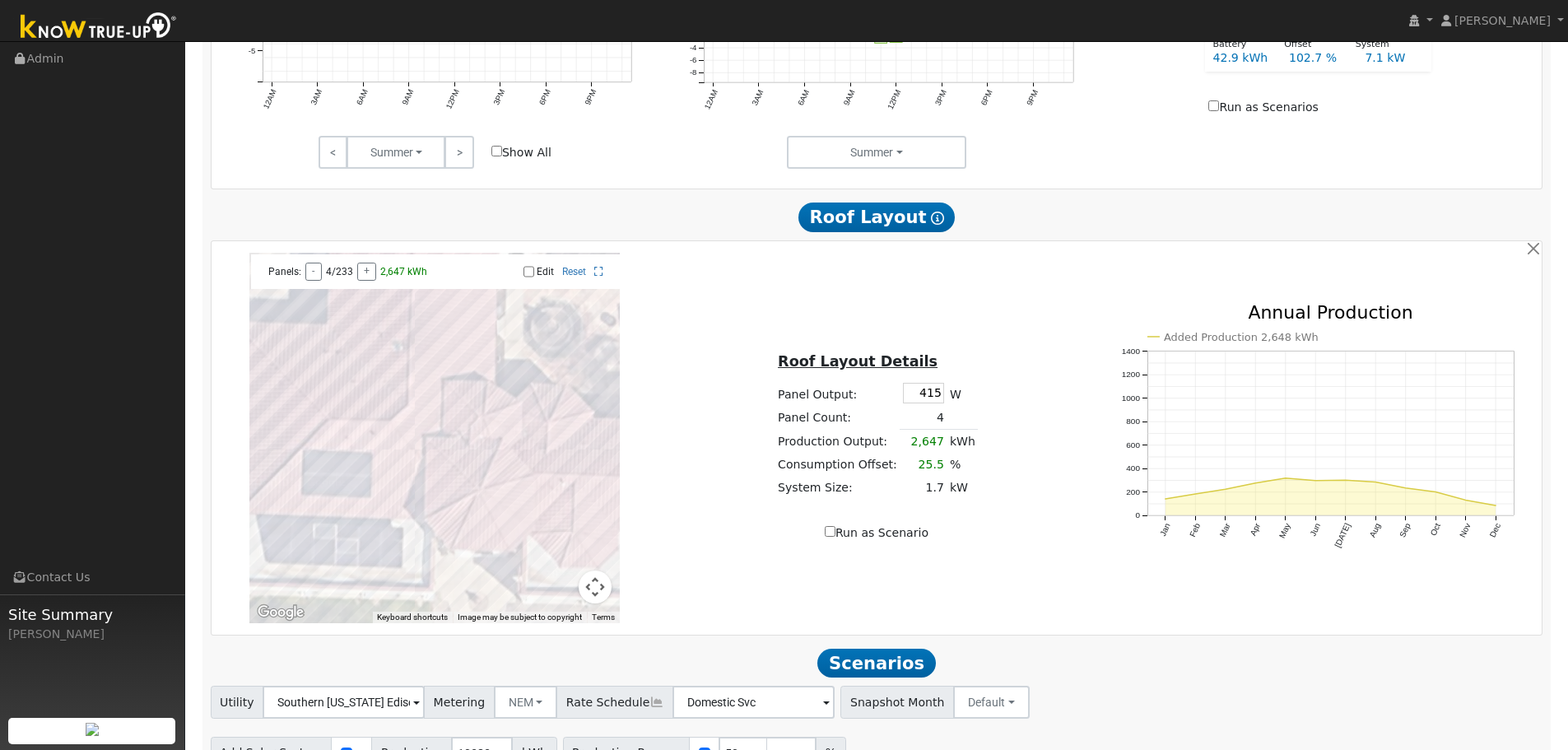
scroll to position [991, 0]
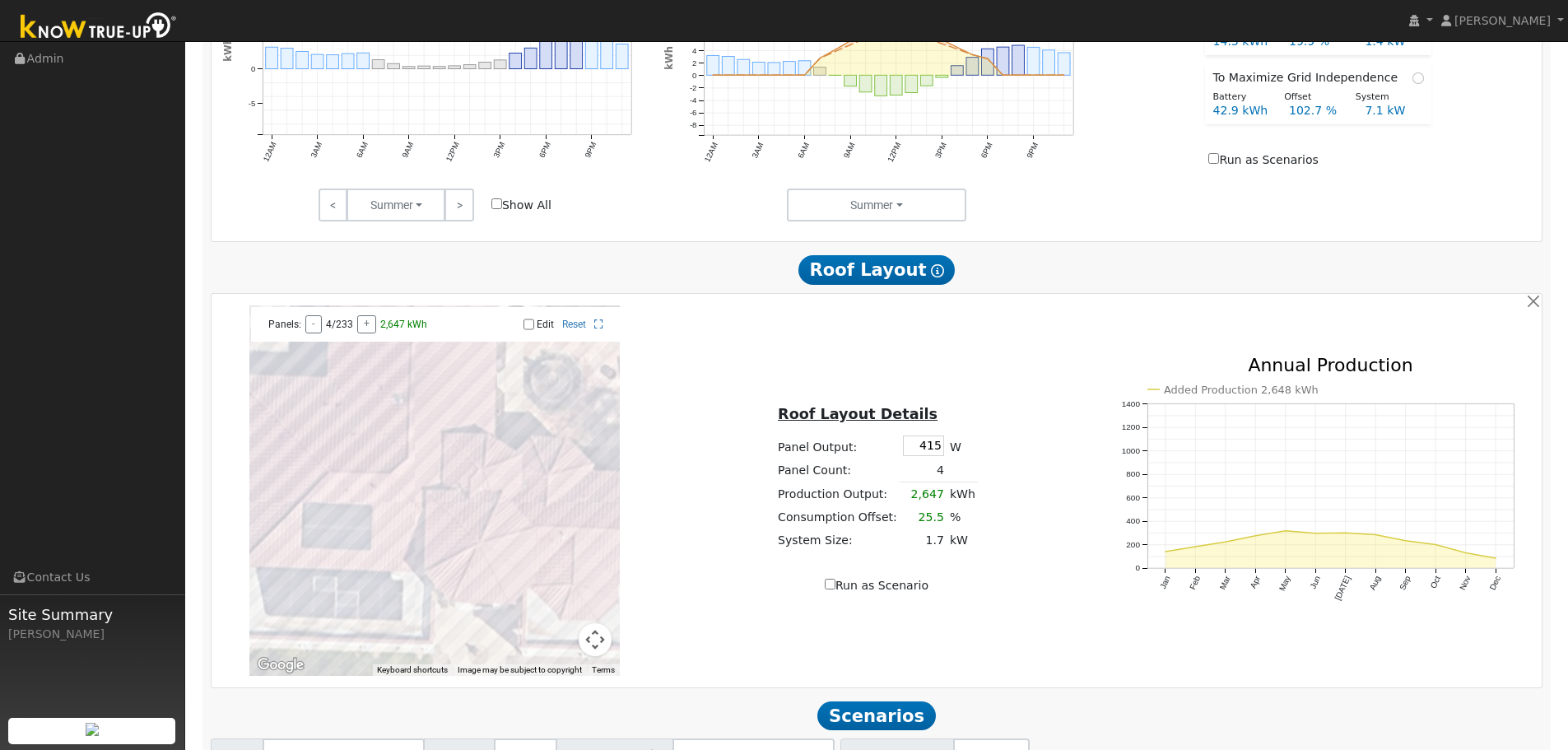
drag, startPoint x: 917, startPoint y: 459, endPoint x: 1076, endPoint y: 445, distance: 159.6
click at [1069, 447] on div "Roof Layout Details Panel Output: 415 W Panel Count: 4 Production Output: 2,647…" at bounding box center [877, 491] width 442 height 208
type input "435"
type input "TOU-D-PRIME"
type input "100"
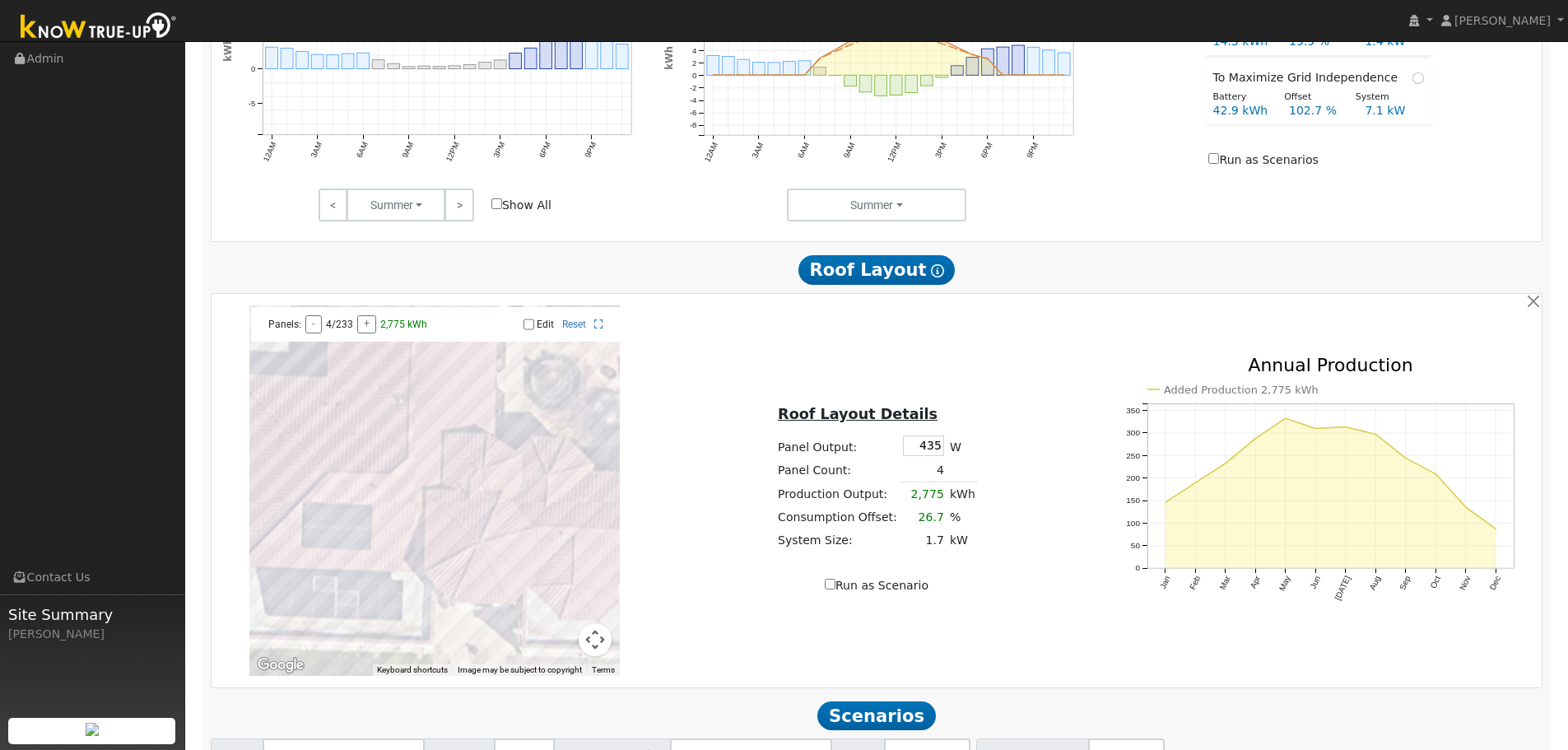
click at [912, 482] on td "4" at bounding box center [922, 471] width 47 height 24
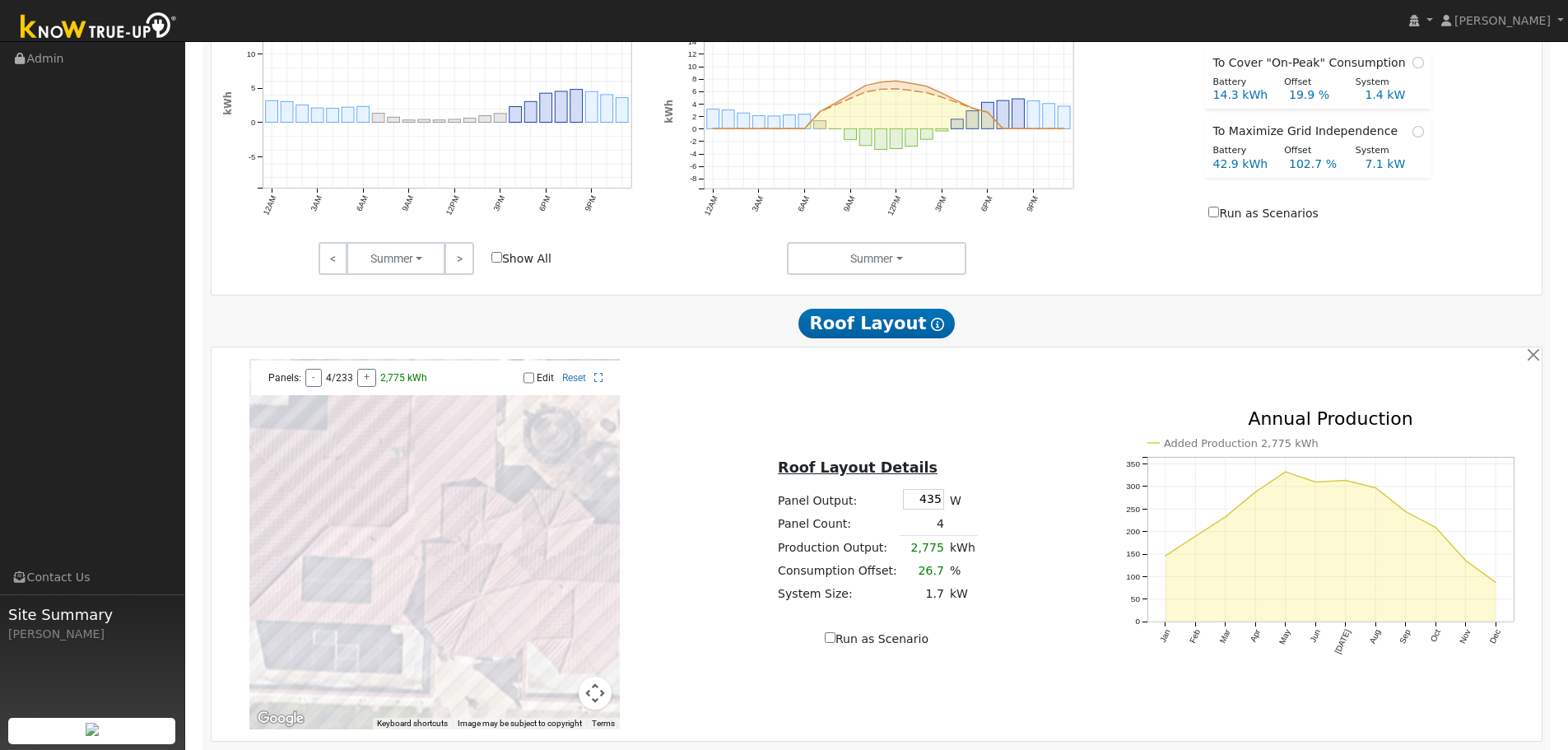
scroll to position [908, 0]
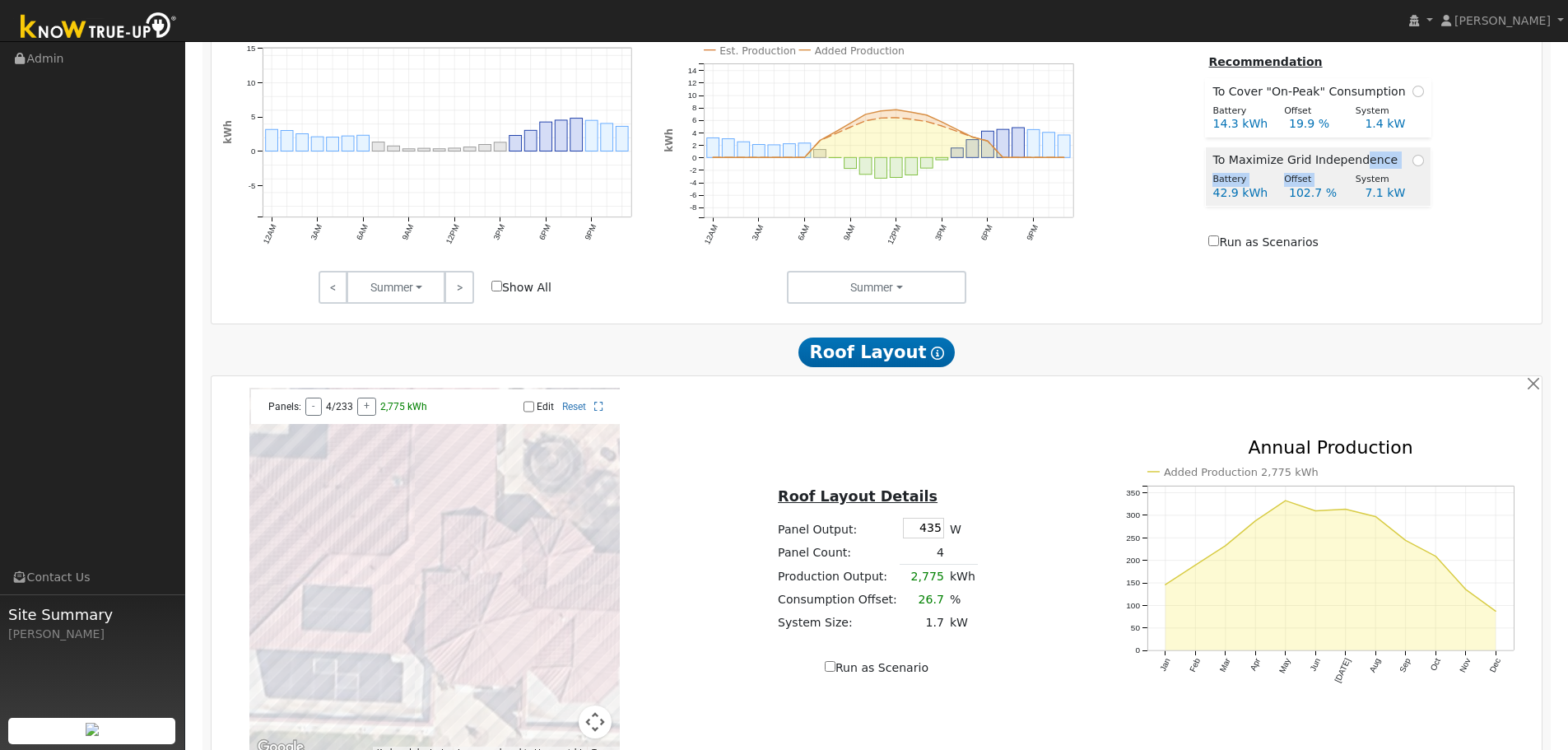
click at [1360, 176] on tbody "To Maximize Grid Independence Battery Offset System 42.9 kWh 102.7 % 7.1 kW" at bounding box center [1318, 177] width 225 height 59
radio input "true"
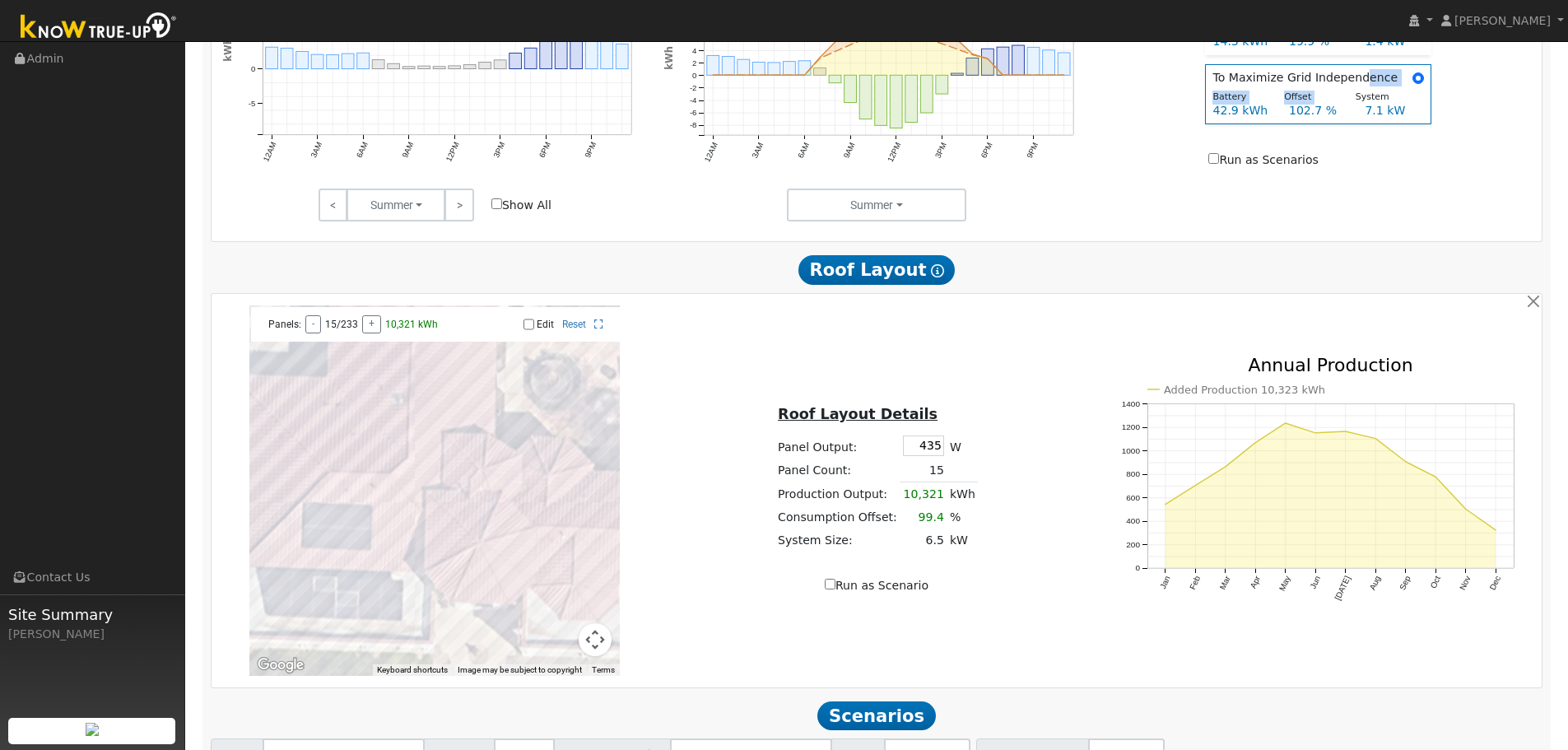
scroll to position [1154, 0]
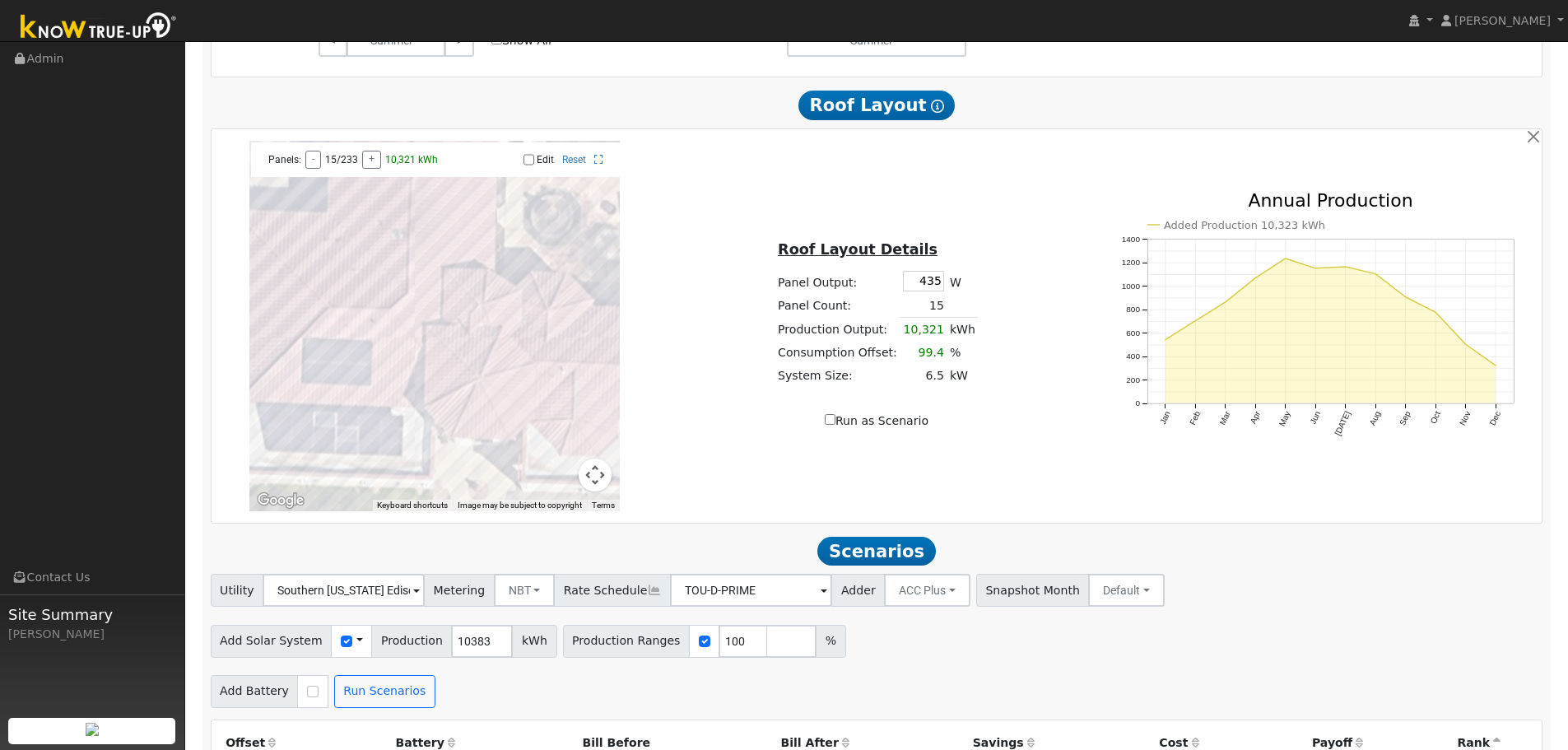
click at [899, 305] on td "15" at bounding box center [922, 306] width 47 height 24
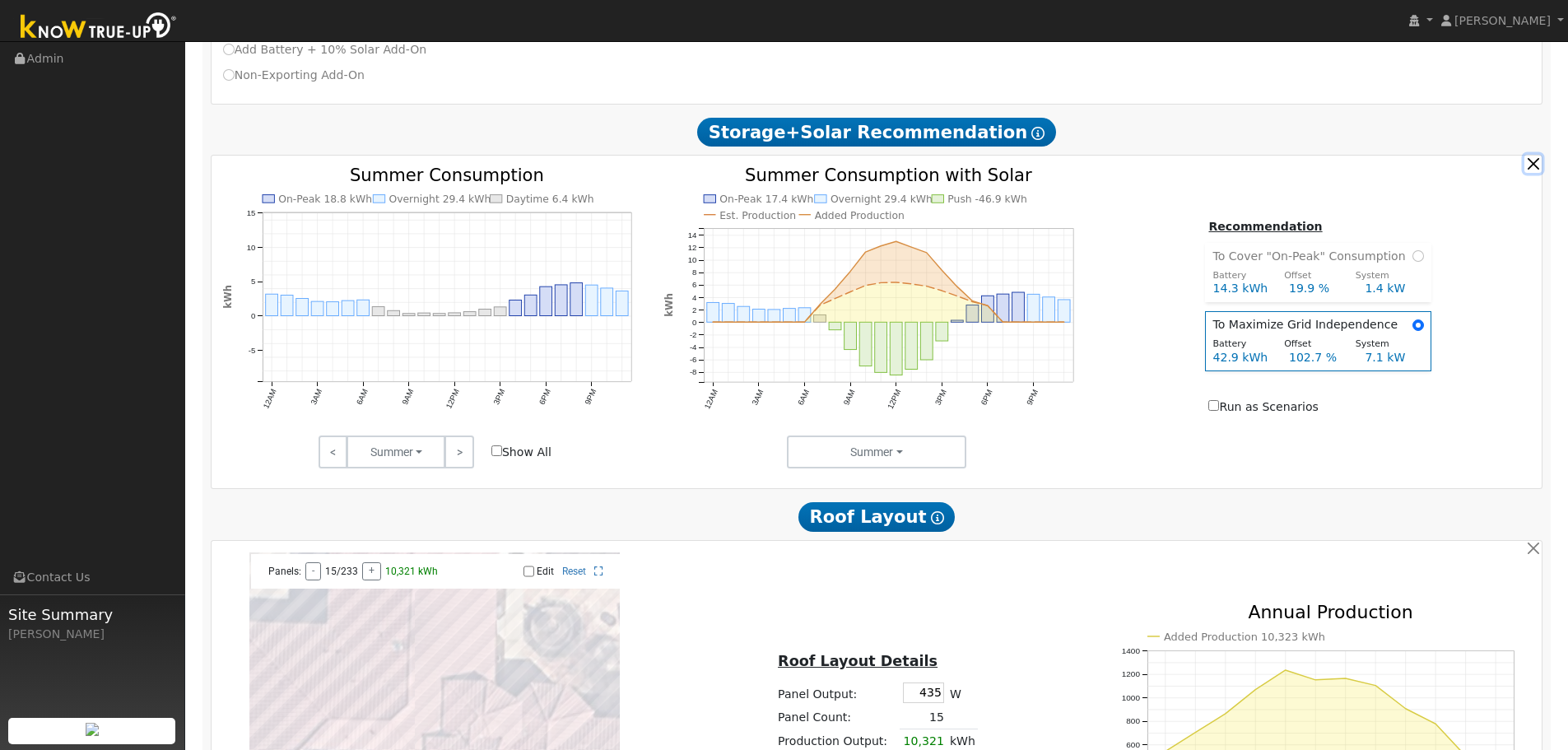
click at [1537, 171] on button "button" at bounding box center [1533, 163] width 17 height 17
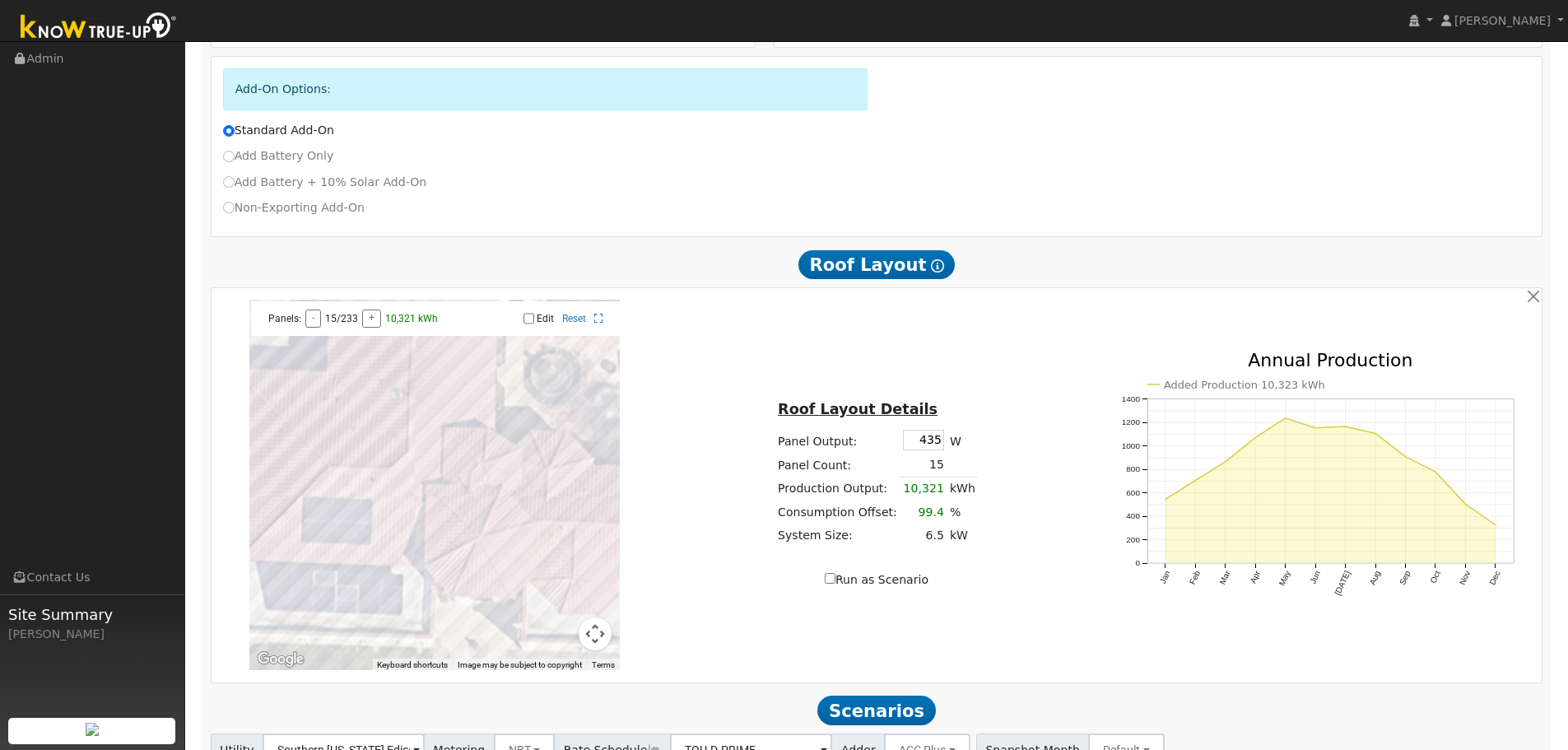
scroll to position [661, 0]
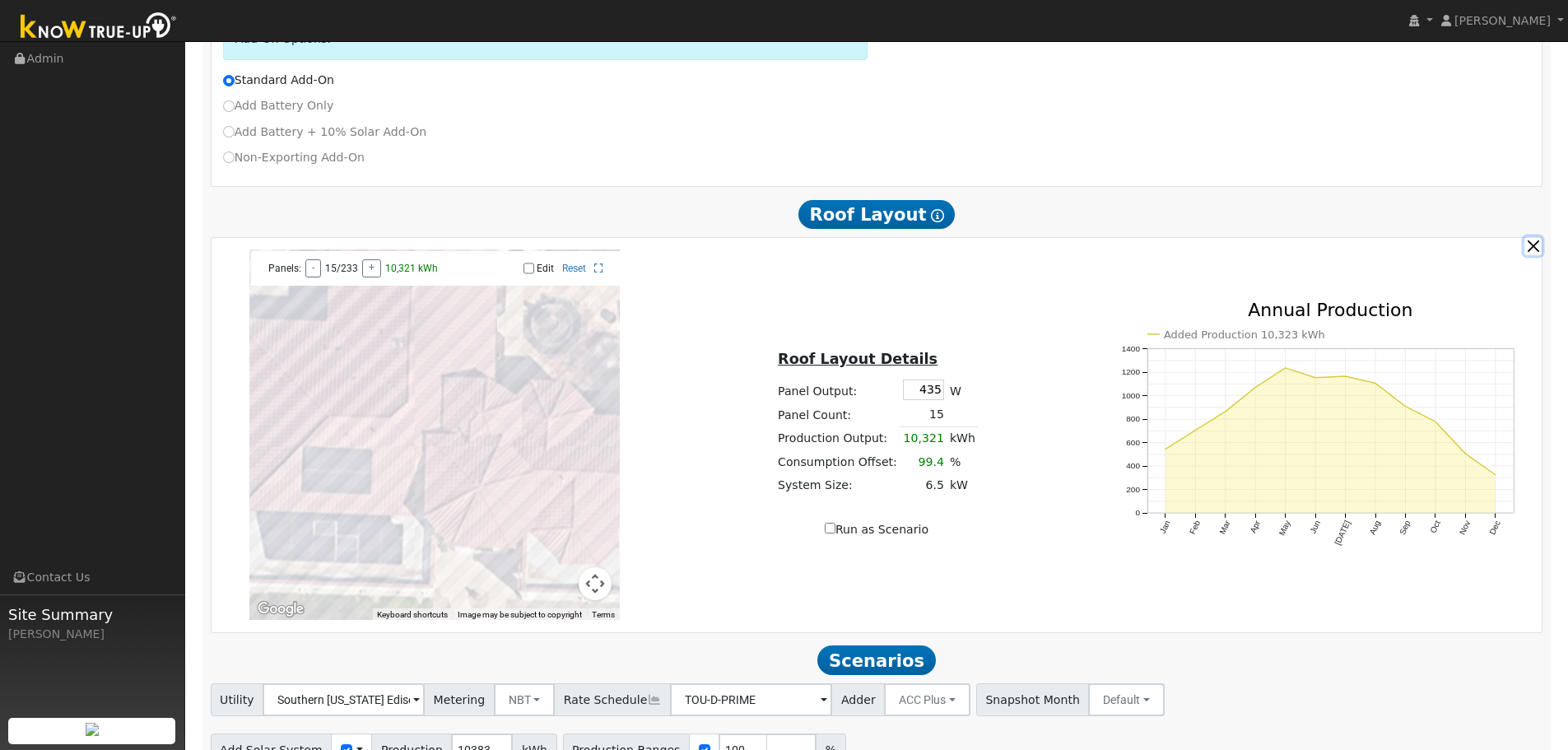
click at [1540, 248] on button "button" at bounding box center [1533, 246] width 17 height 17
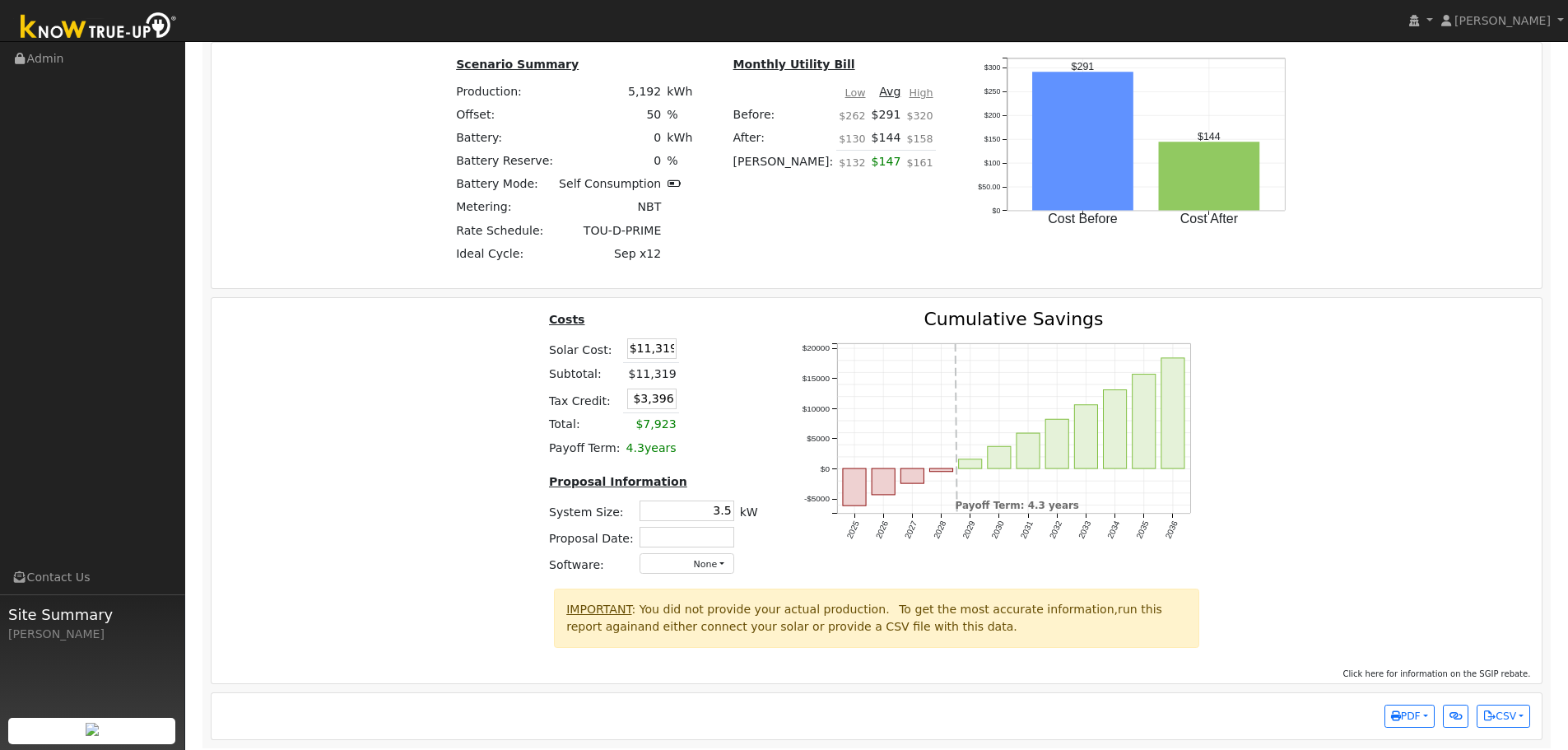
scroll to position [1526, 0]
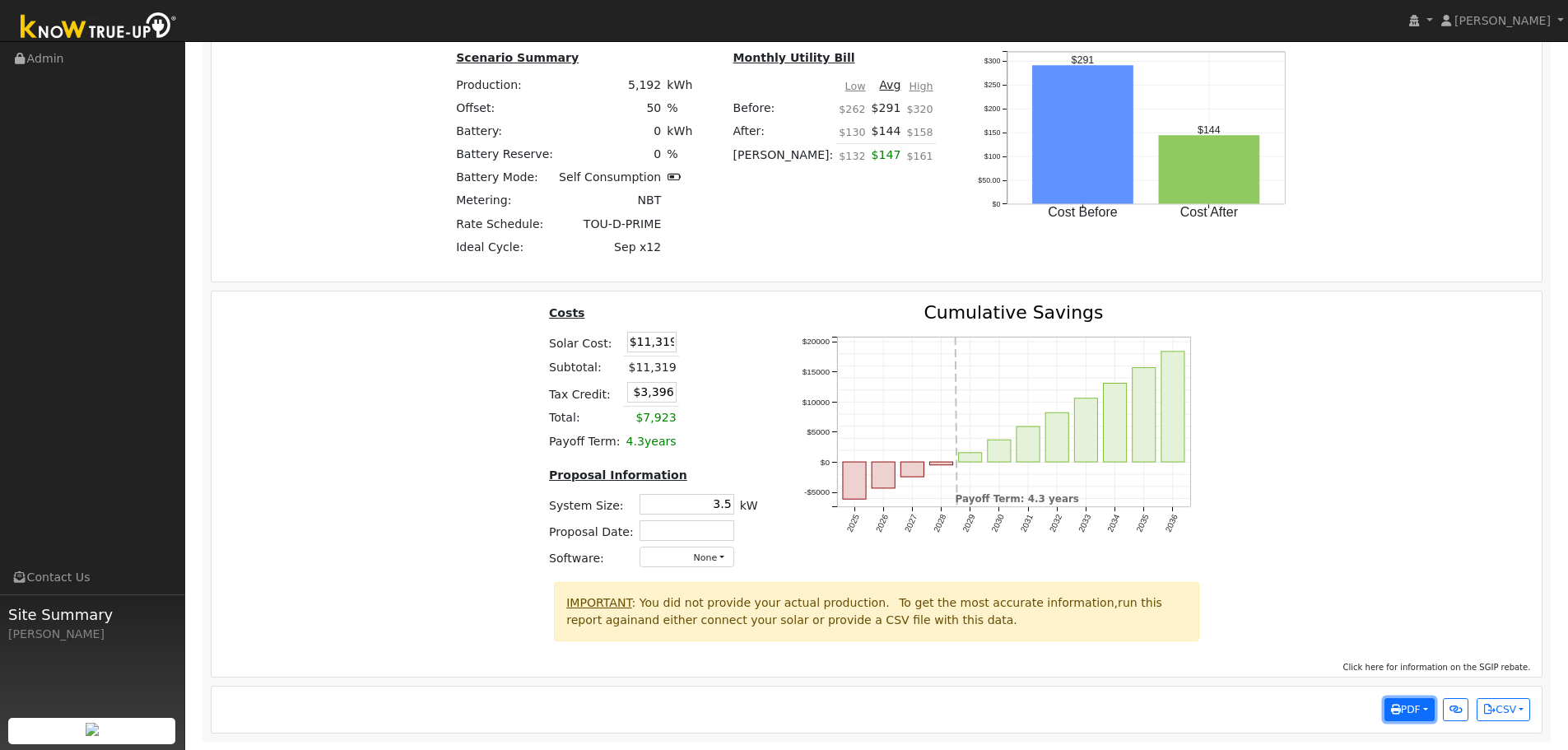
click at [1408, 717] on button "PDF" at bounding box center [1409, 709] width 50 height 23
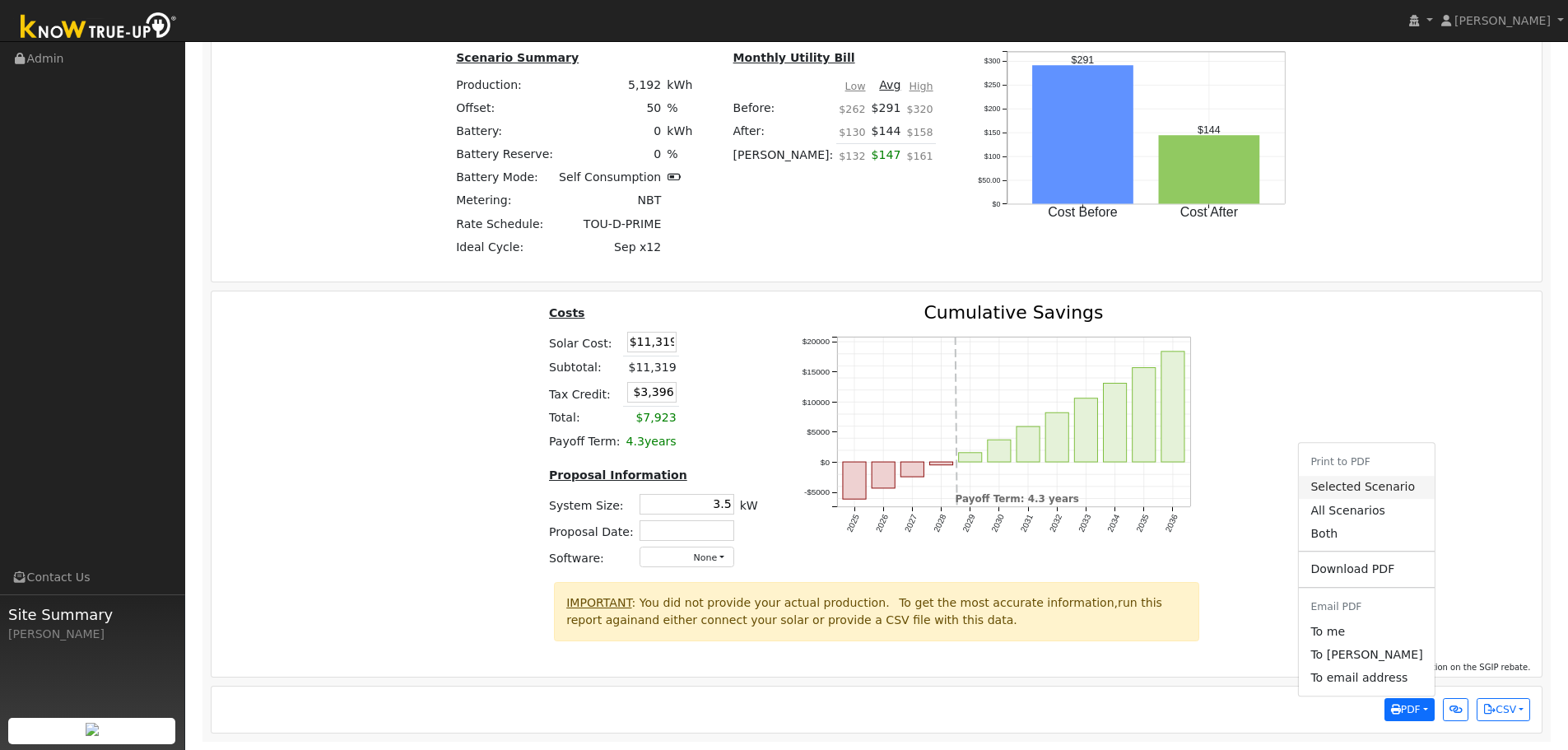
click at [1372, 484] on link "Selected Scenario" at bounding box center [1366, 487] width 135 height 23
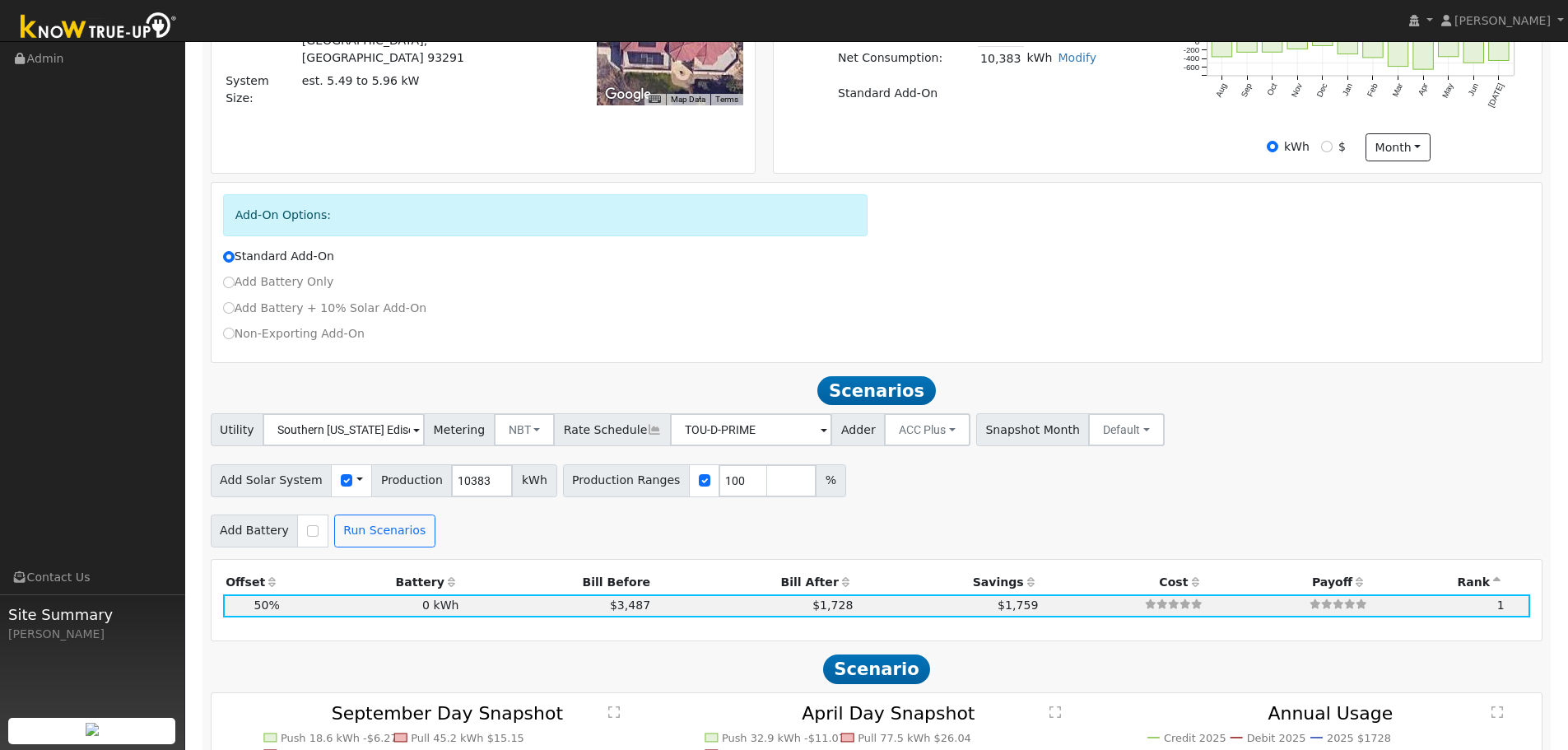
scroll to position [456, 0]
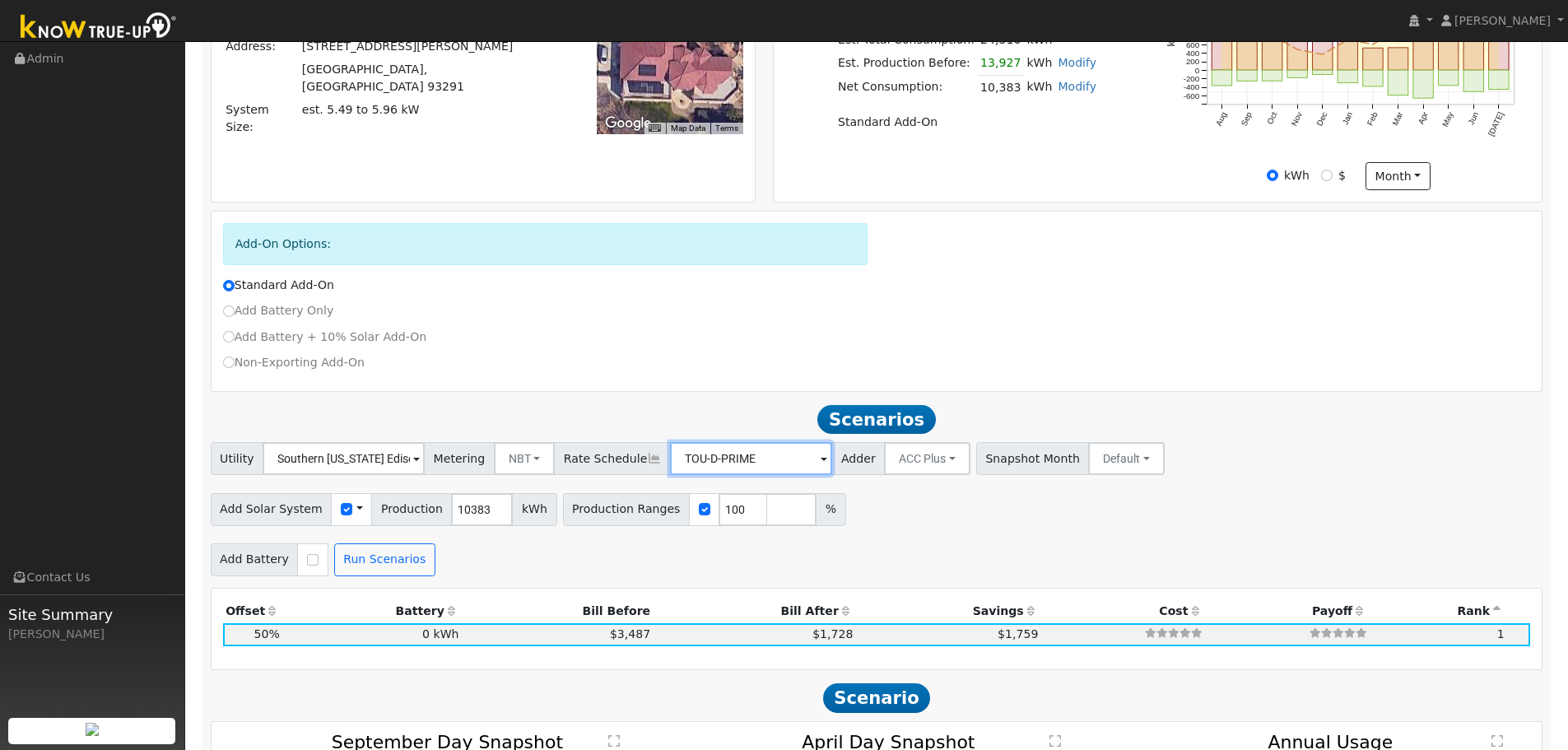
click at [425, 458] on input "TOU-D-PRIME" at bounding box center [344, 459] width 162 height 33
click at [425, 469] on div "TOU-D-PRIME" at bounding box center [344, 459] width 162 height 33
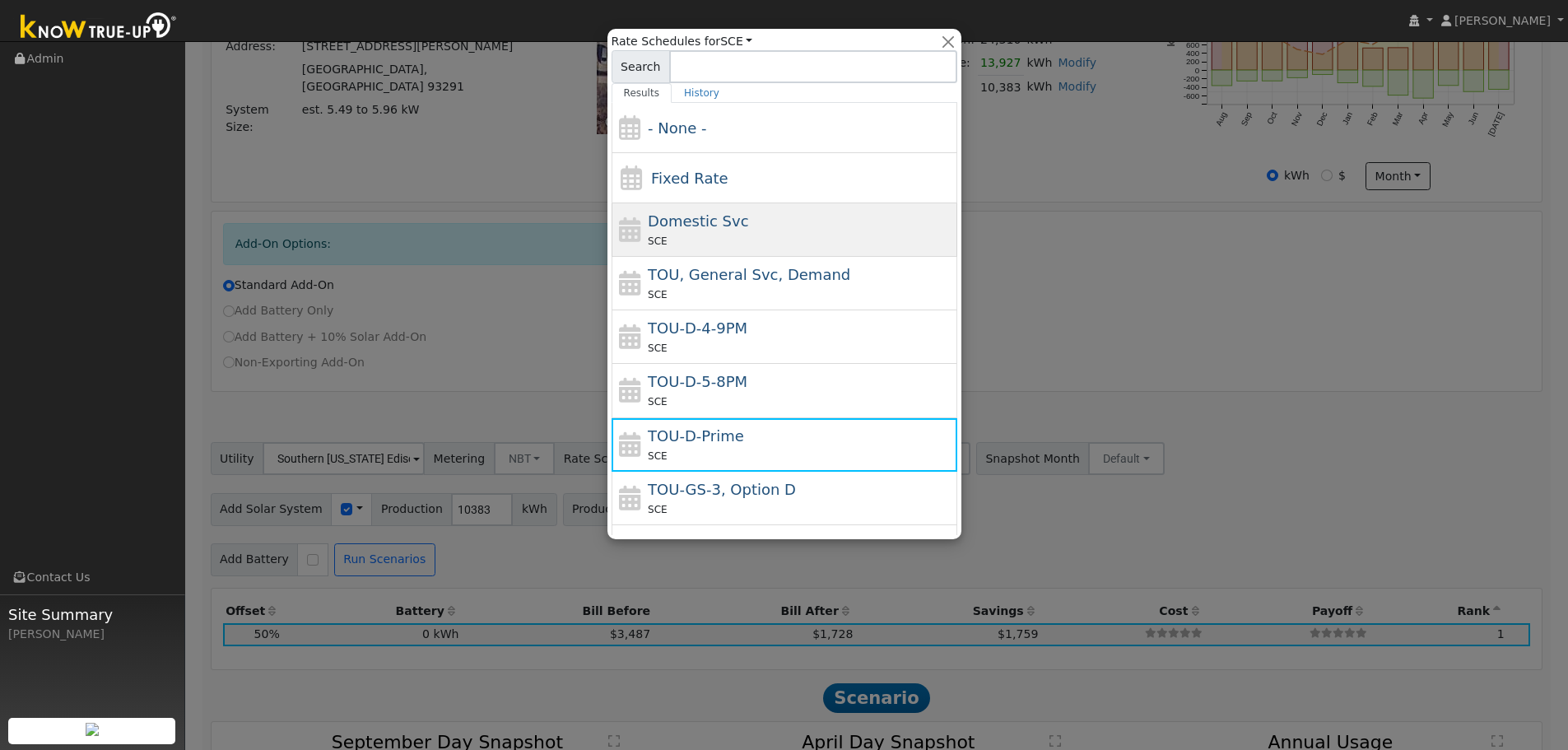
click at [743, 212] on div "Domestic Svc SCE" at bounding box center [800, 229] width 305 height 40
type input "Domestic Svc"
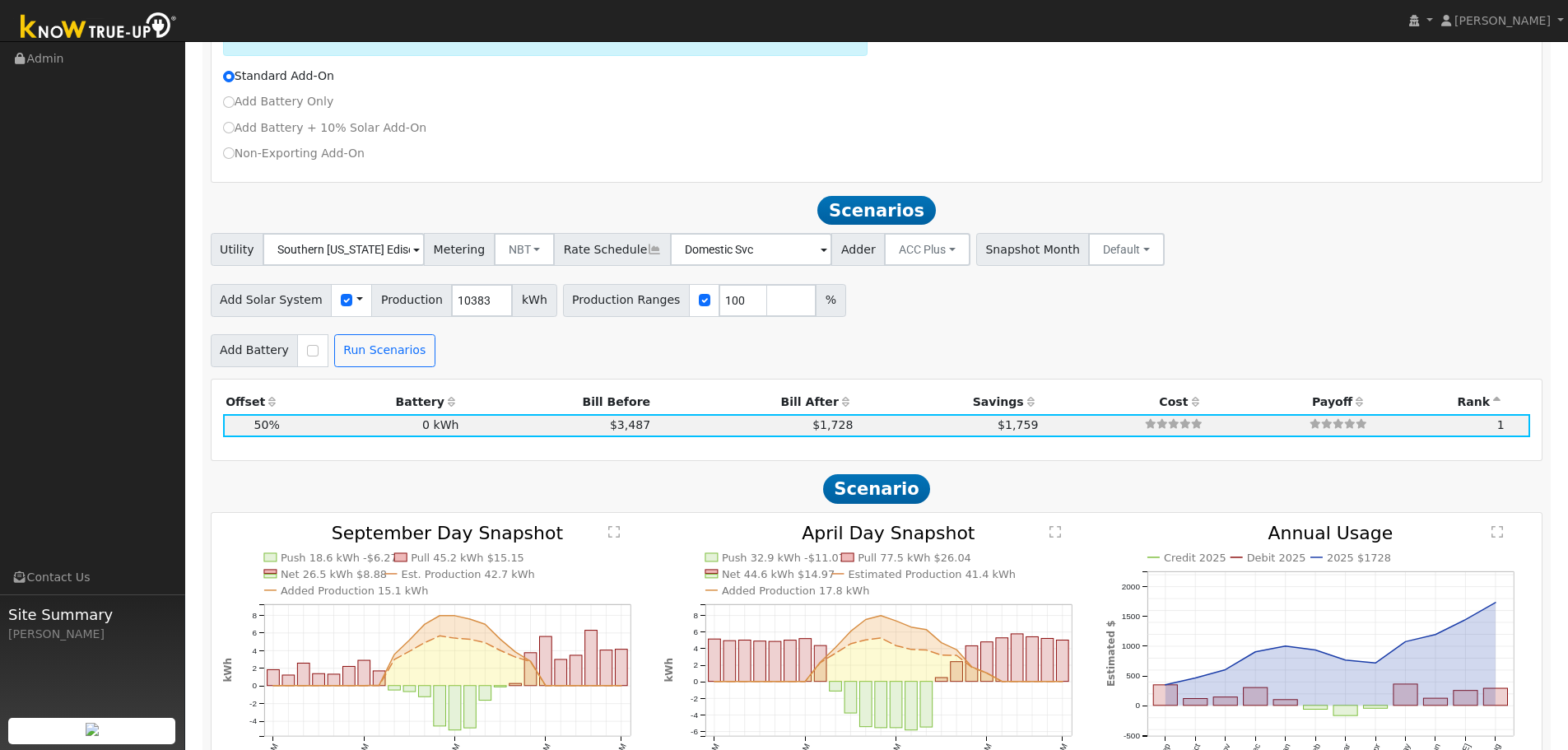
scroll to position [741, 0]
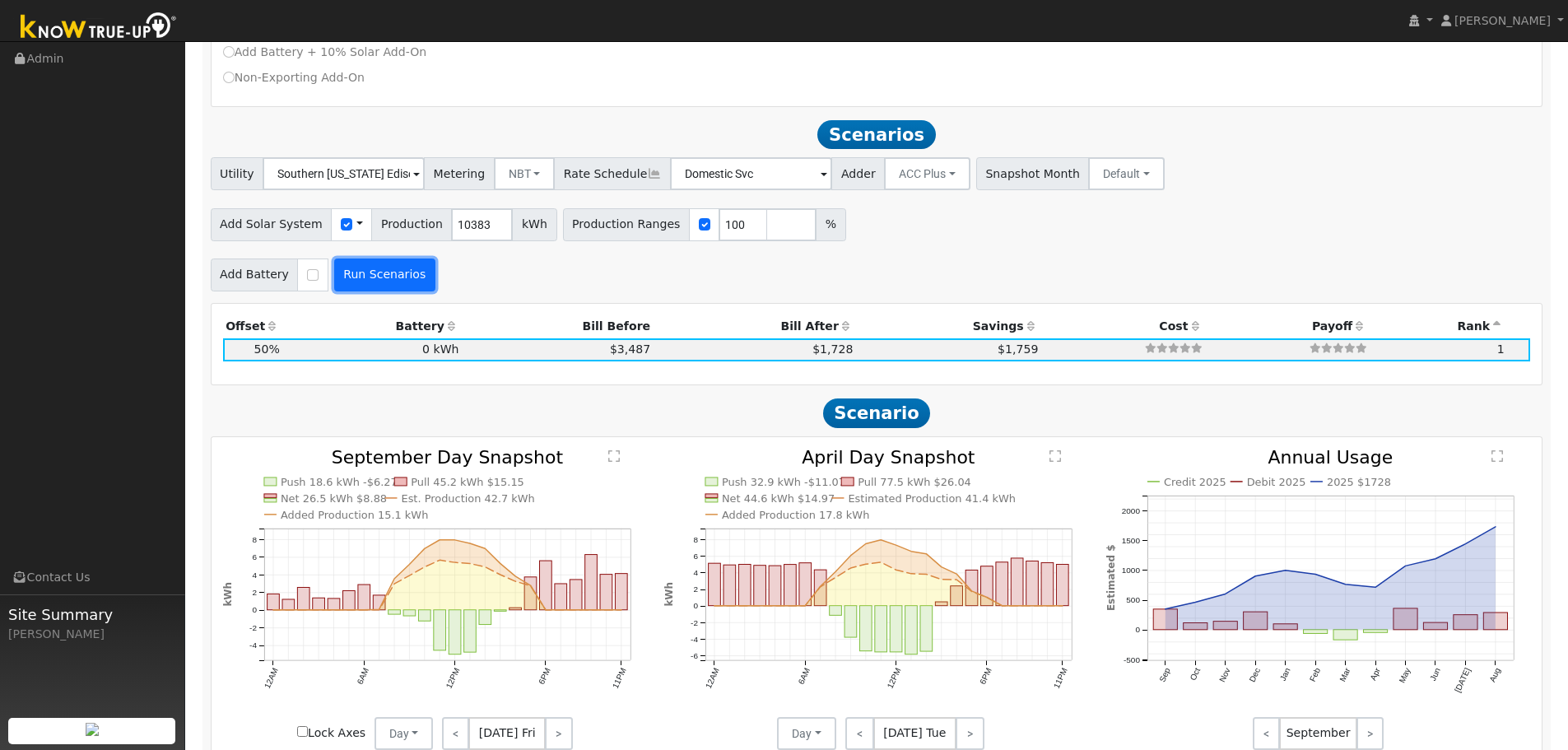
click at [363, 281] on button "Run Scenarios" at bounding box center [384, 275] width 101 height 33
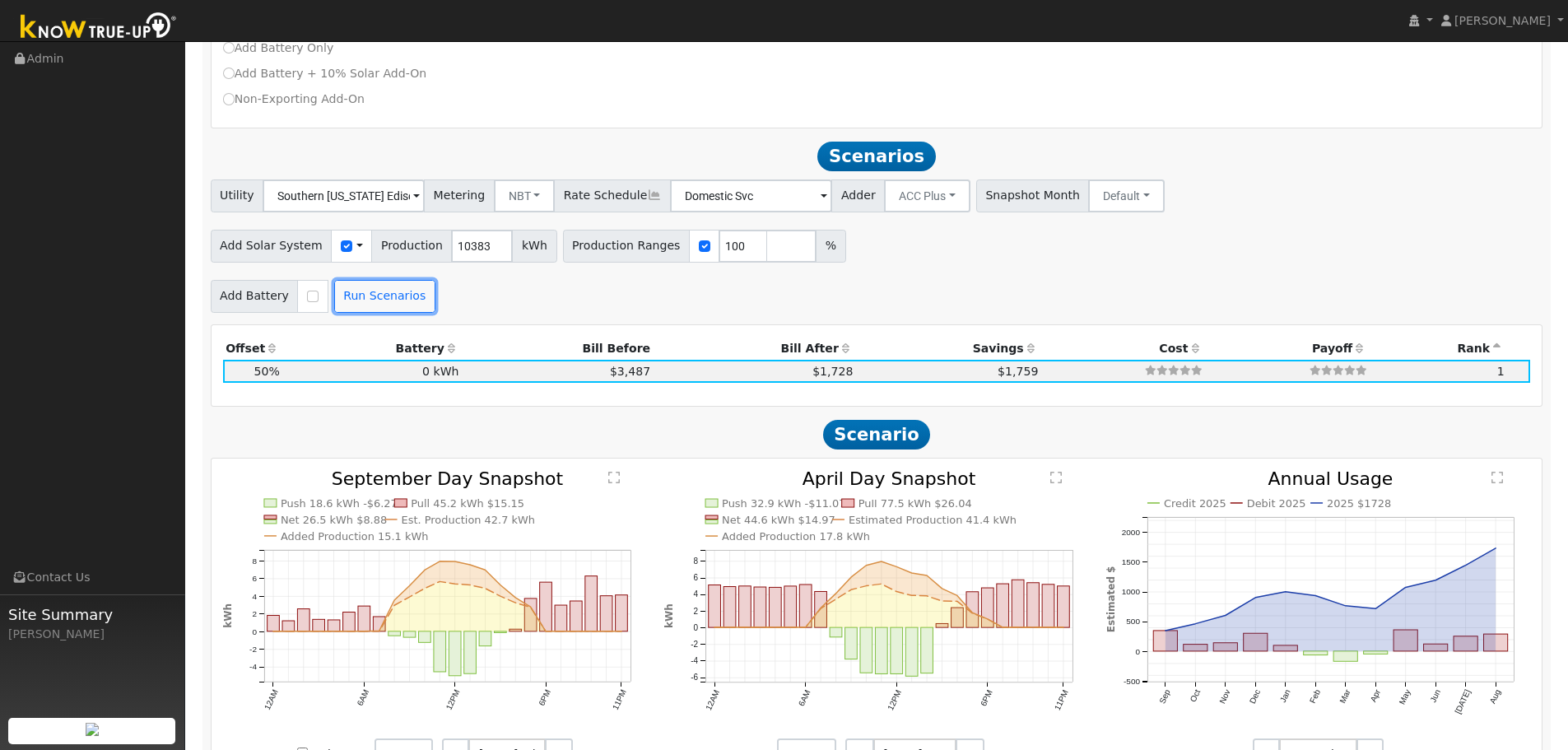
scroll to position [743, 0]
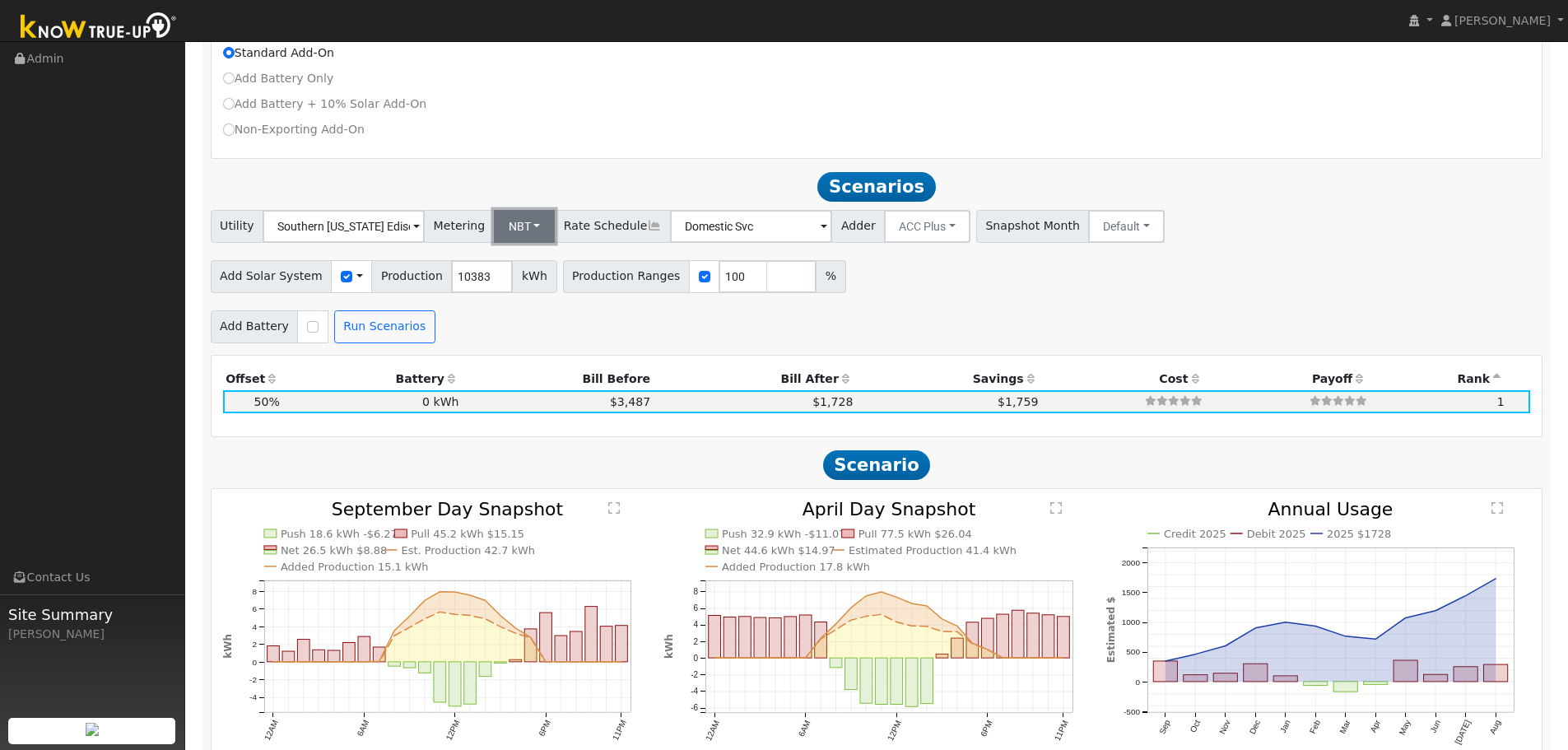
click at [517, 237] on button "NBT" at bounding box center [525, 226] width 62 height 33
click at [512, 274] on link "NEM" at bounding box center [536, 262] width 115 height 23
drag, startPoint x: 712, startPoint y: 288, endPoint x: 693, endPoint y: 291, distance: 19.2
click at [718, 291] on input "100" at bounding box center [742, 277] width 49 height 33
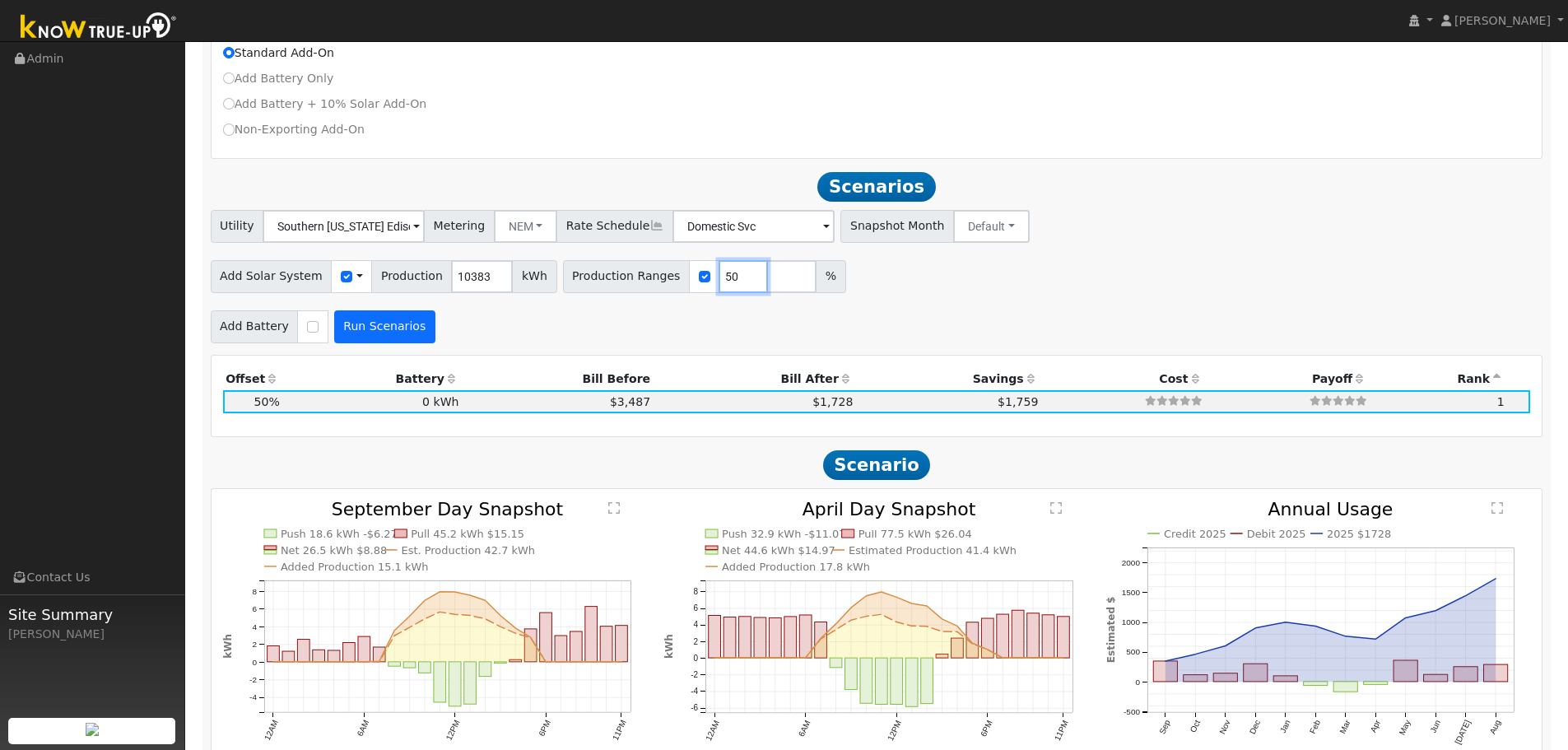
type input "50"
click at [396, 341] on button "Run Scenarios" at bounding box center [384, 327] width 101 height 33
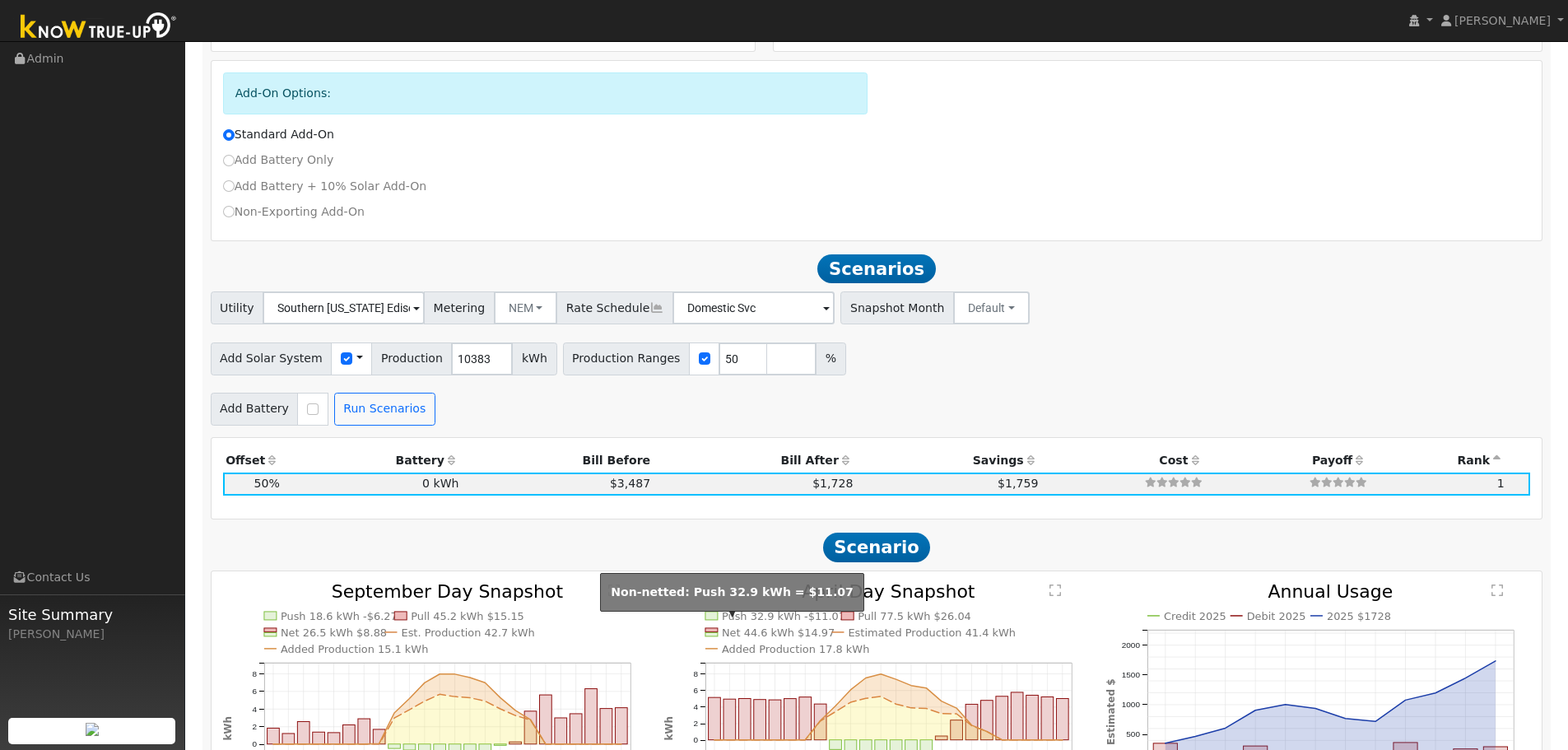
scroll to position [1512, 0]
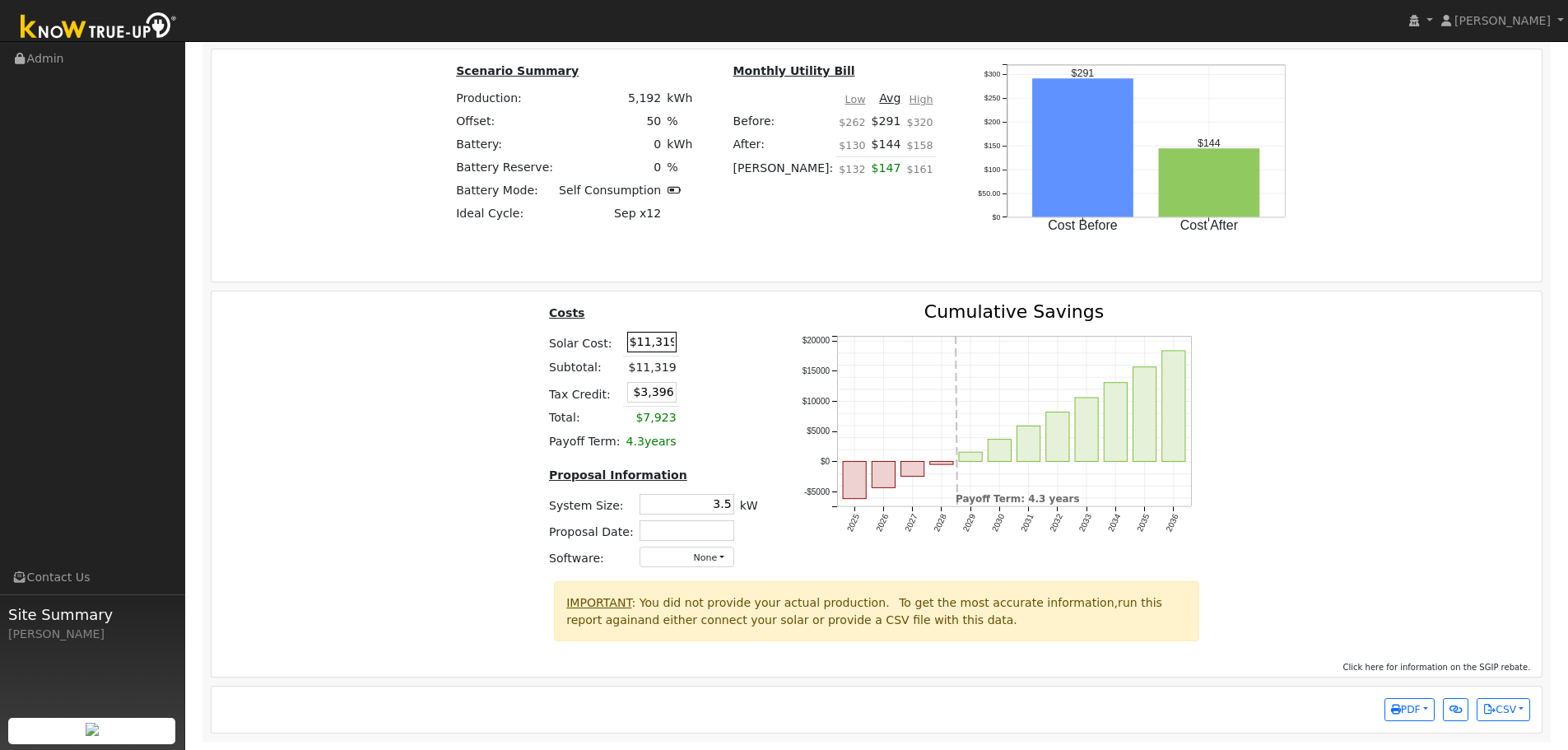
click at [669, 350] on input "$11,319" at bounding box center [651, 342] width 49 height 21
click at [687, 350] on tr "Solar Cost: $11,319" at bounding box center [653, 342] width 215 height 28
type input "$11,392"
type input "$3,418"
click at [455, 431] on div "Costs Solar Cost: $11,392 Subtotal: $11,319 Tax Credit: $3,418 Total: $7,923 Pa…" at bounding box center [877, 441] width 1342 height 278
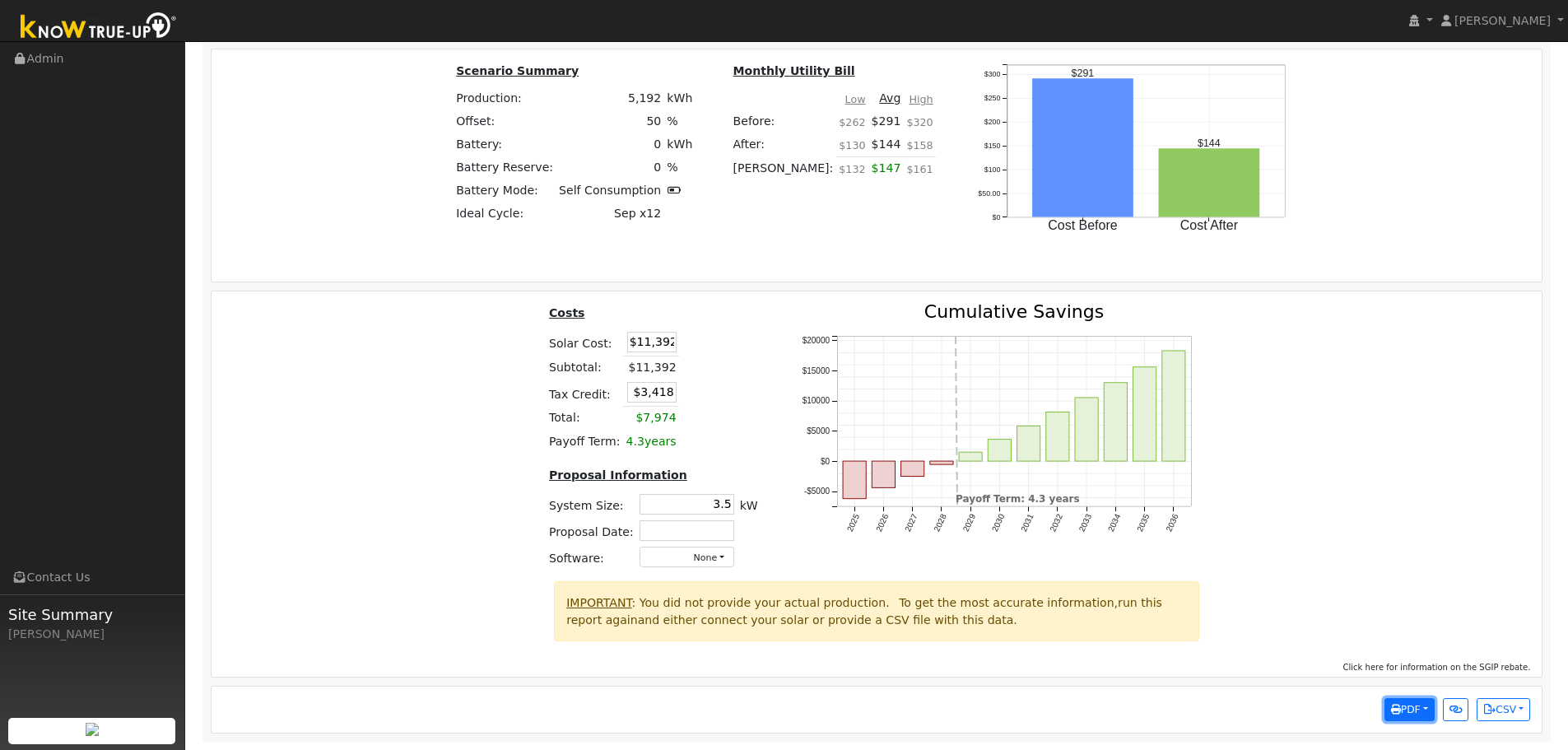
click at [1412, 709] on span "PDF" at bounding box center [1405, 709] width 29 height 11
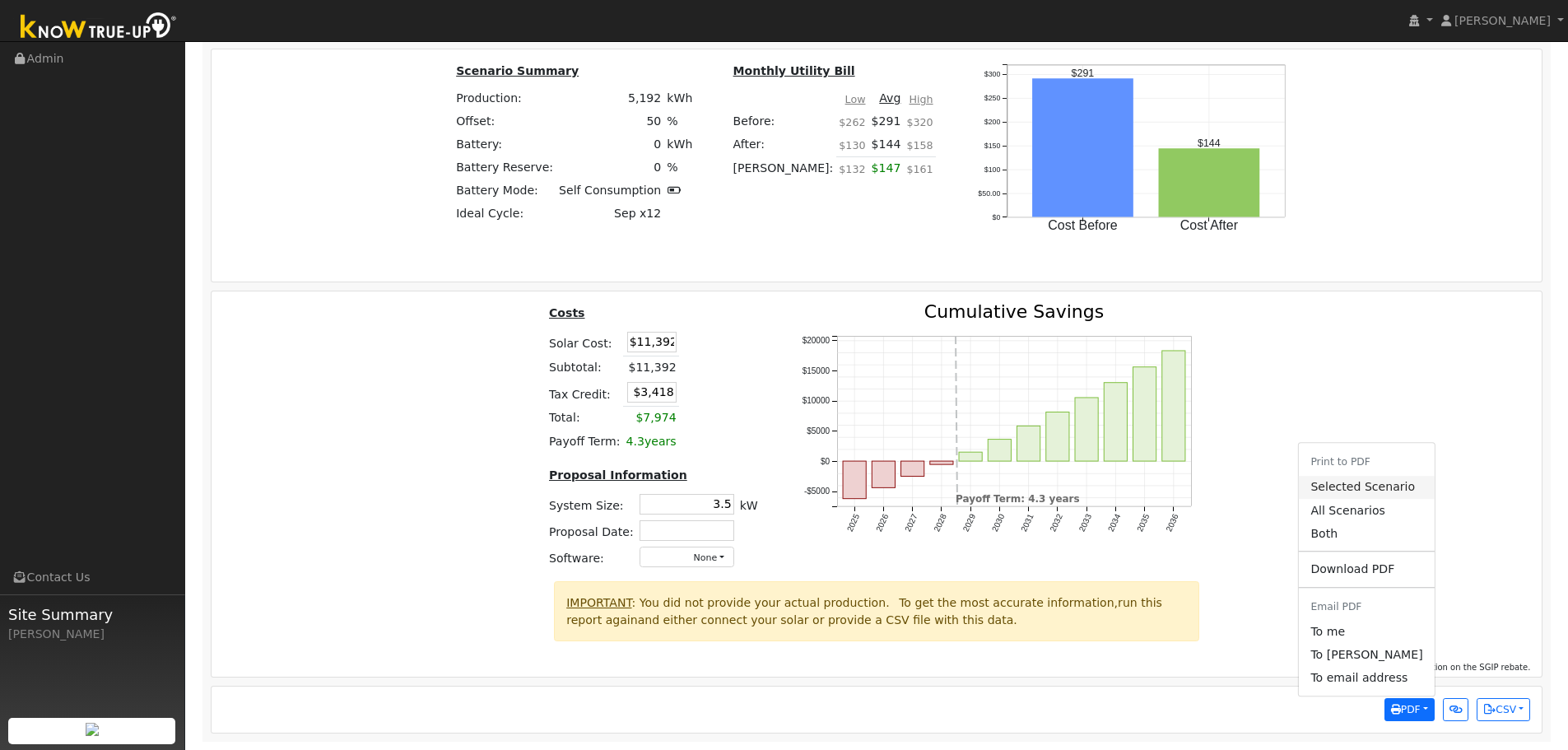
click at [1384, 491] on link "Selected Scenario" at bounding box center [1366, 487] width 135 height 23
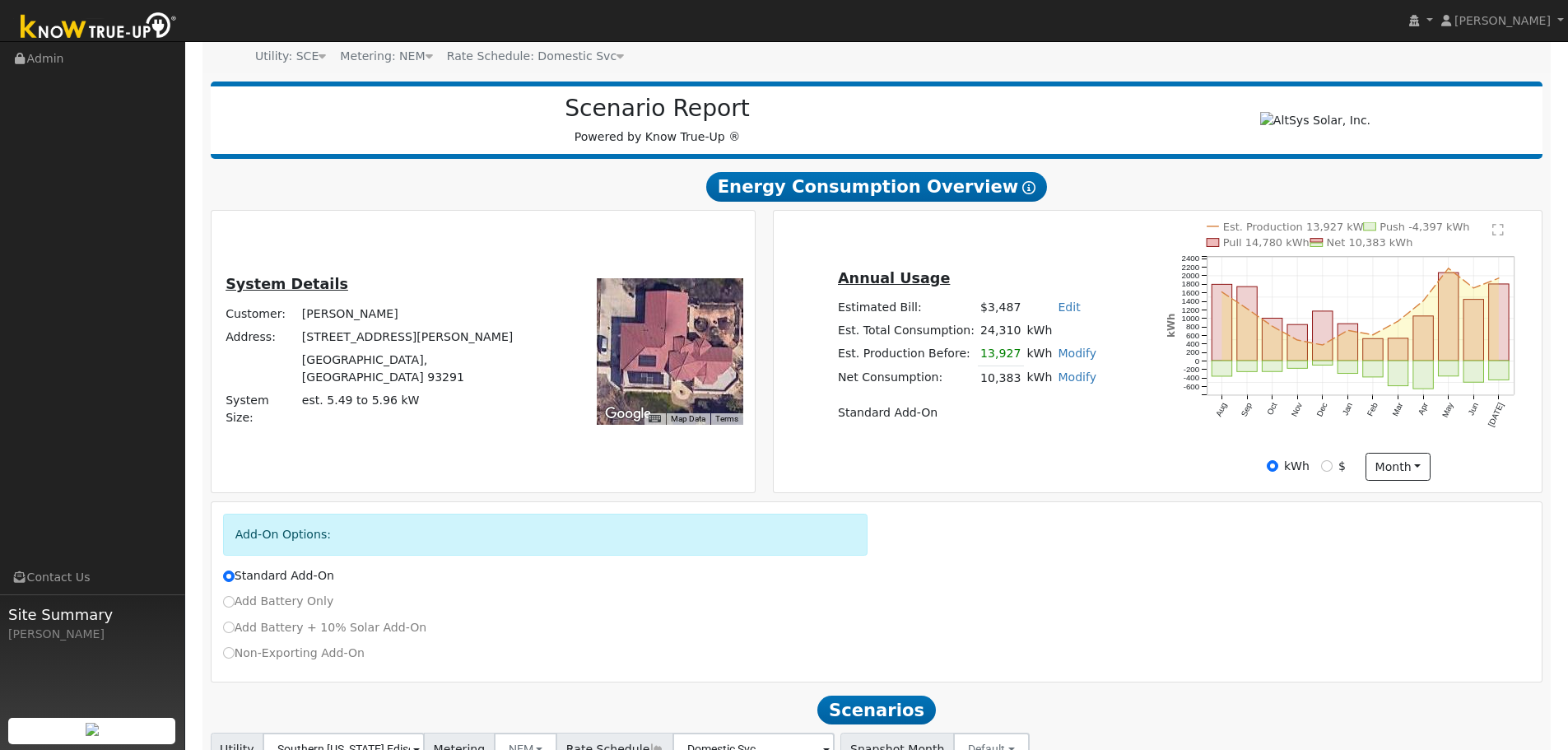
scroll to position [0, 0]
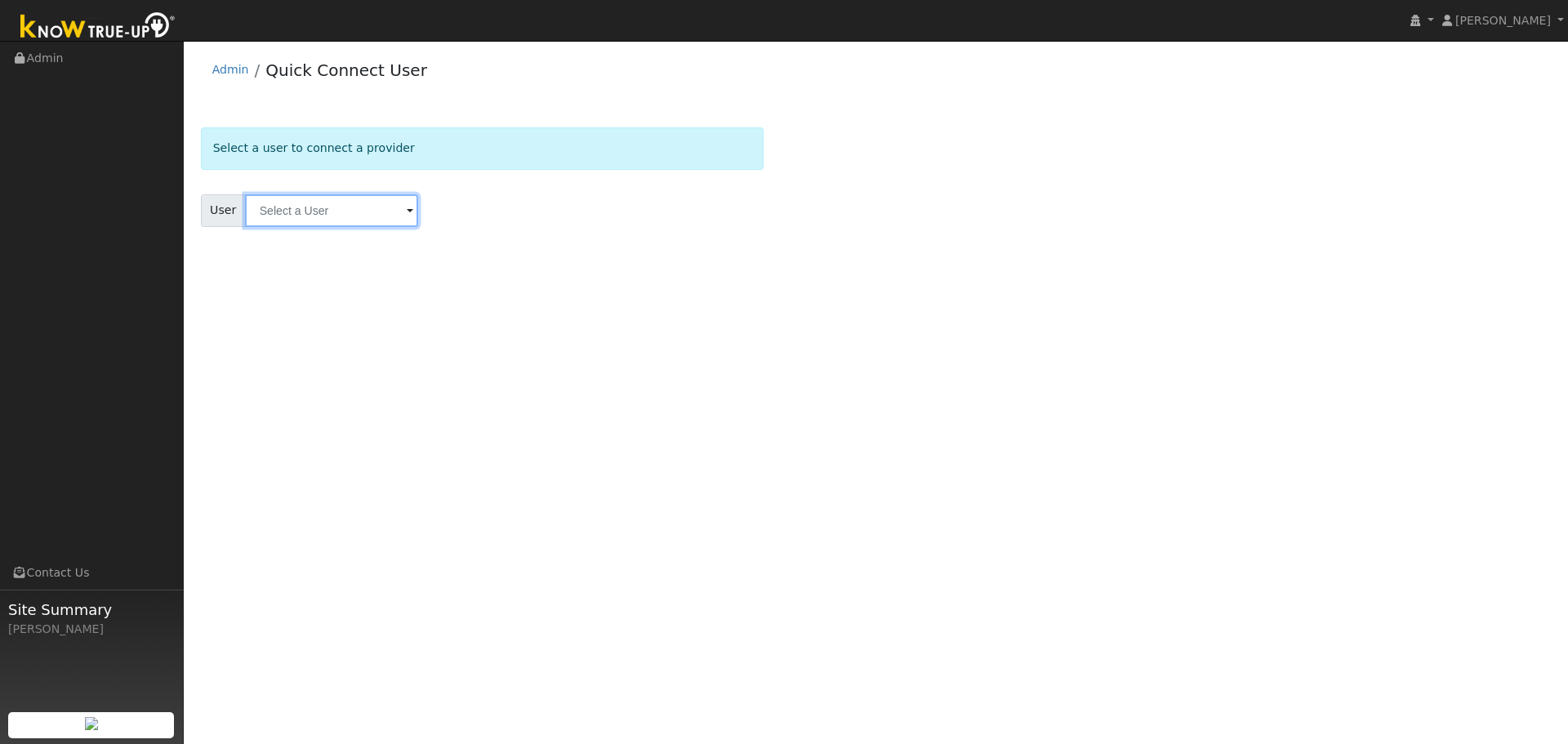
click at [370, 216] on input "text" at bounding box center [331, 210] width 173 height 32
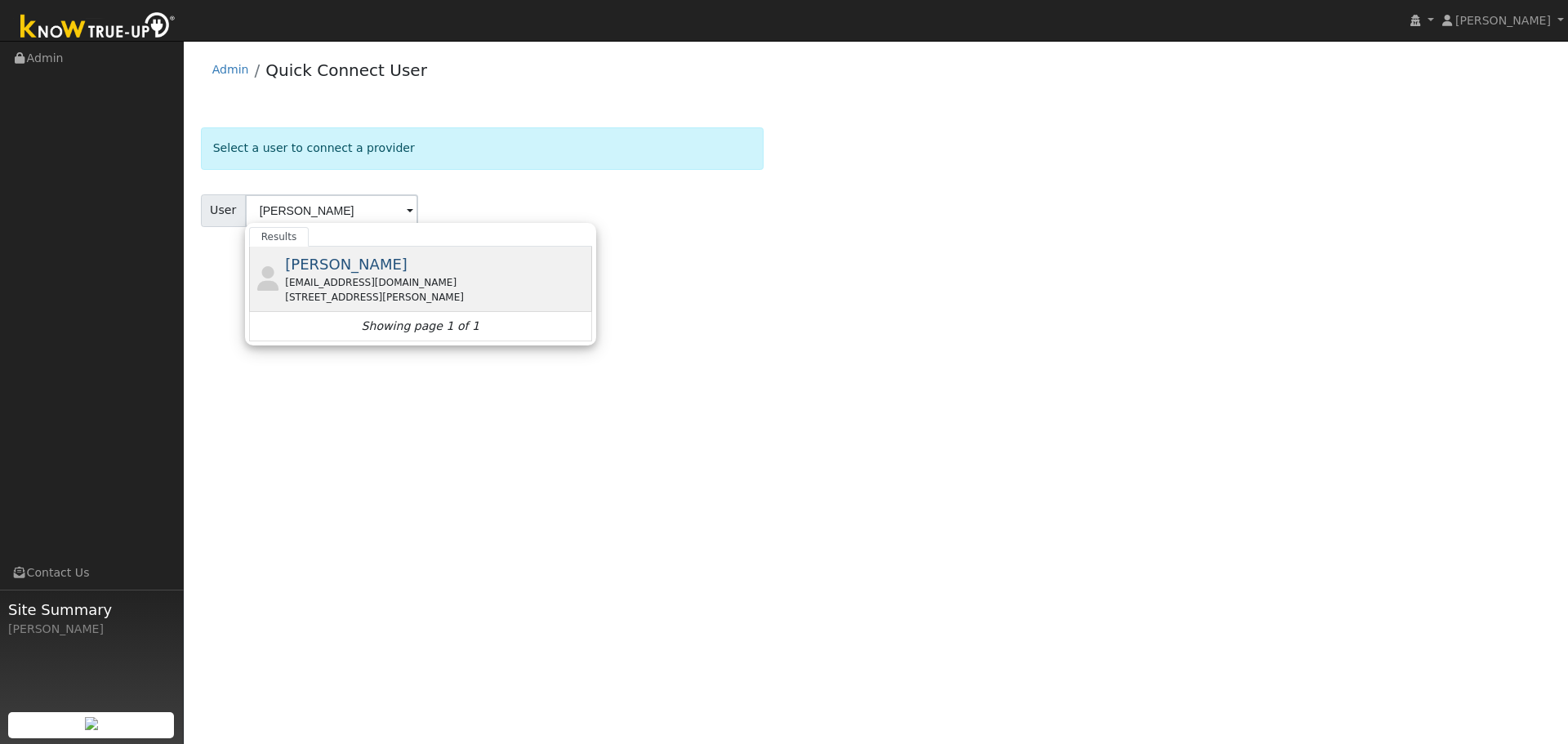
click at [343, 281] on div "[EMAIL_ADDRESS][DOMAIN_NAME]" at bounding box center [436, 282] width 303 height 15
type input "[PERSON_NAME]"
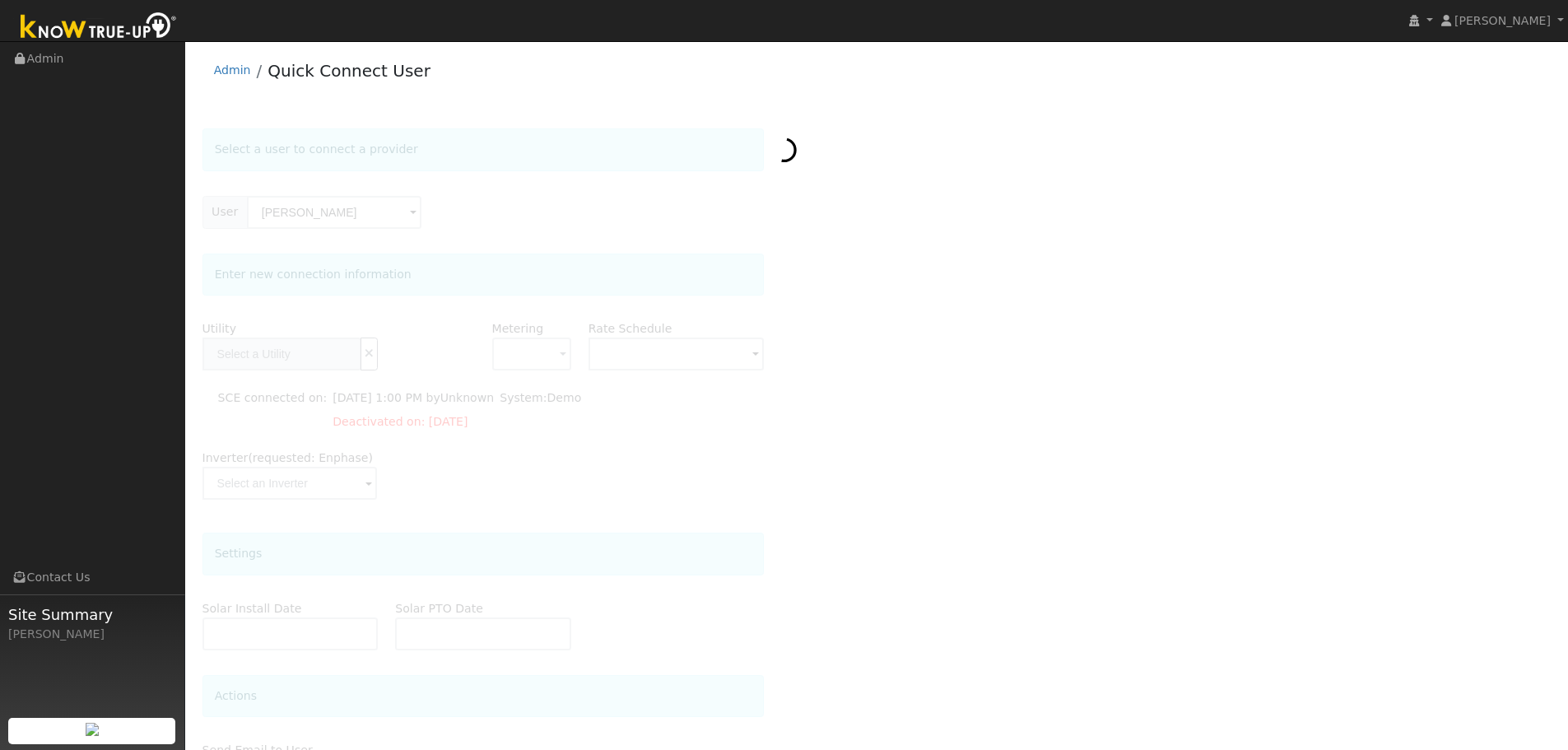
type input "SCE"
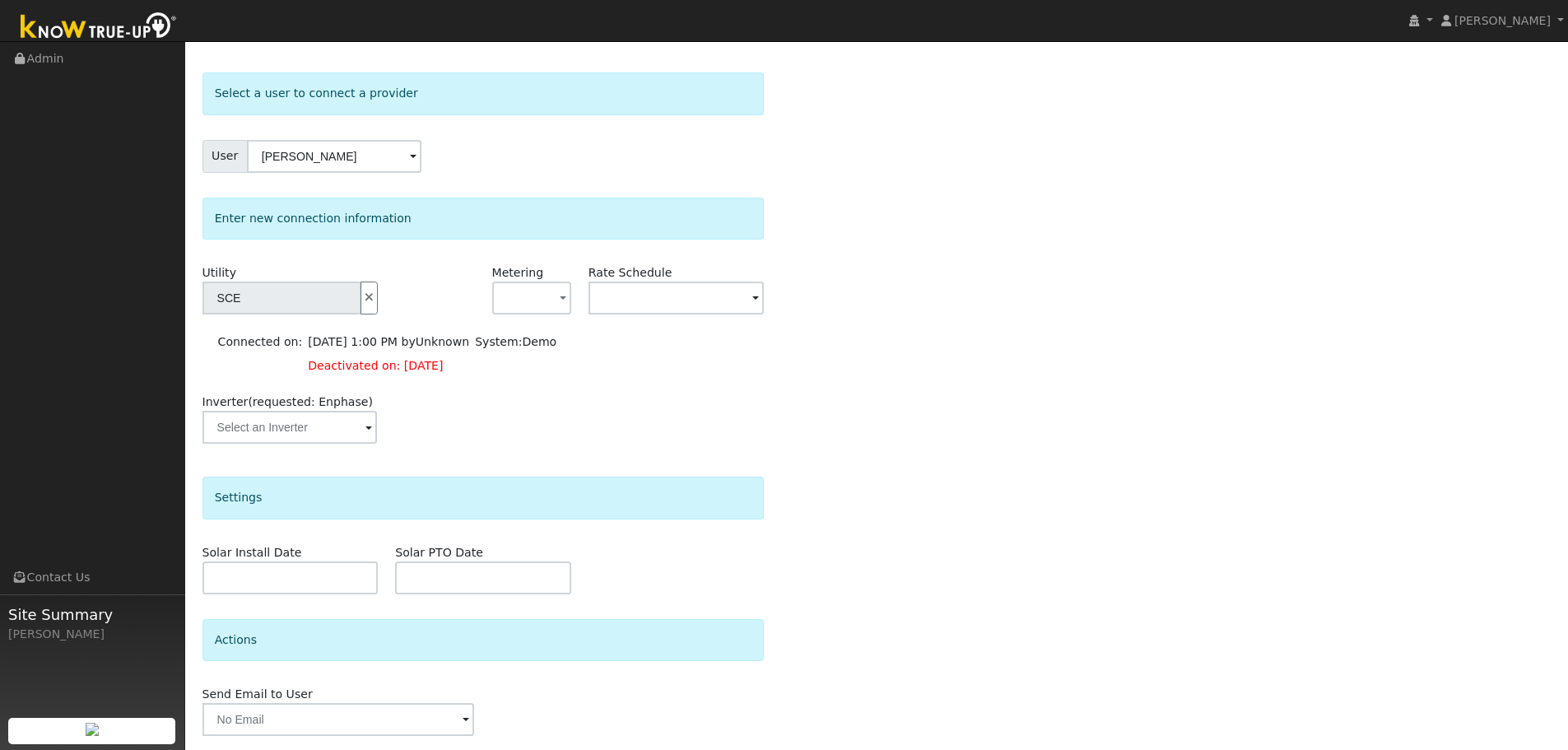
scroll to position [82, 0]
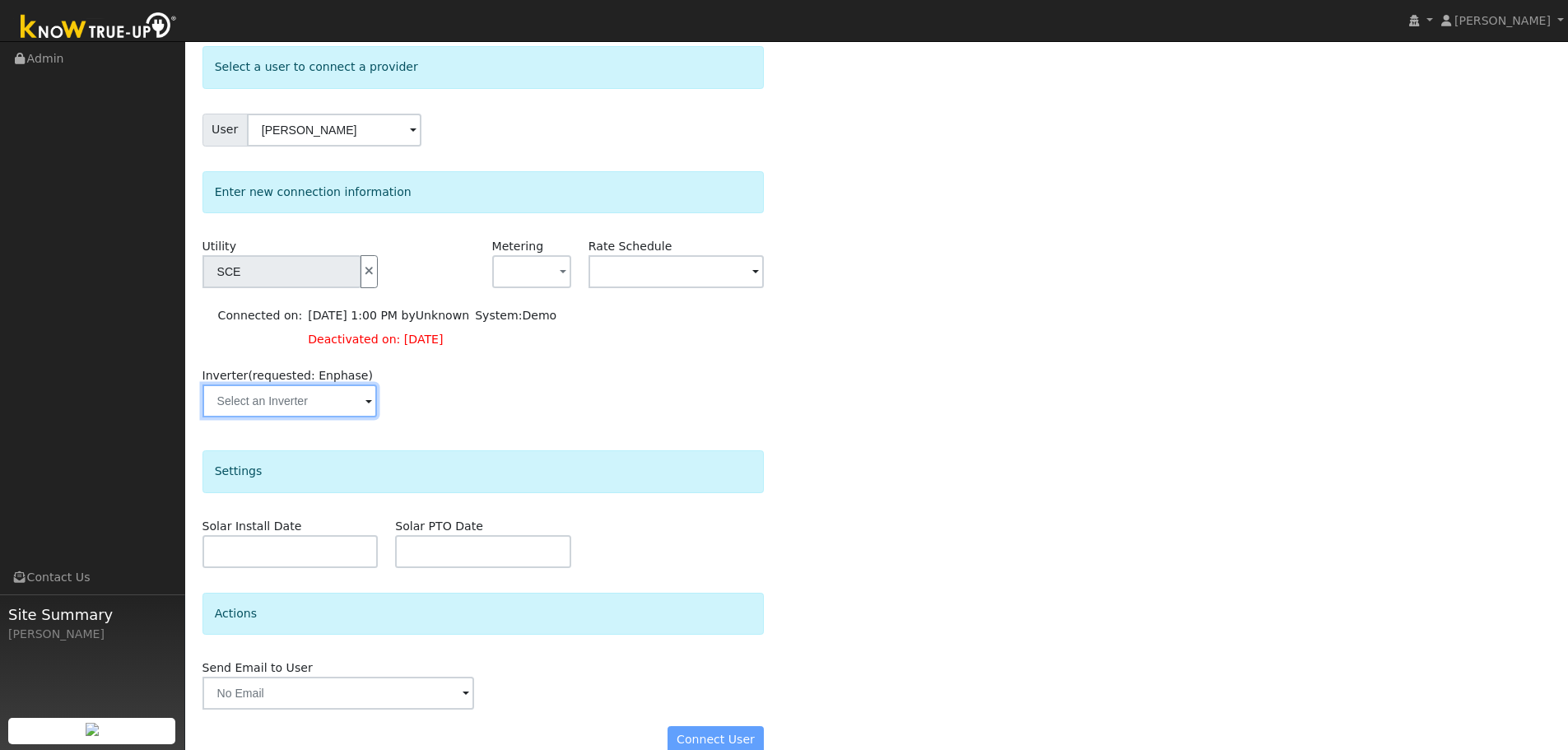
click at [361, 288] on input "text" at bounding box center [282, 272] width 159 height 33
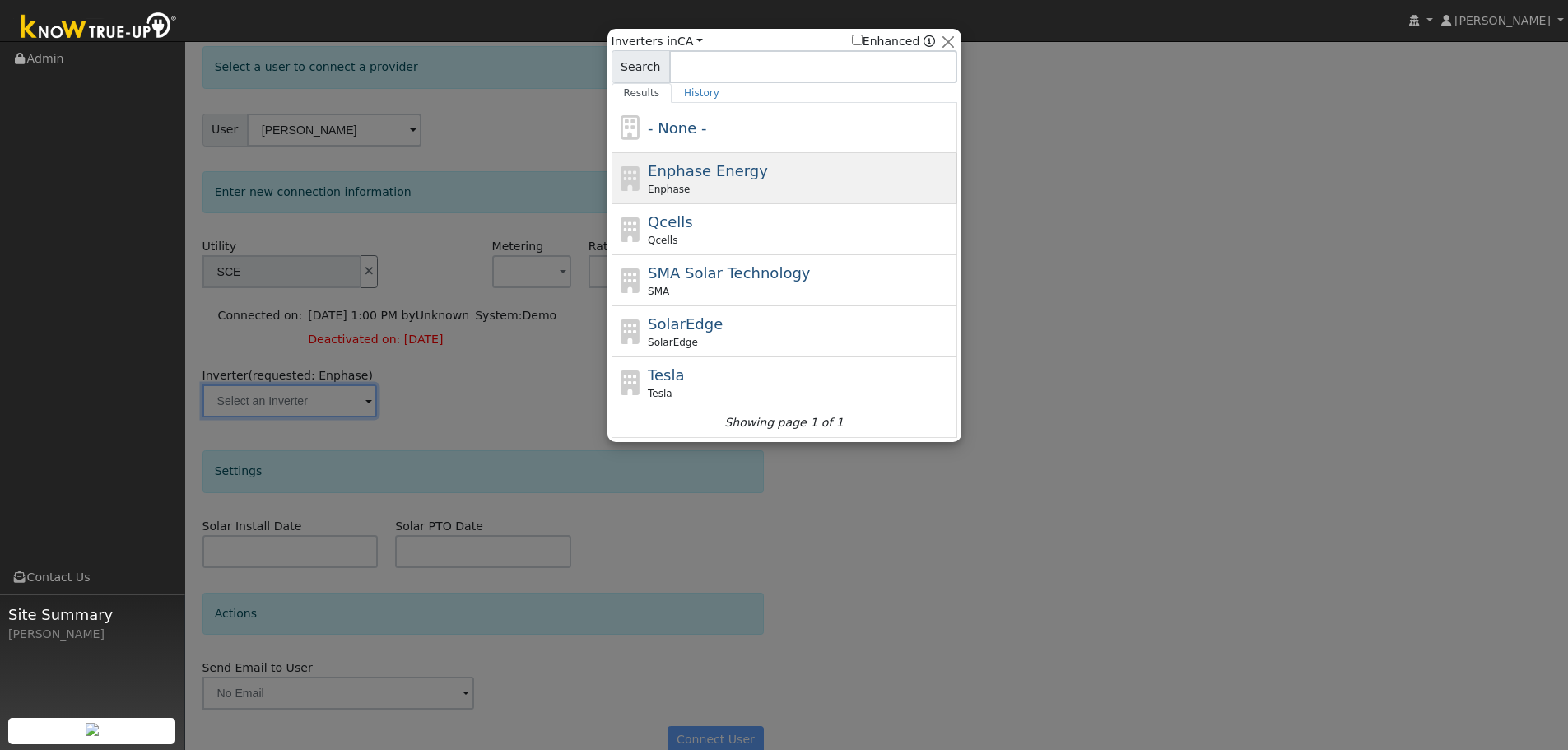
click at [734, 182] on div "Enphase Energy Enphase" at bounding box center [800, 178] width 305 height 37
type input "Enphase"
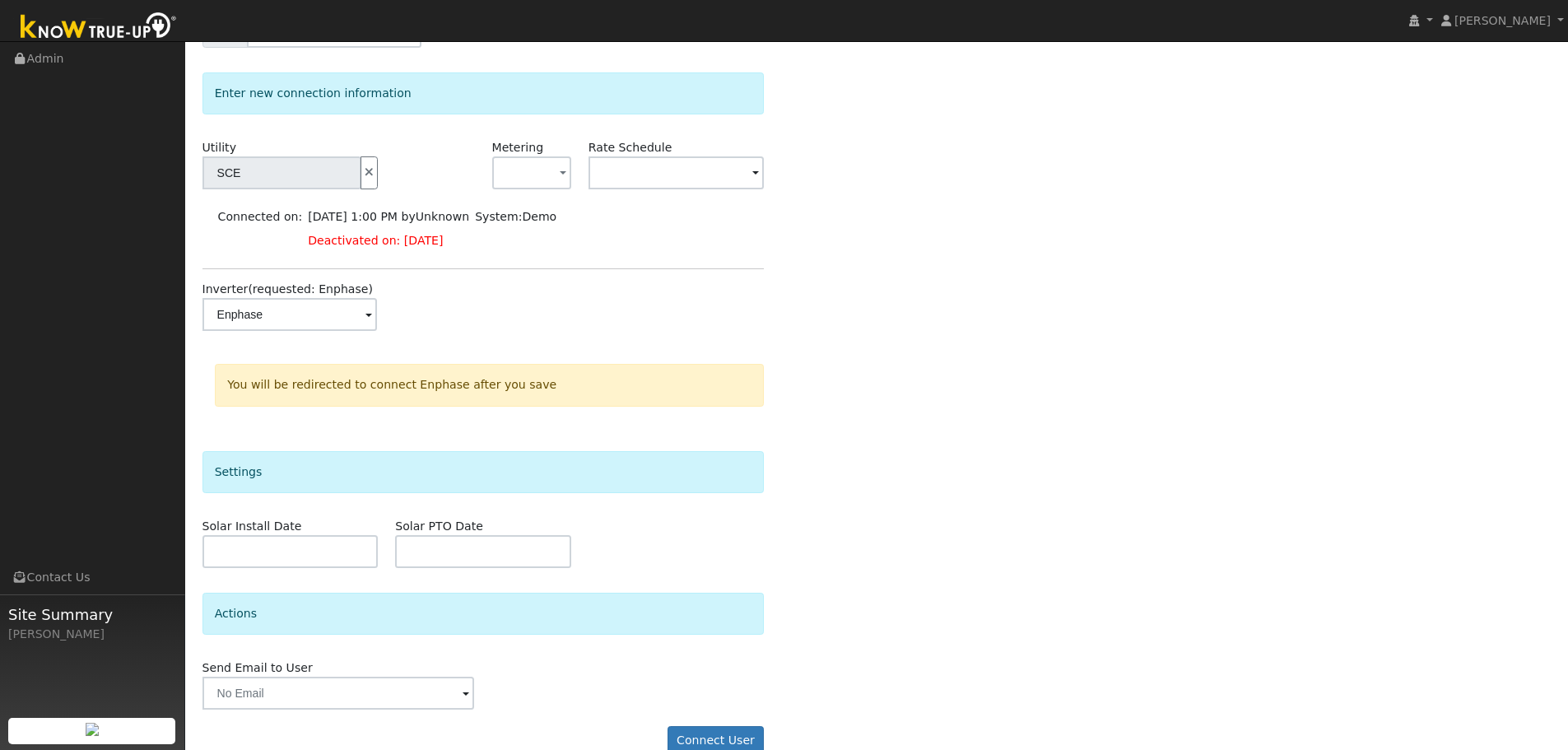
scroll to position [209, 0]
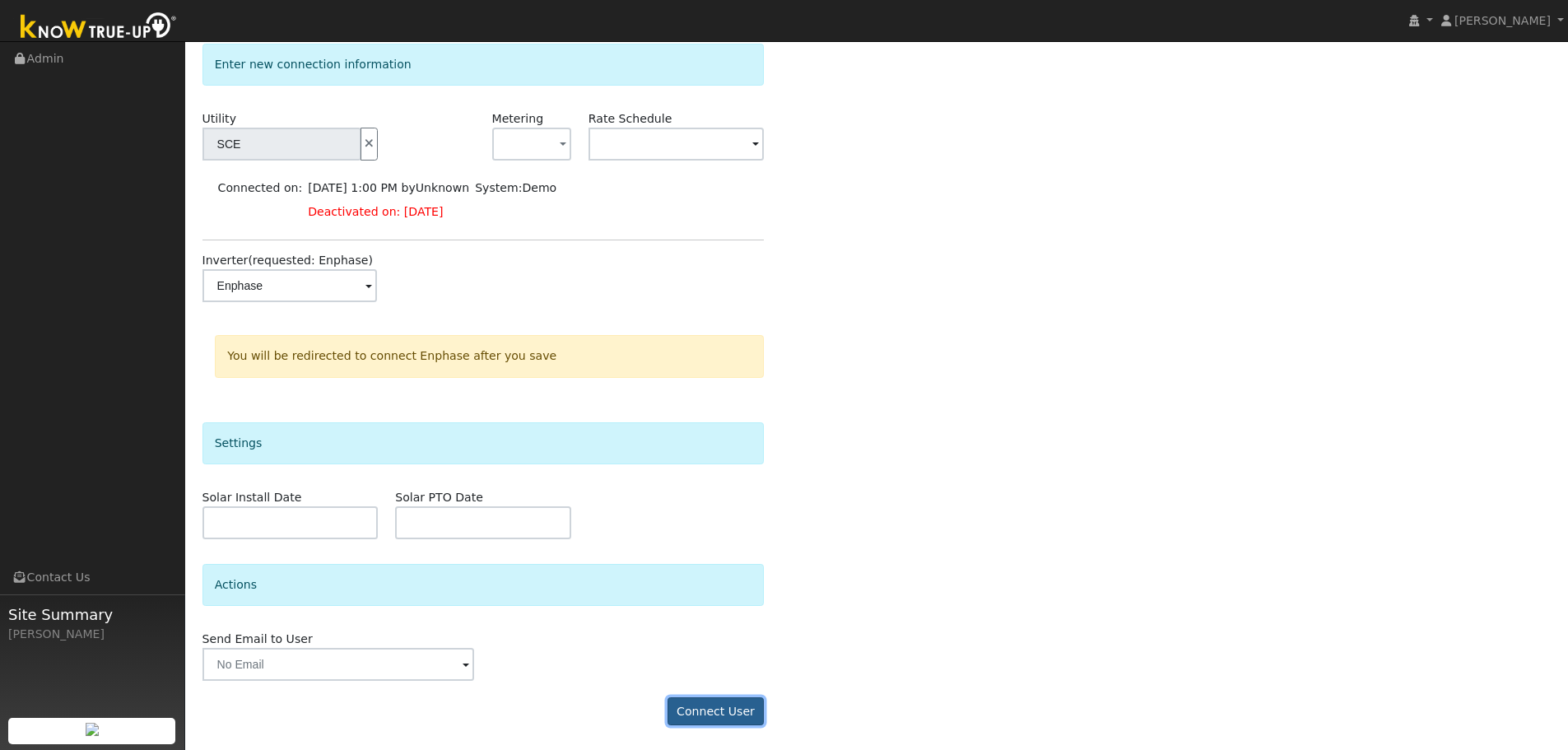
click at [722, 714] on button "Connect User" at bounding box center [715, 711] width 97 height 28
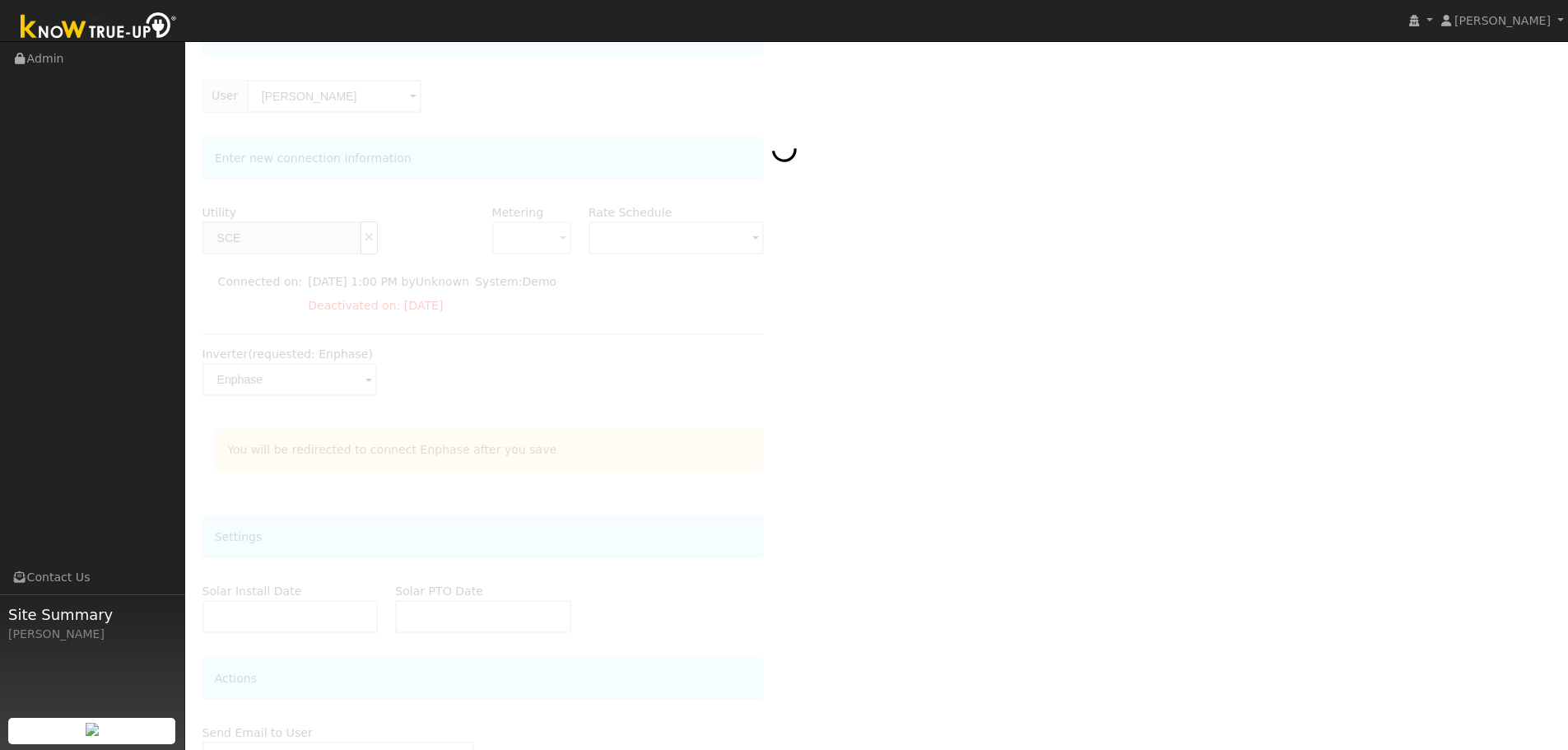
scroll to position [0, 0]
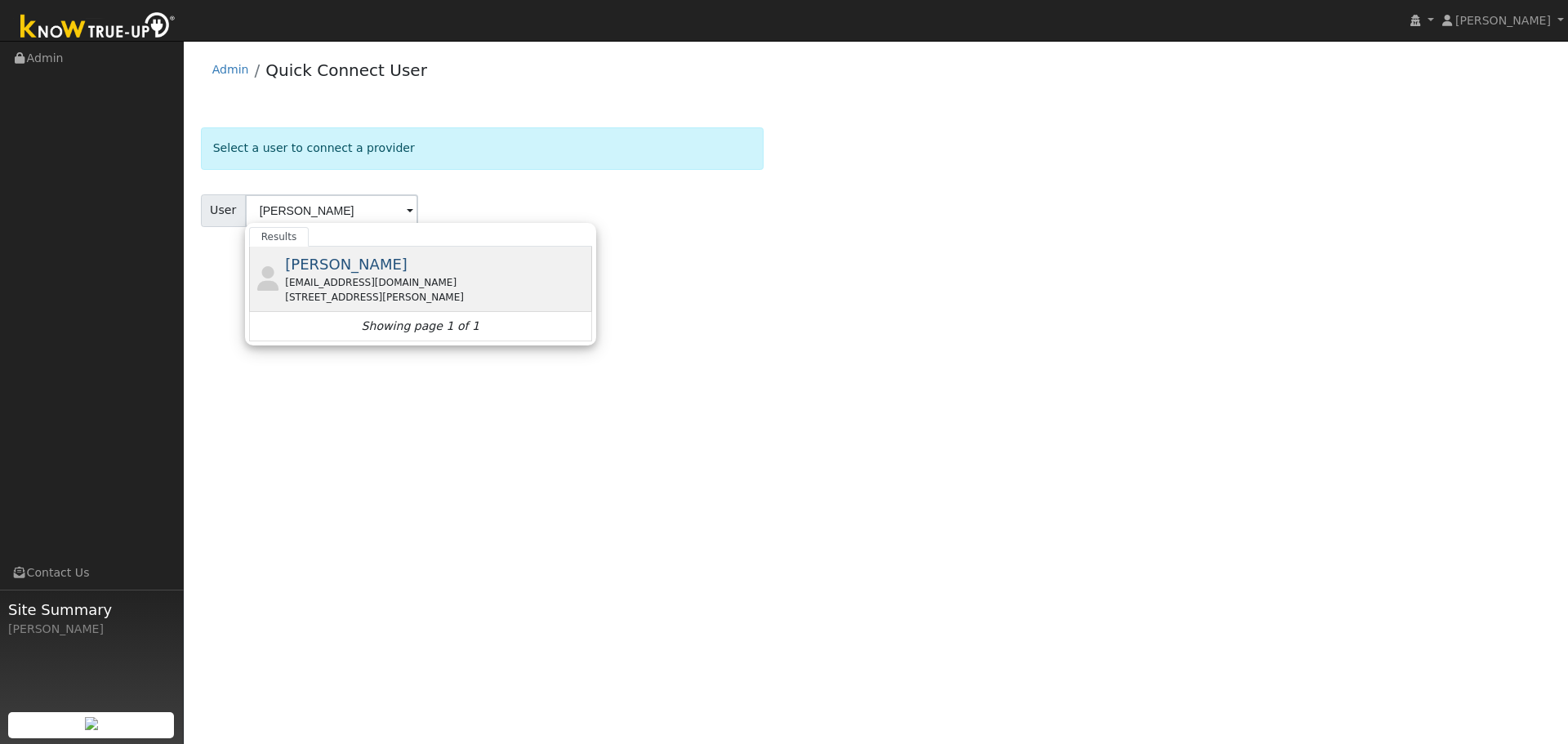
click at [300, 270] on span "[PERSON_NAME]" at bounding box center [346, 264] width 122 height 17
type input "[PERSON_NAME]"
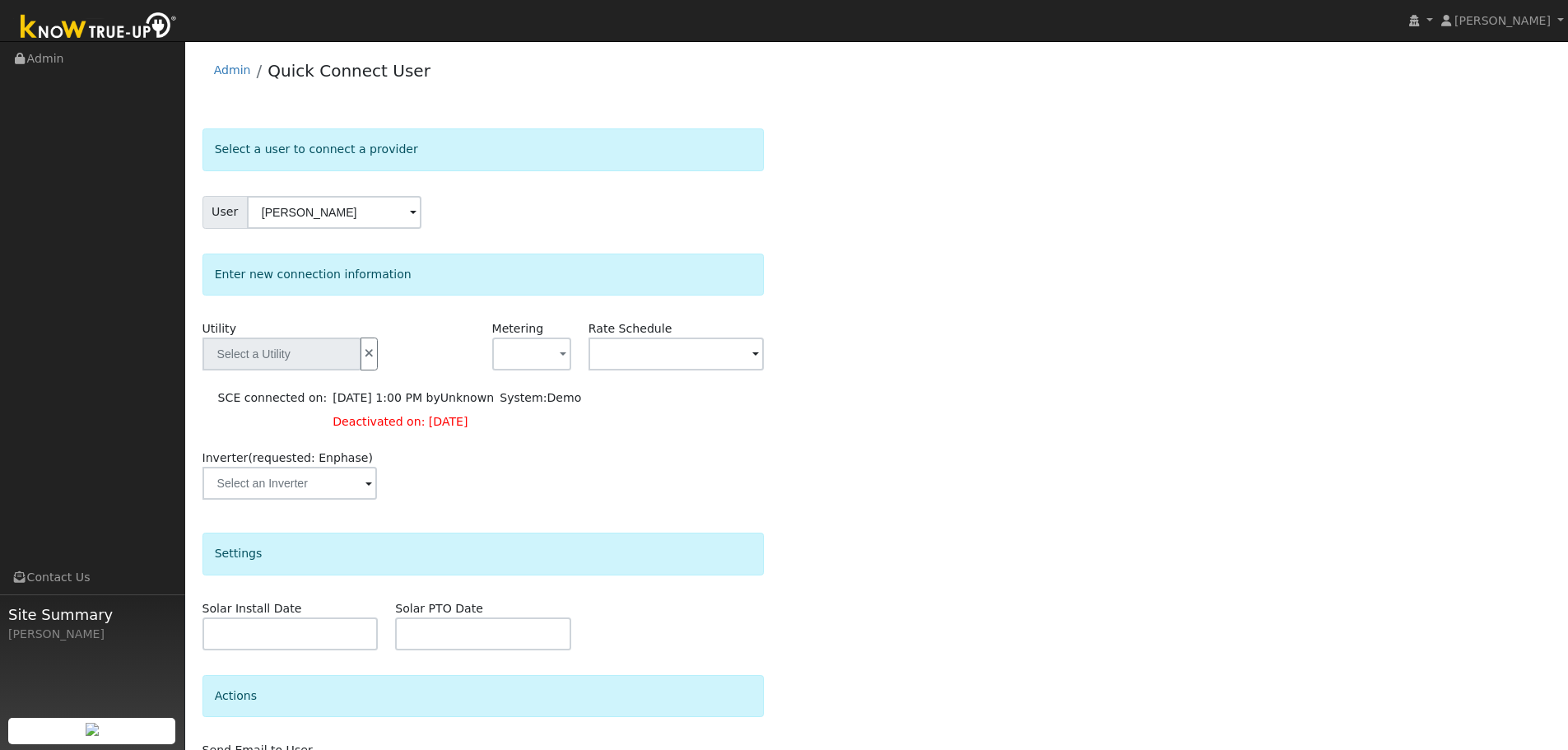
type input "SCE"
click at [375, 488] on div at bounding box center [290, 483] width 176 height 33
click at [365, 487] on span at bounding box center [369, 484] width 7 height 19
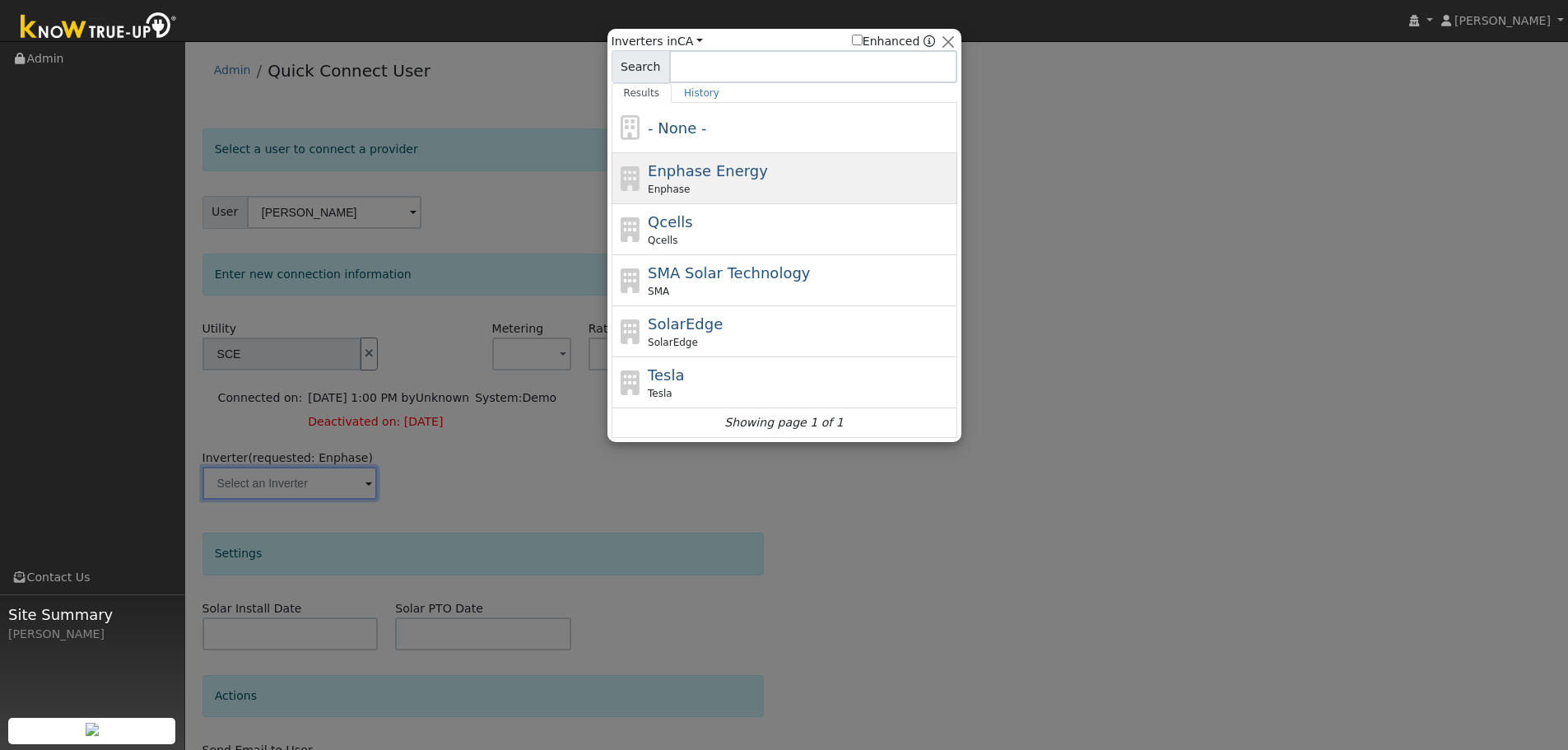
click at [699, 189] on div "Enphase" at bounding box center [800, 189] width 305 height 15
type input "Enphase"
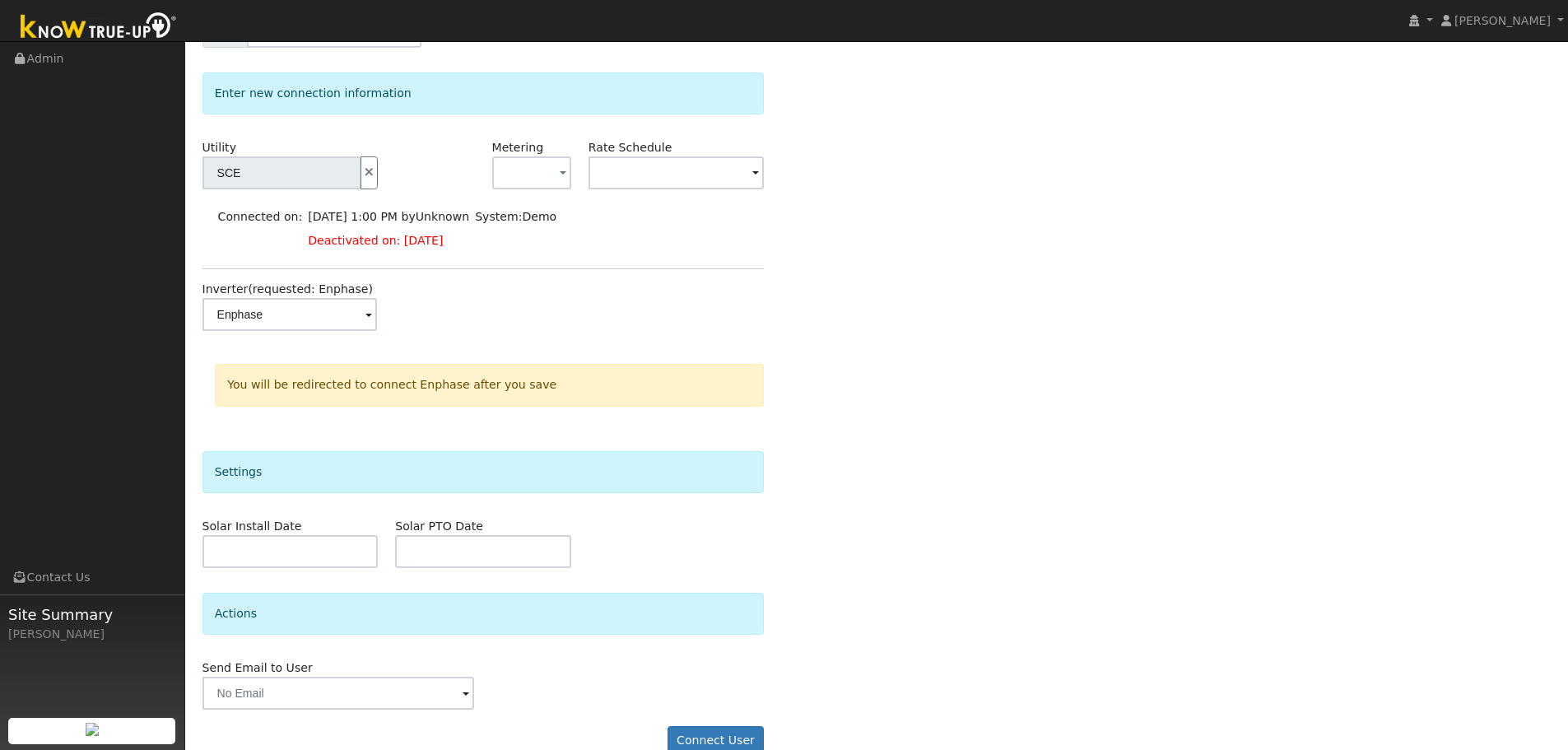
scroll to position [209, 0]
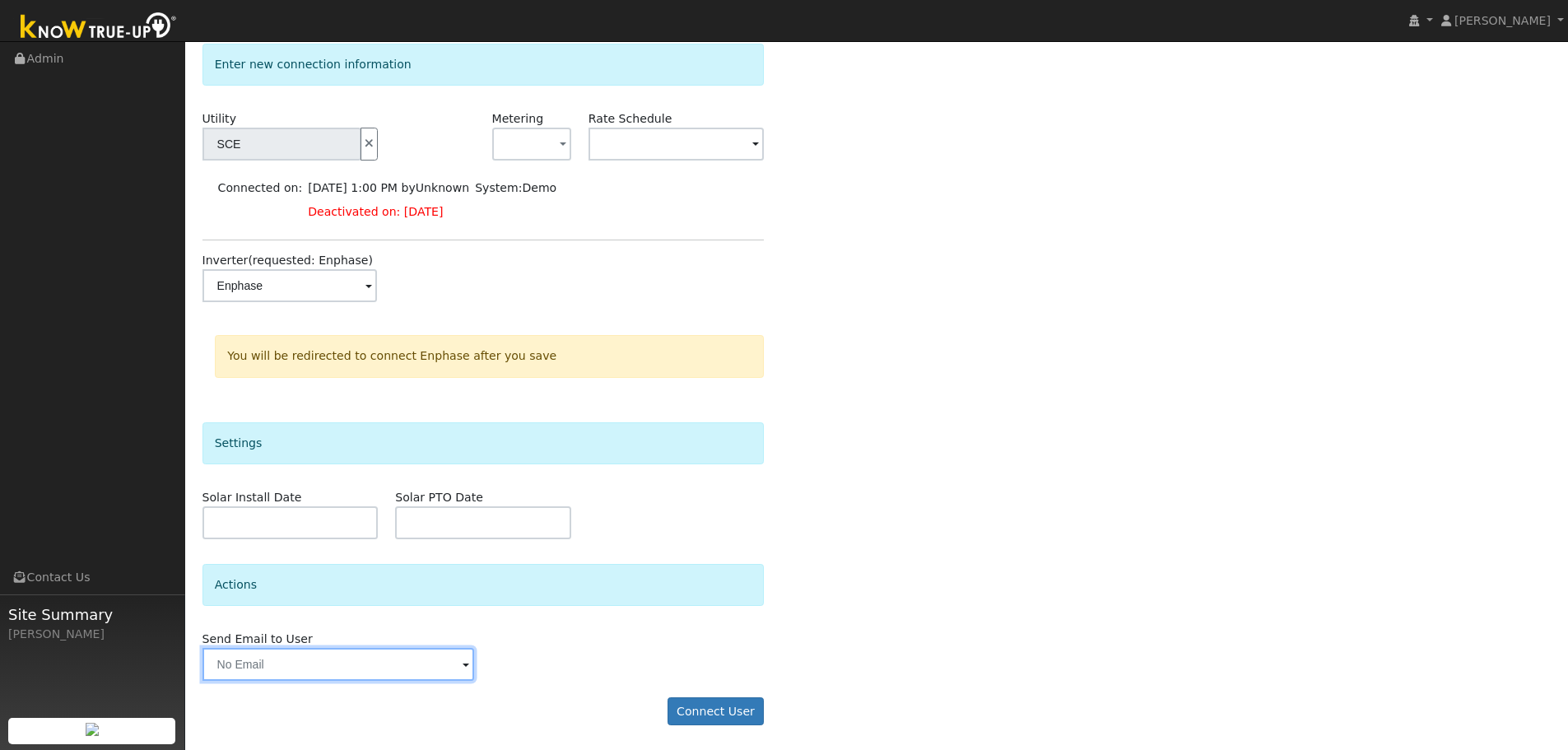
click at [430, 672] on input "text" at bounding box center [339, 664] width 272 height 33
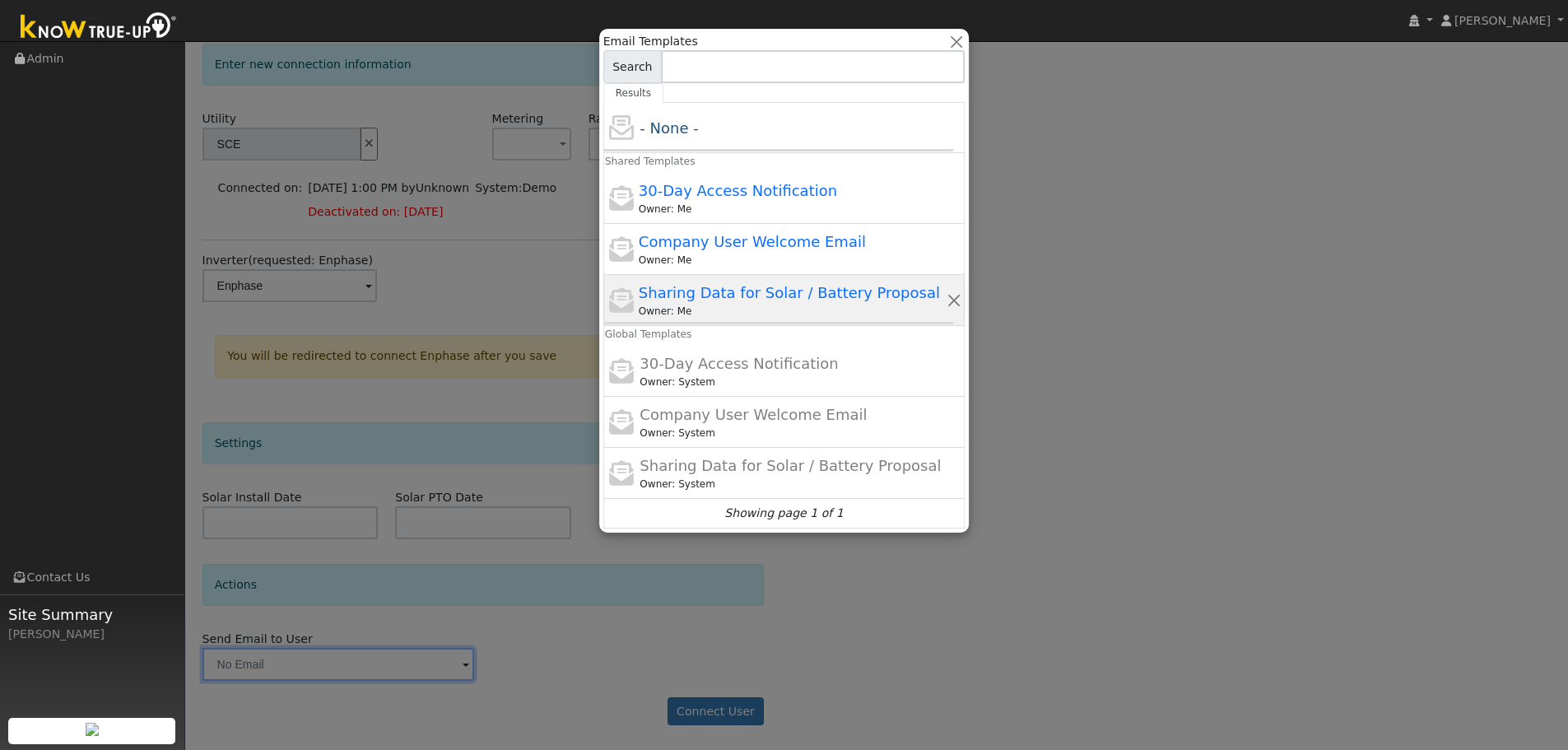
click at [687, 300] on span "Sharing Data for Solar / Battery Proposal" at bounding box center [789, 292] width 301 height 17
type input "Sharing Data for Solar / Battery Proposal"
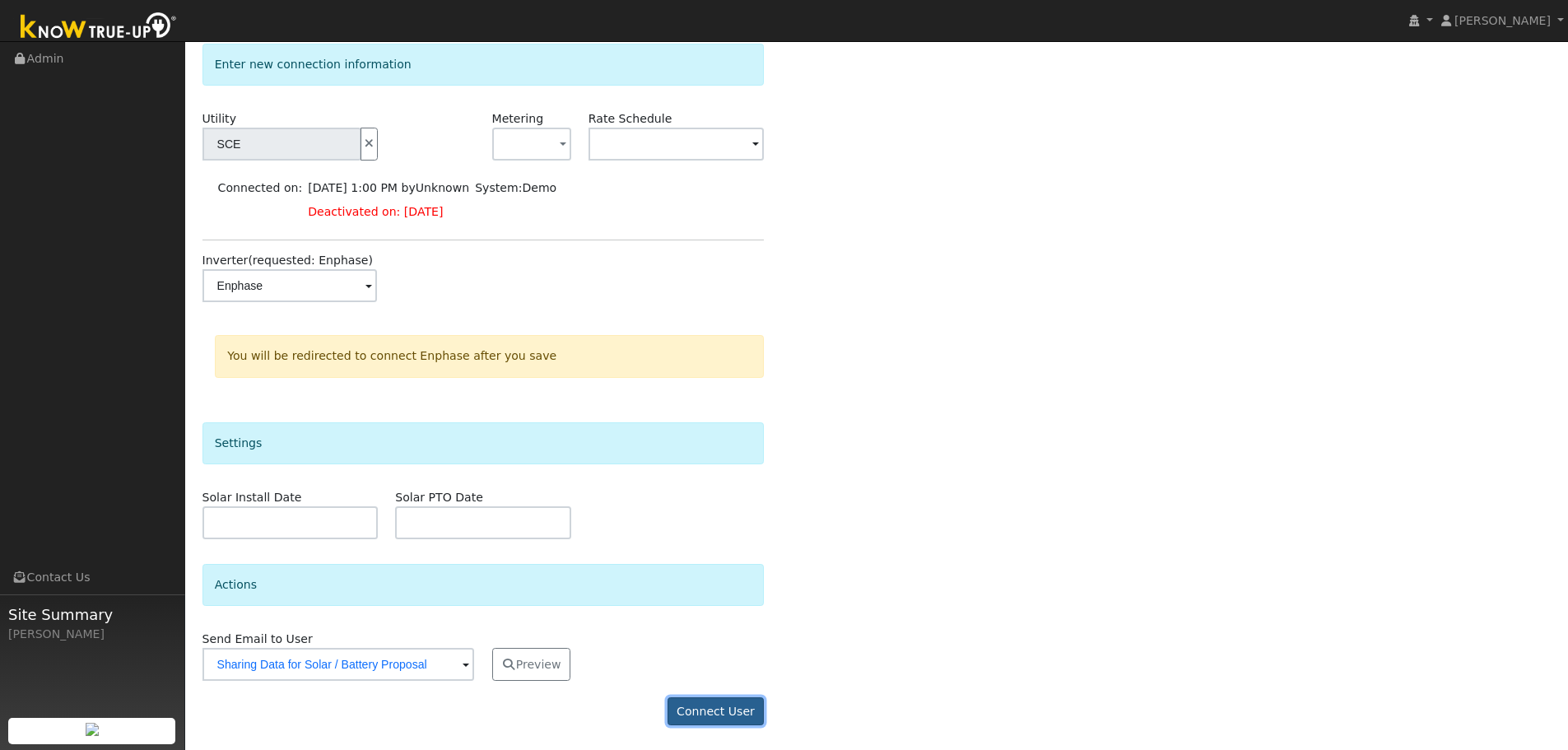
click at [730, 716] on button "Connect User" at bounding box center [715, 711] width 97 height 28
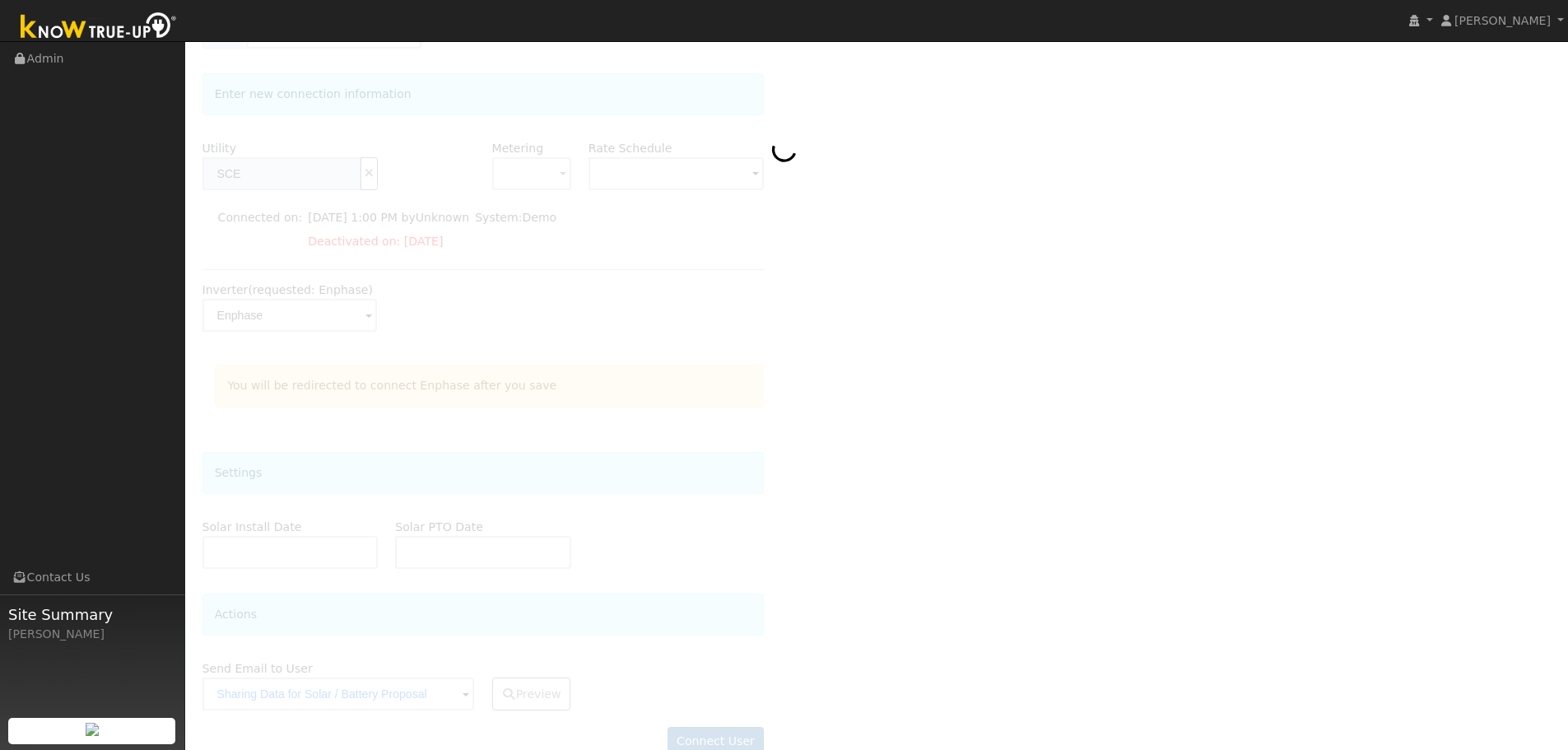
scroll to position [128, 0]
